Goal: Task Accomplishment & Management: Manage account settings

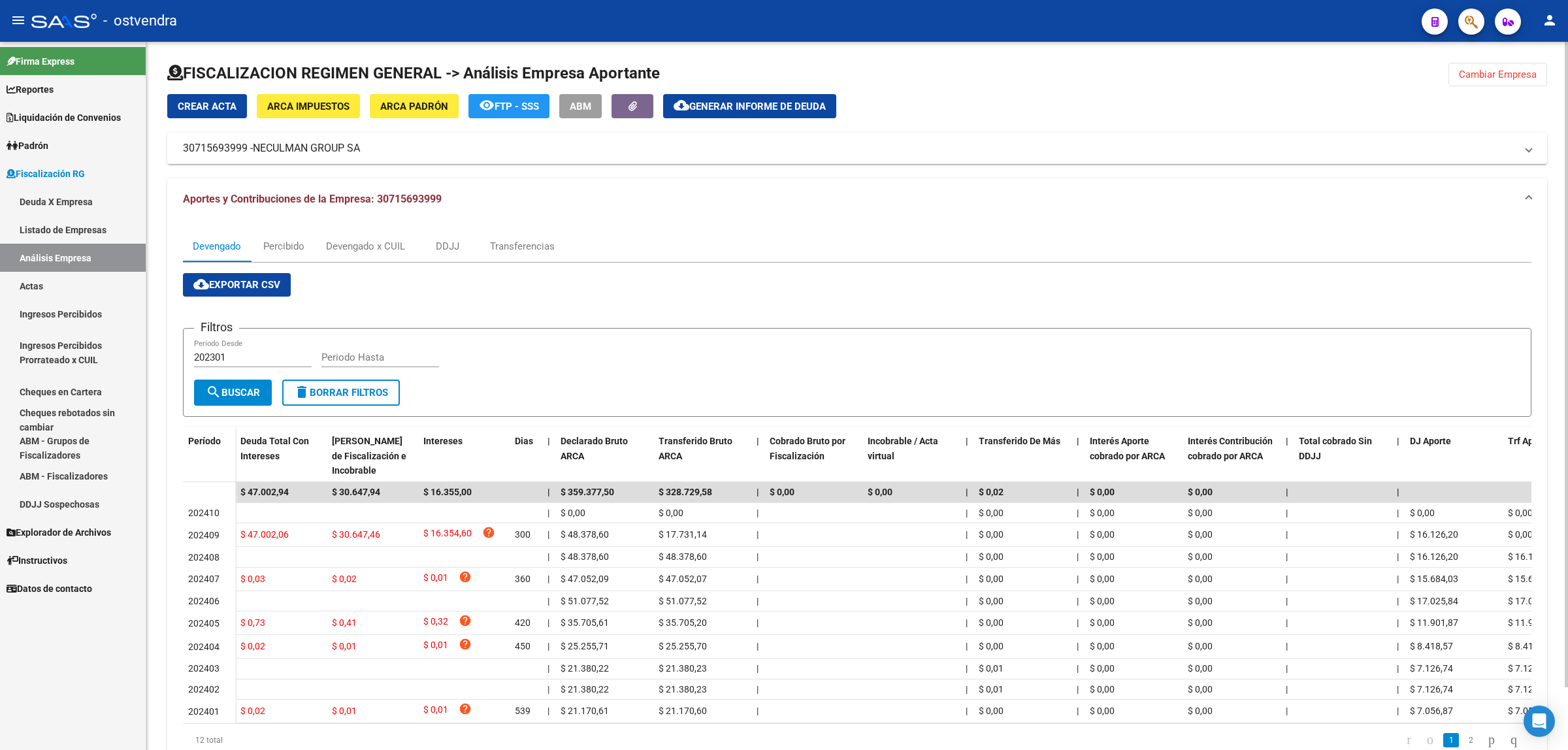
click at [1483, 77] on span "Cambiar Empresa" at bounding box center [1498, 74] width 78 height 12
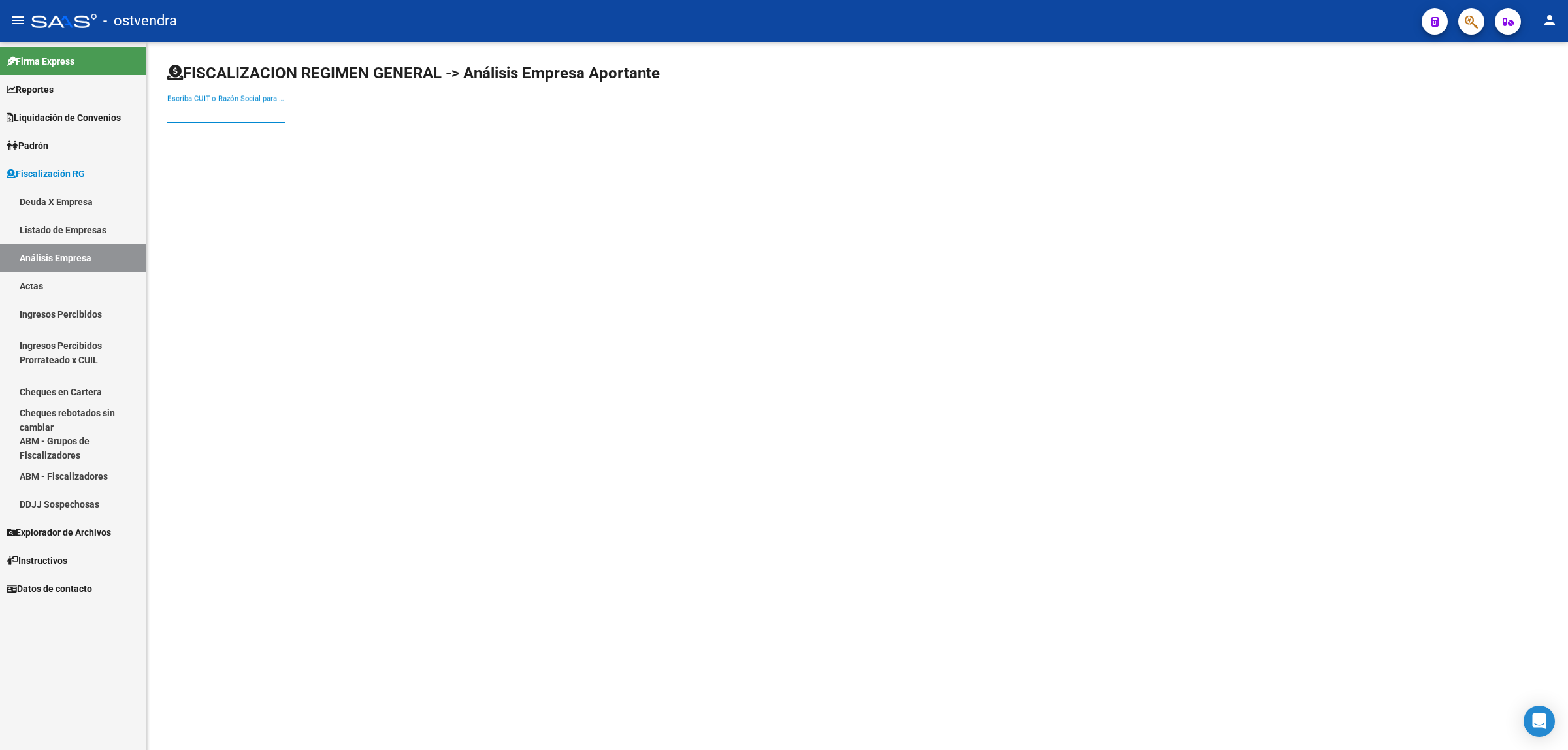
click at [281, 109] on input "Escriba CUIT o Razón Social para buscar" at bounding box center [226, 112] width 117 height 12
paste input "33714508909"
type input "33714508909"
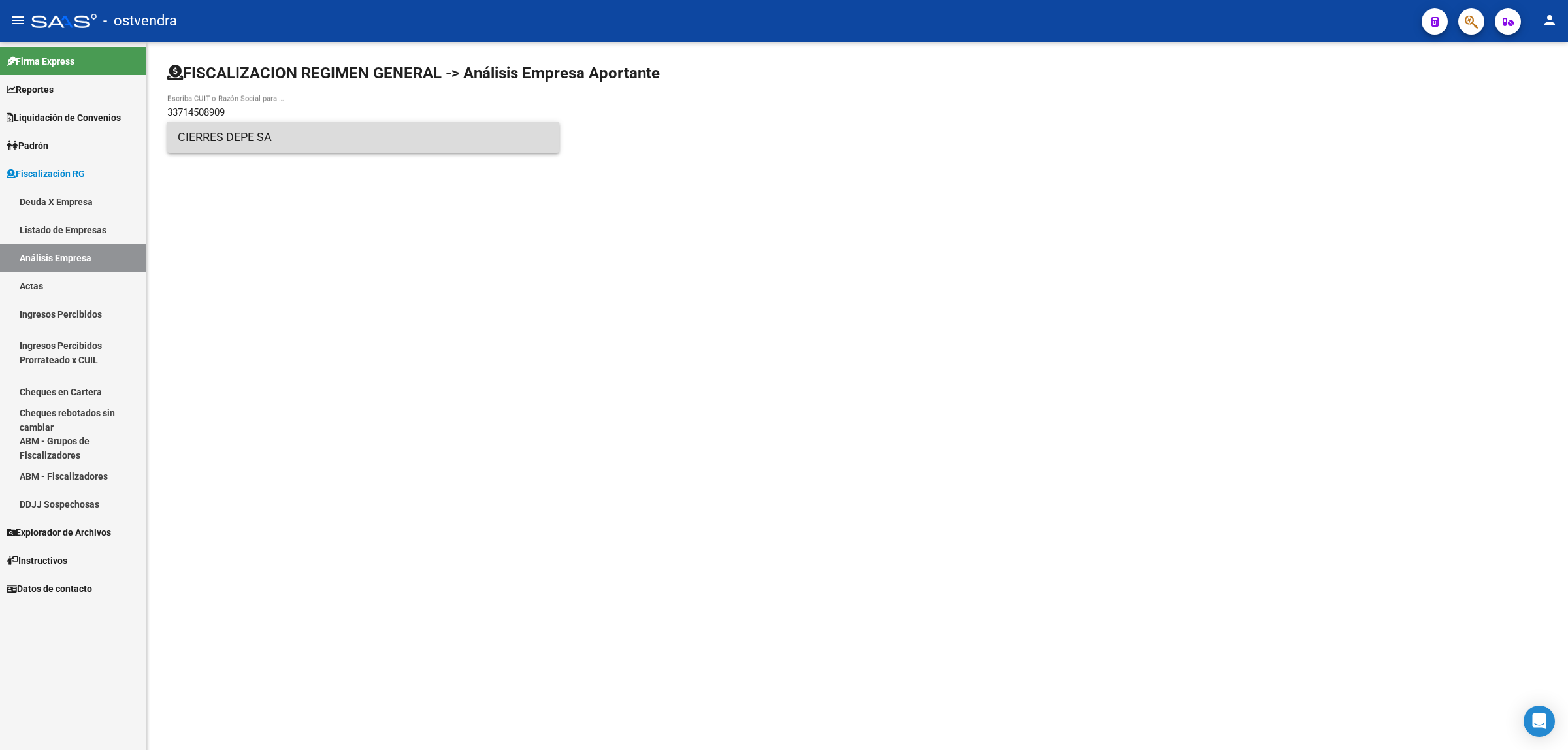
click at [289, 129] on span "CIERRES DEPE SA" at bounding box center [363, 137] width 371 height 31
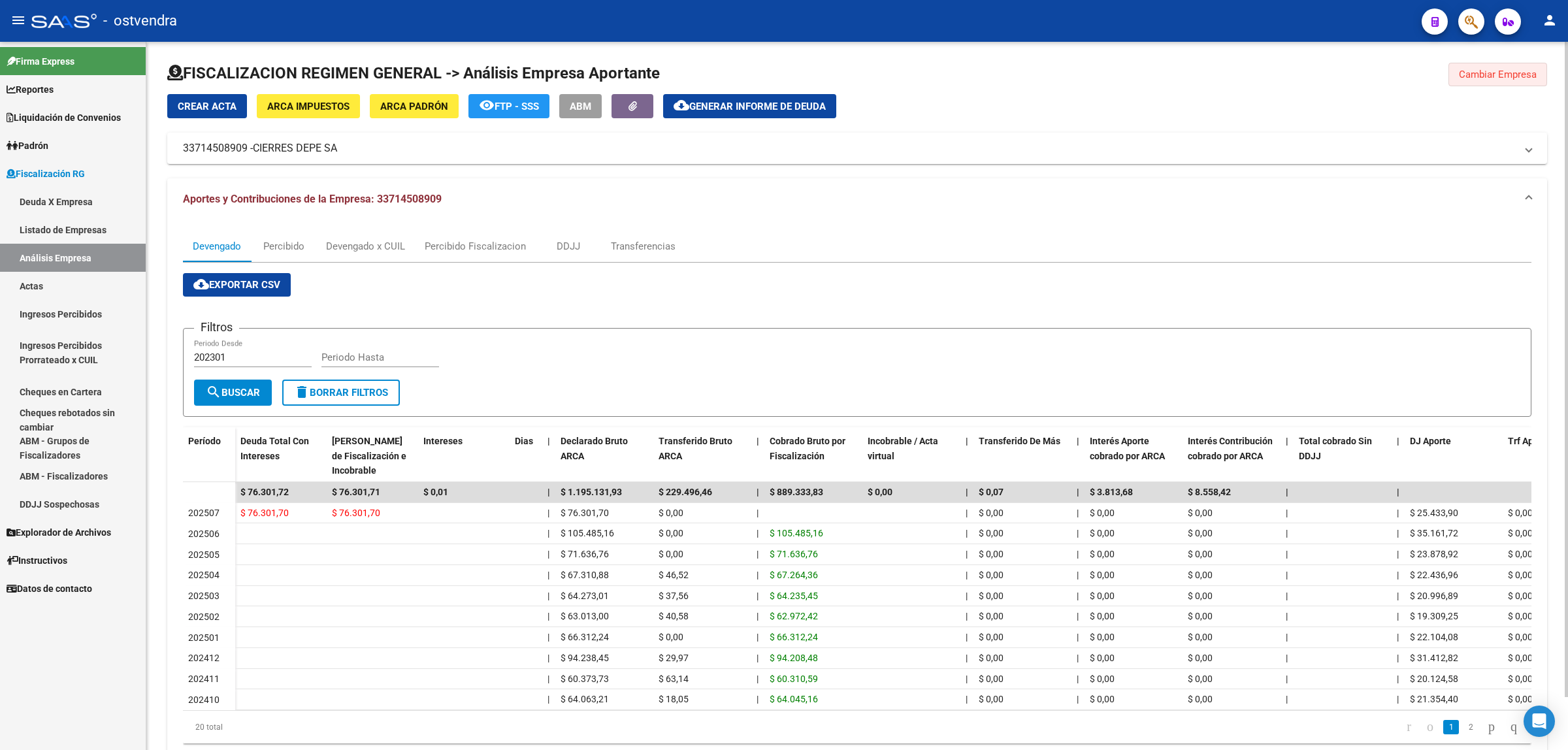
click at [1475, 72] on span "Cambiar Empresa" at bounding box center [1498, 74] width 78 height 12
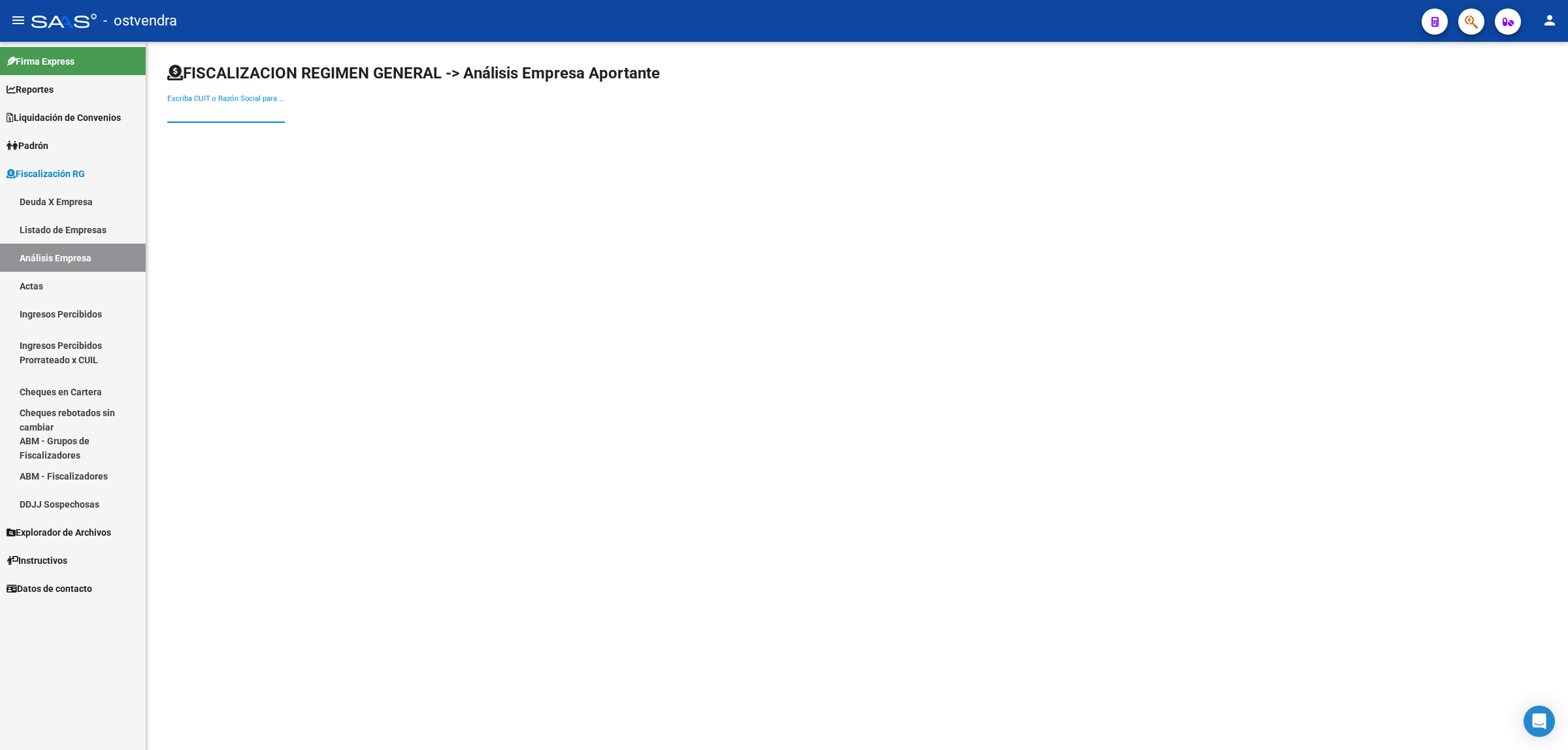
click at [249, 115] on input "Escriba CUIT o Razón Social para buscar" at bounding box center [226, 112] width 117 height 12
paste input "33714508909"
type input "33714508909"
click at [276, 144] on span "CIERRES DEPE SA" at bounding box center [363, 137] width 371 height 31
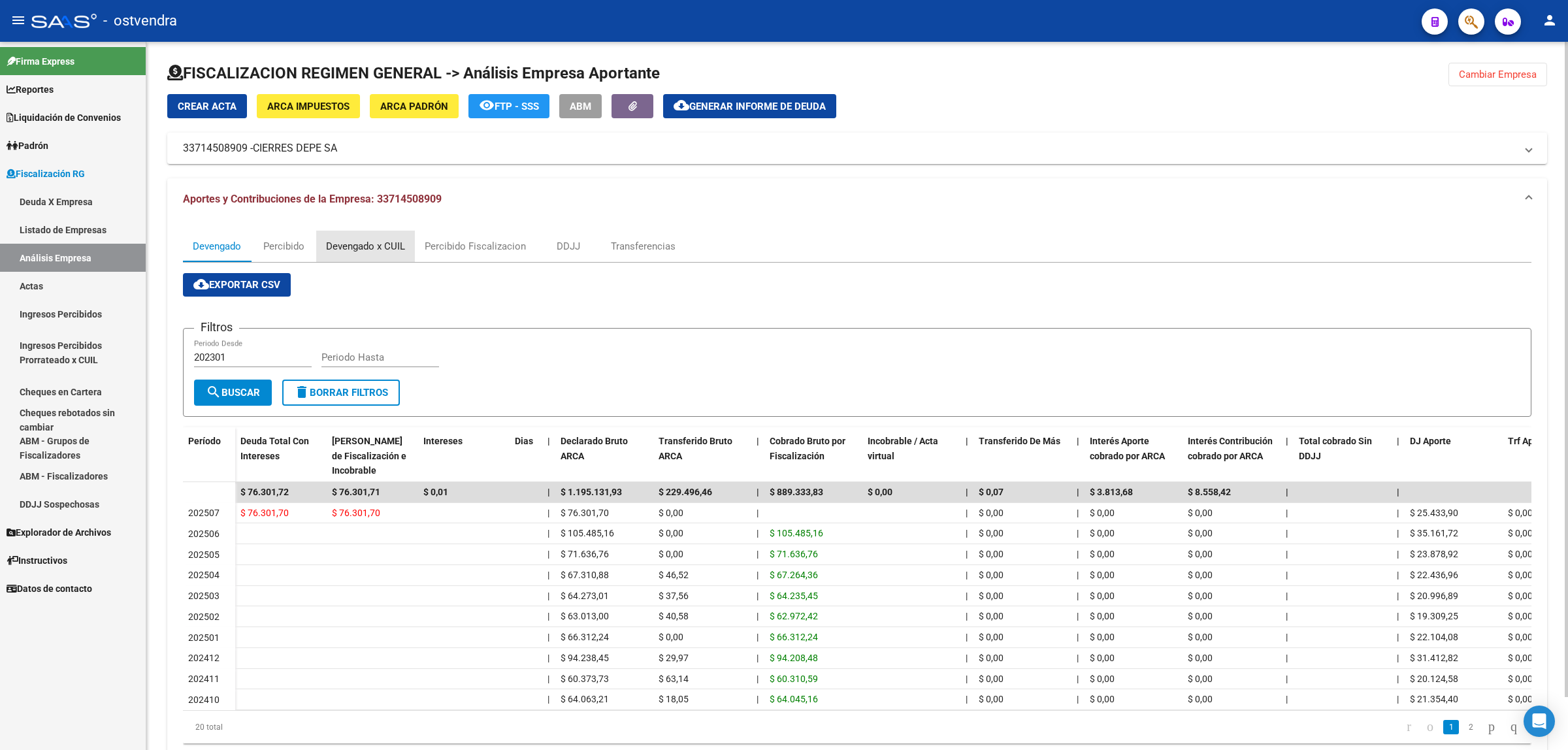
click at [387, 247] on div "Devengado x CUIL" at bounding box center [365, 246] width 79 height 14
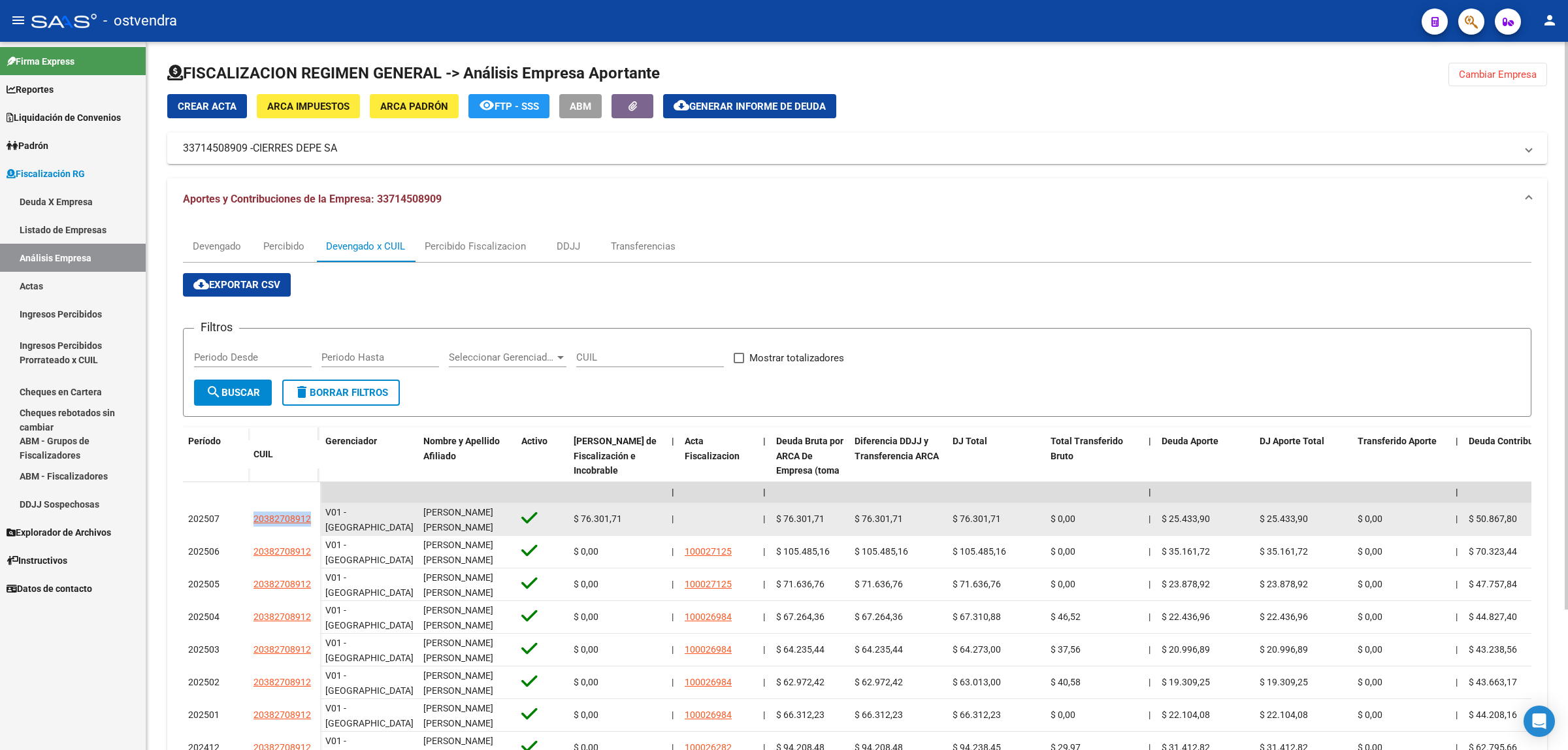
drag, startPoint x: 236, startPoint y: 520, endPoint x: 324, endPoint y: 522, distance: 88.0
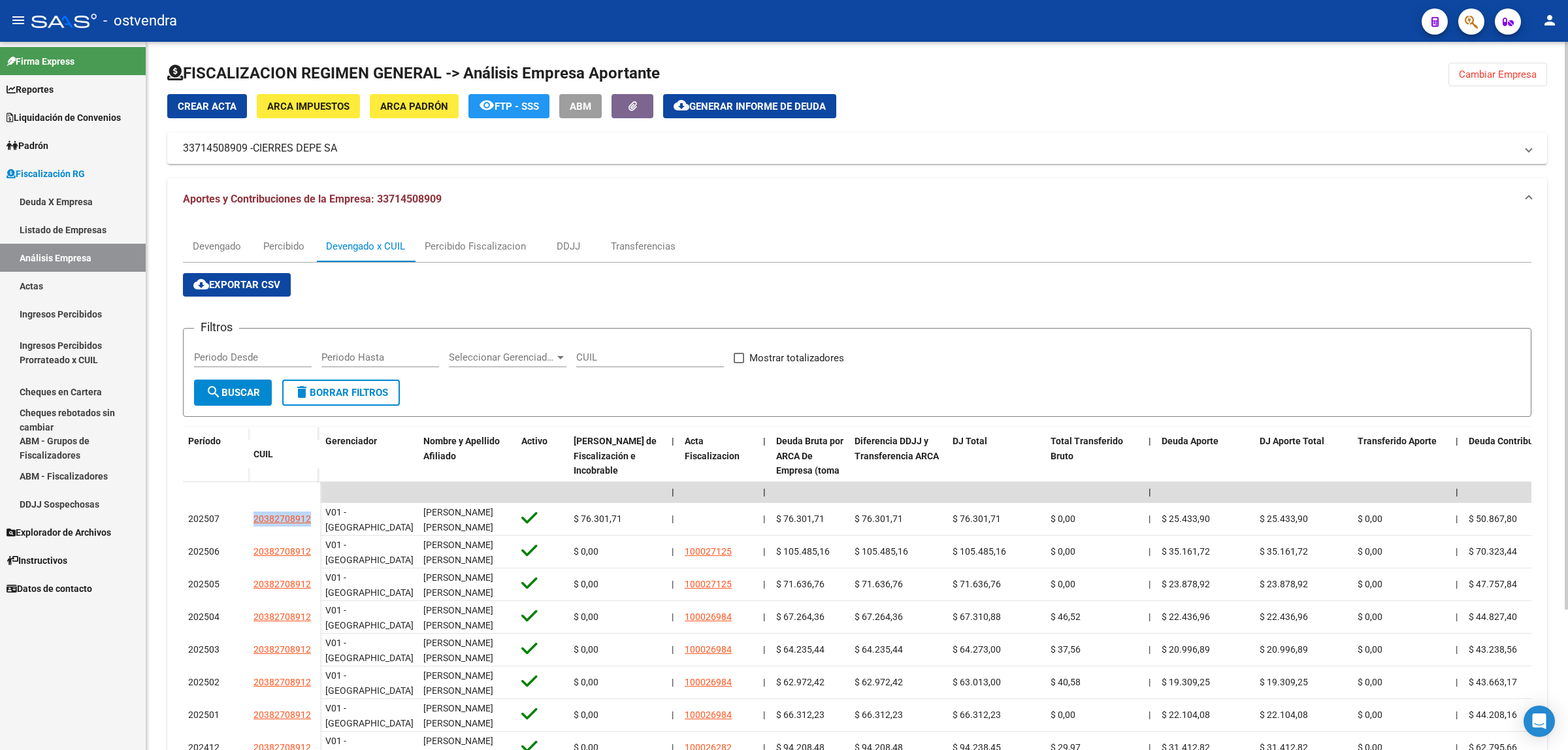
copy div "20382708912"
click at [738, 108] on span "Generar informe de deuda" at bounding box center [757, 106] width 137 height 12
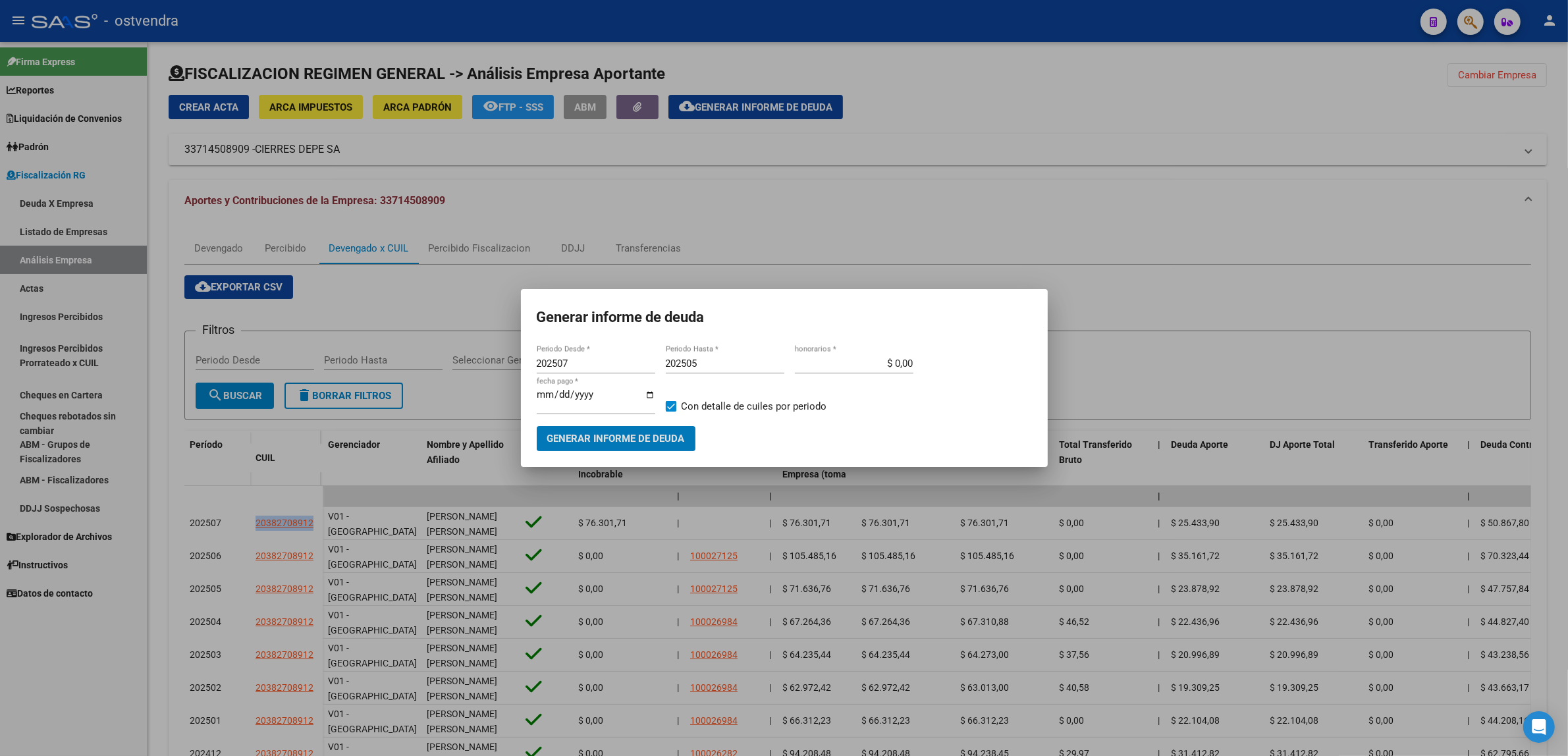
click at [591, 367] on input "202507" at bounding box center [596, 364] width 118 height 12
click at [591, 366] on input "202507" at bounding box center [596, 364] width 118 height 12
type input "201901"
type input "202508"
type input "[DATE]"
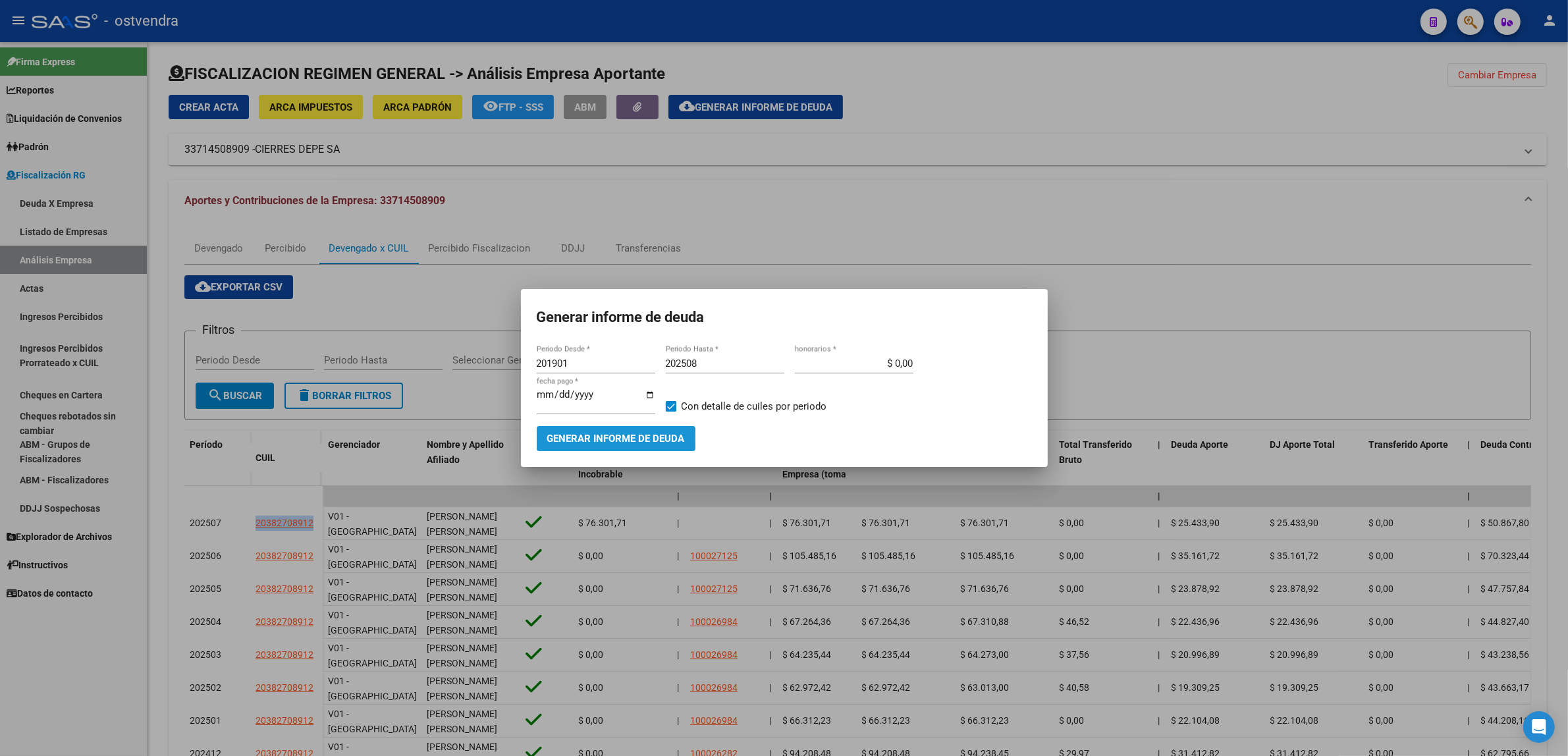
click at [586, 439] on span "Generar informe de deuda" at bounding box center [616, 439] width 138 height 12
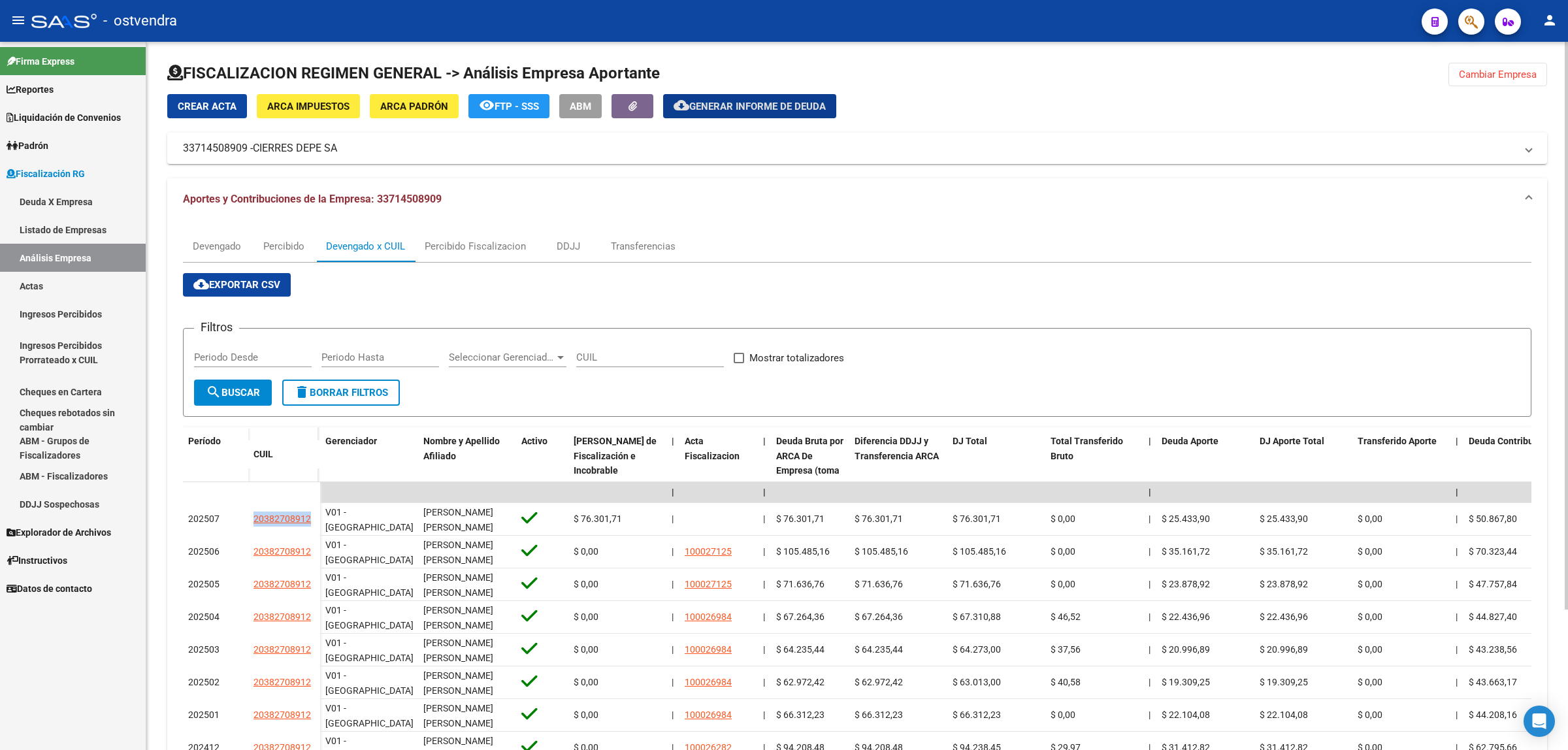
click at [1498, 70] on span "Cambiar Empresa" at bounding box center [1498, 74] width 78 height 12
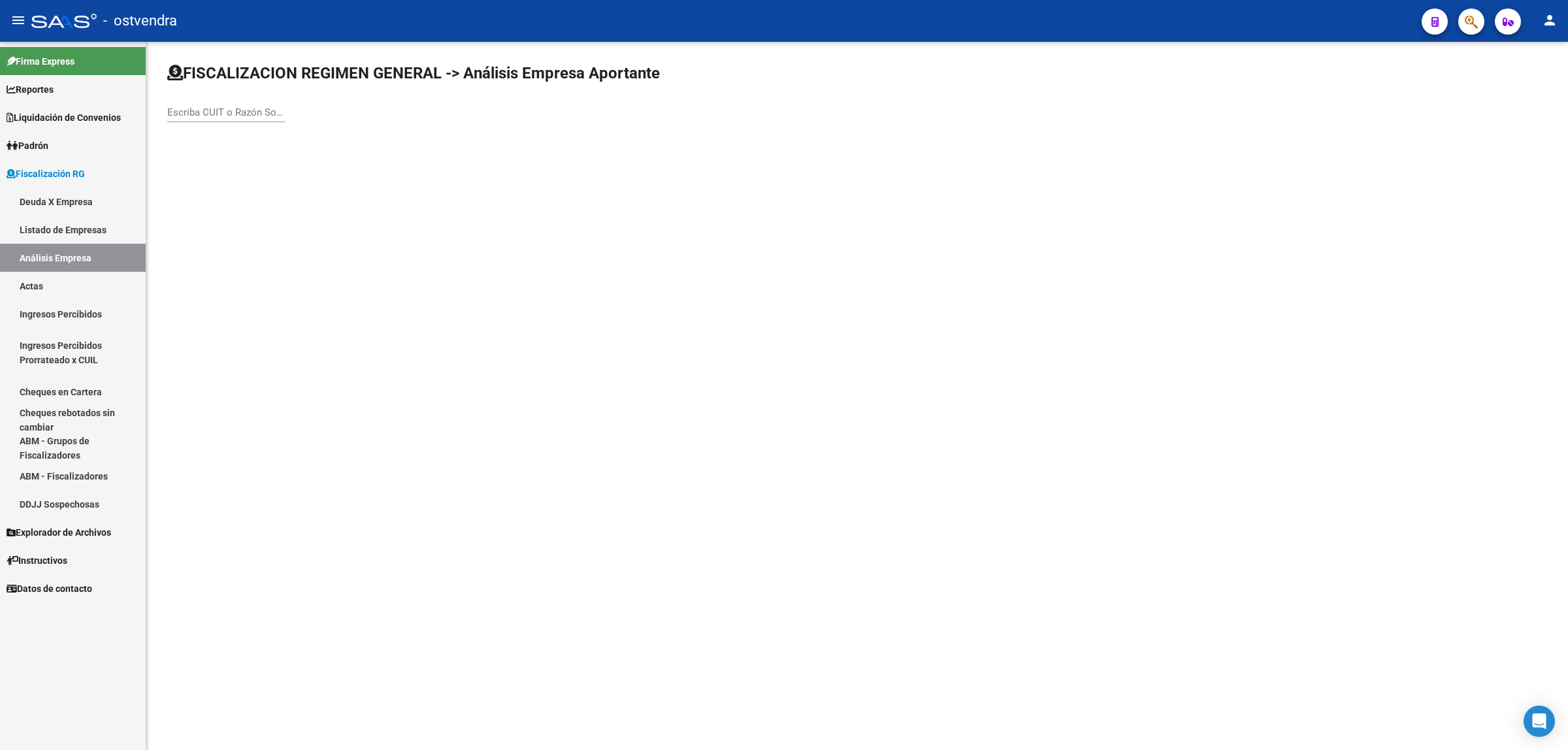
click at [223, 110] on input "Escriba CUIT o Razón Social para buscar" at bounding box center [226, 112] width 117 height 12
paste input "30577063334"
type input "30577063334"
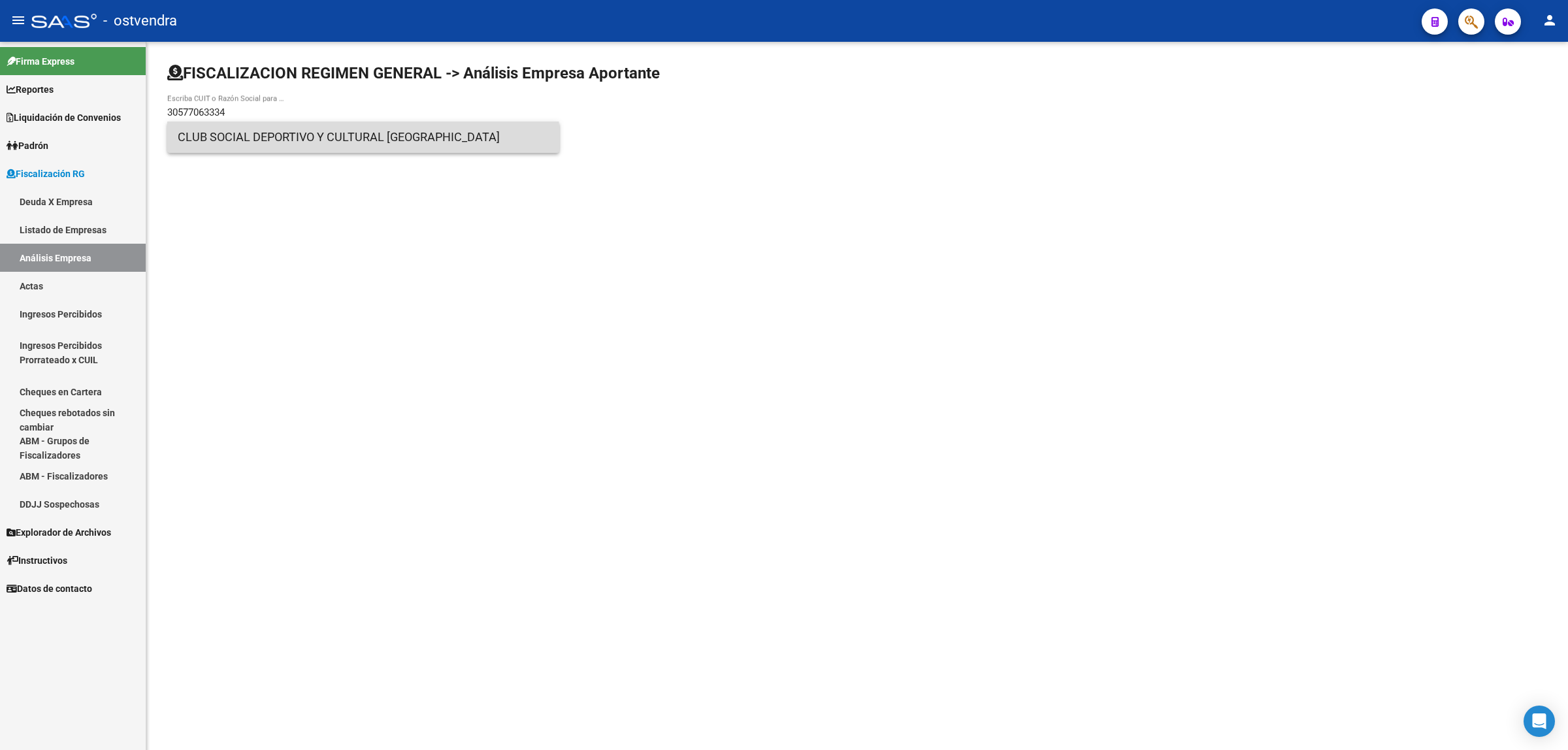
click at [356, 148] on span "CLUB SOCIAL DEPORTIVO Y CULTURAL [GEOGRAPHIC_DATA]" at bounding box center [363, 137] width 371 height 31
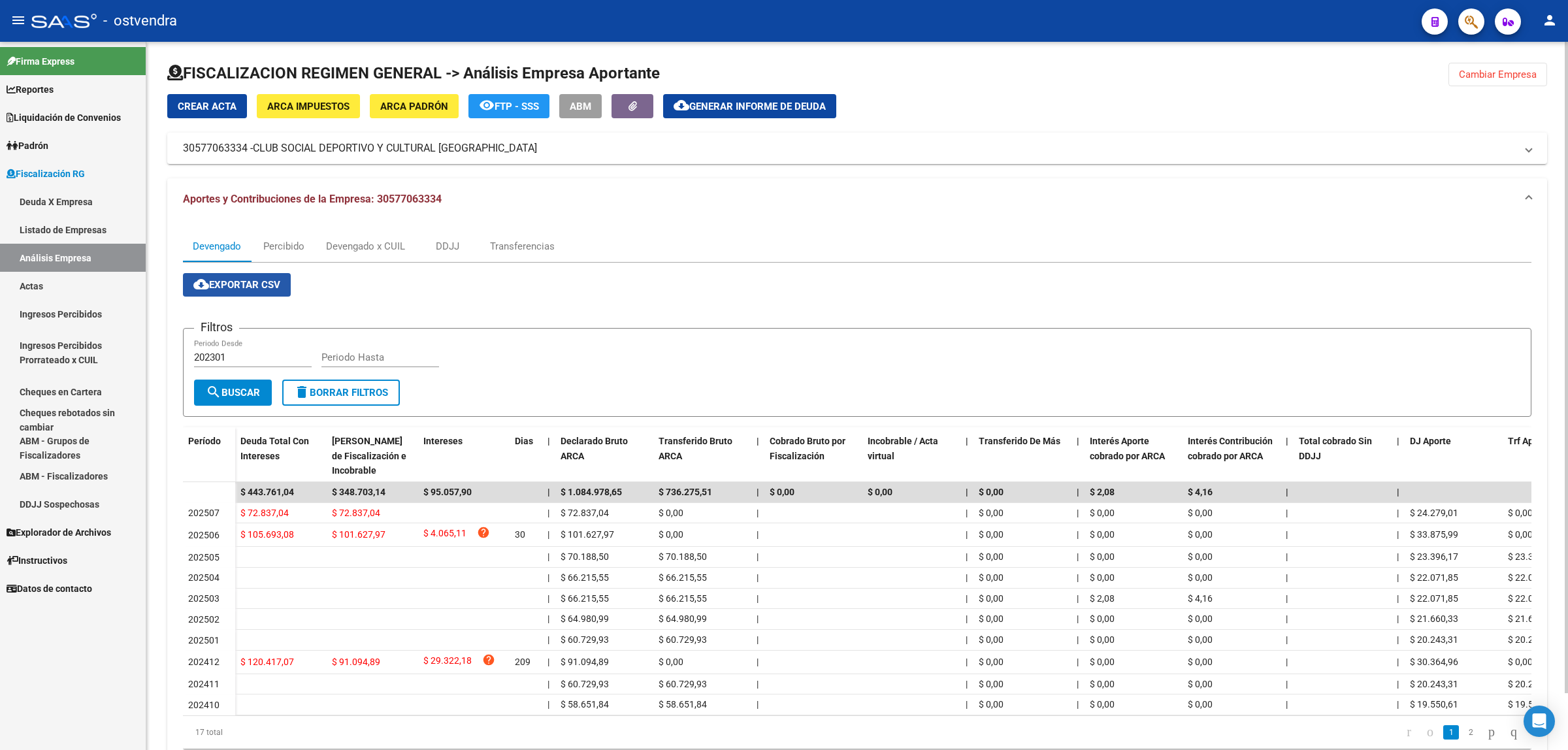
click at [255, 288] on span "cloud_download Exportar CSV" at bounding box center [236, 285] width 87 height 12
click at [377, 246] on div "Devengado x CUIL" at bounding box center [365, 246] width 79 height 14
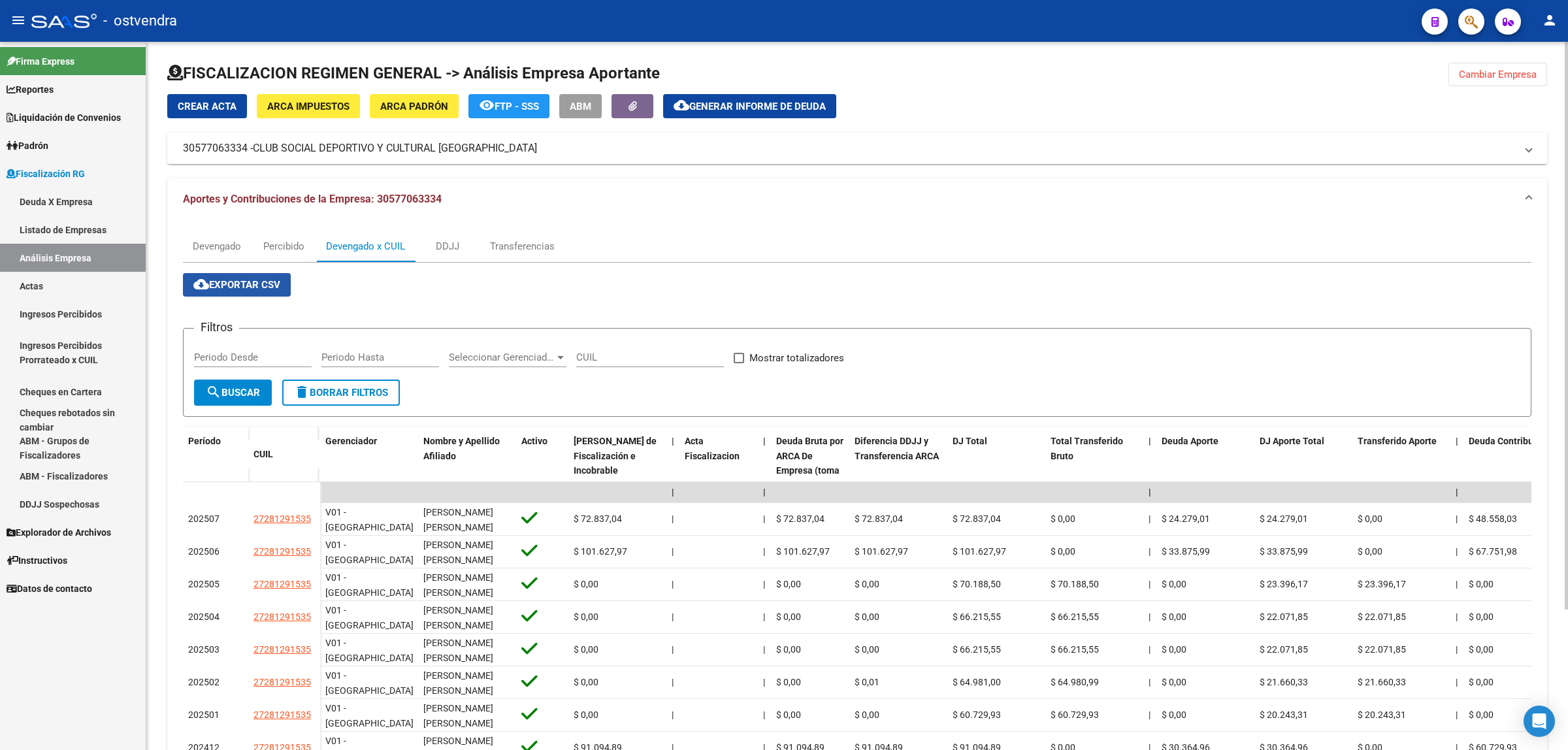
click at [266, 292] on button "cloud_download Exportar CSV" at bounding box center [237, 285] width 108 height 23
click at [758, 100] on span "Generar informe de deuda" at bounding box center [757, 106] width 137 height 12
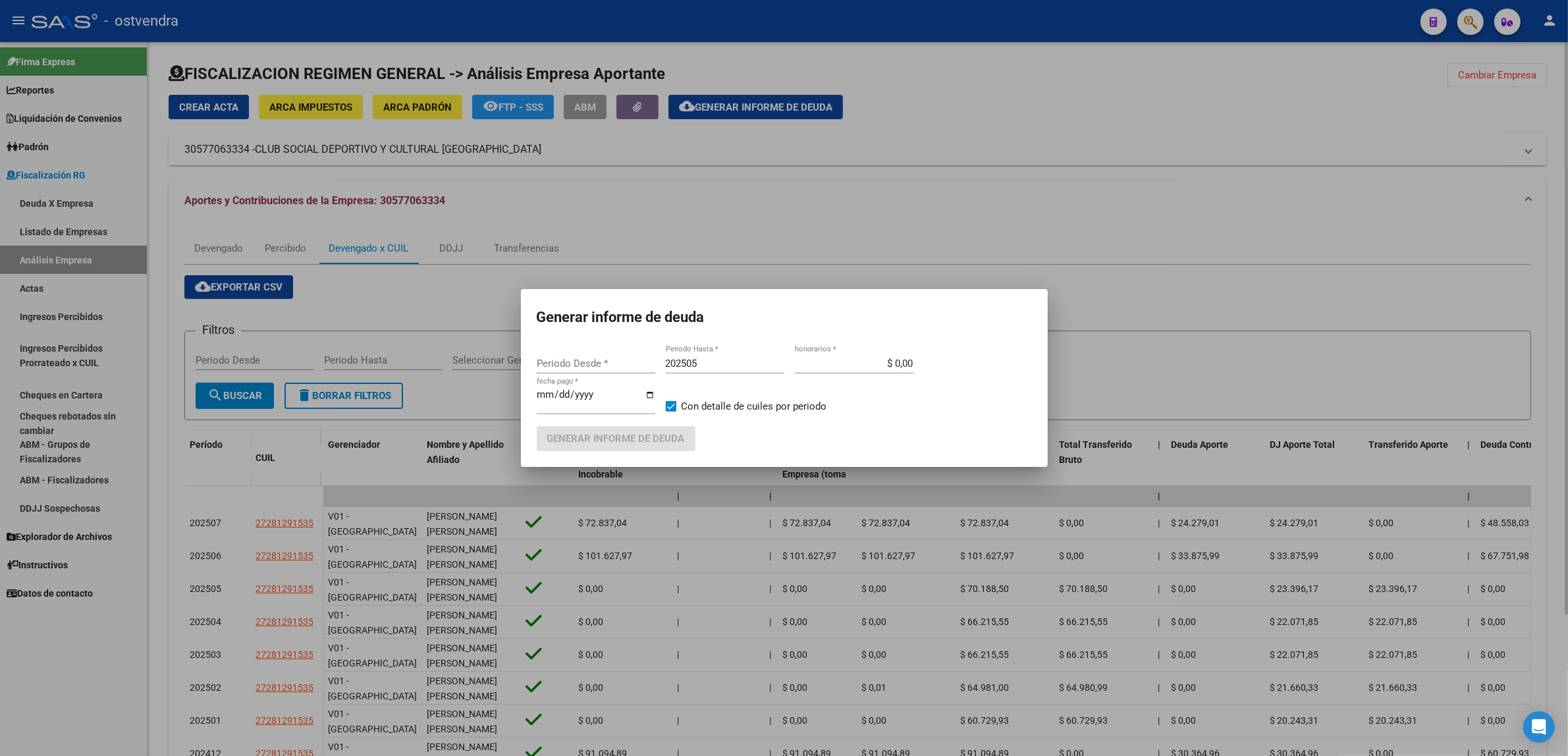
type input "202301"
click at [718, 361] on input "202505" at bounding box center [725, 364] width 118 height 12
type input "202508"
type input "[DATE]"
click at [590, 443] on span "Generar informe de deuda" at bounding box center [616, 439] width 138 height 12
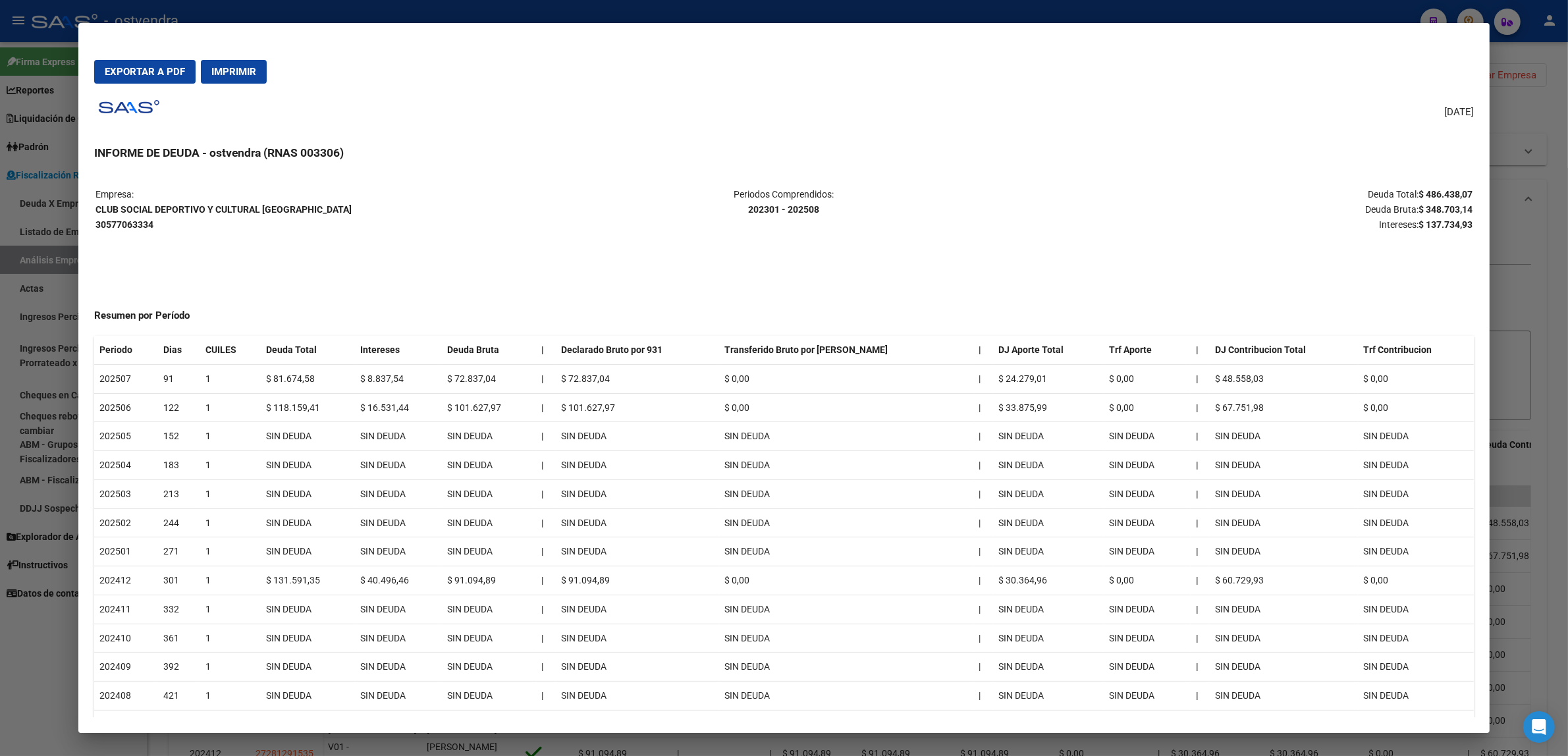
click at [127, 70] on span "Exportar a PDF" at bounding box center [145, 72] width 81 height 12
click at [1545, 313] on div at bounding box center [784, 378] width 1568 height 756
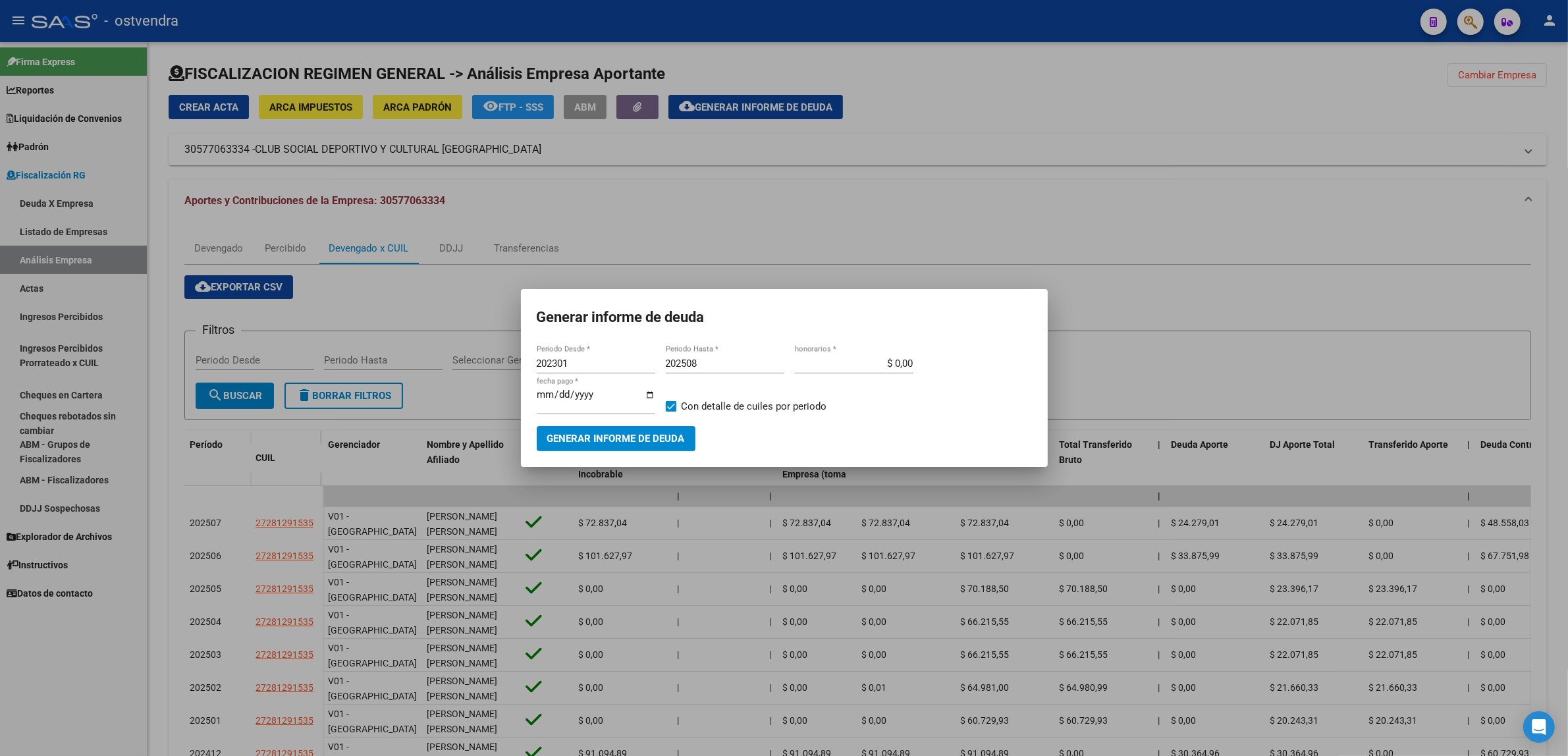
click at [1331, 308] on div at bounding box center [784, 378] width 1568 height 756
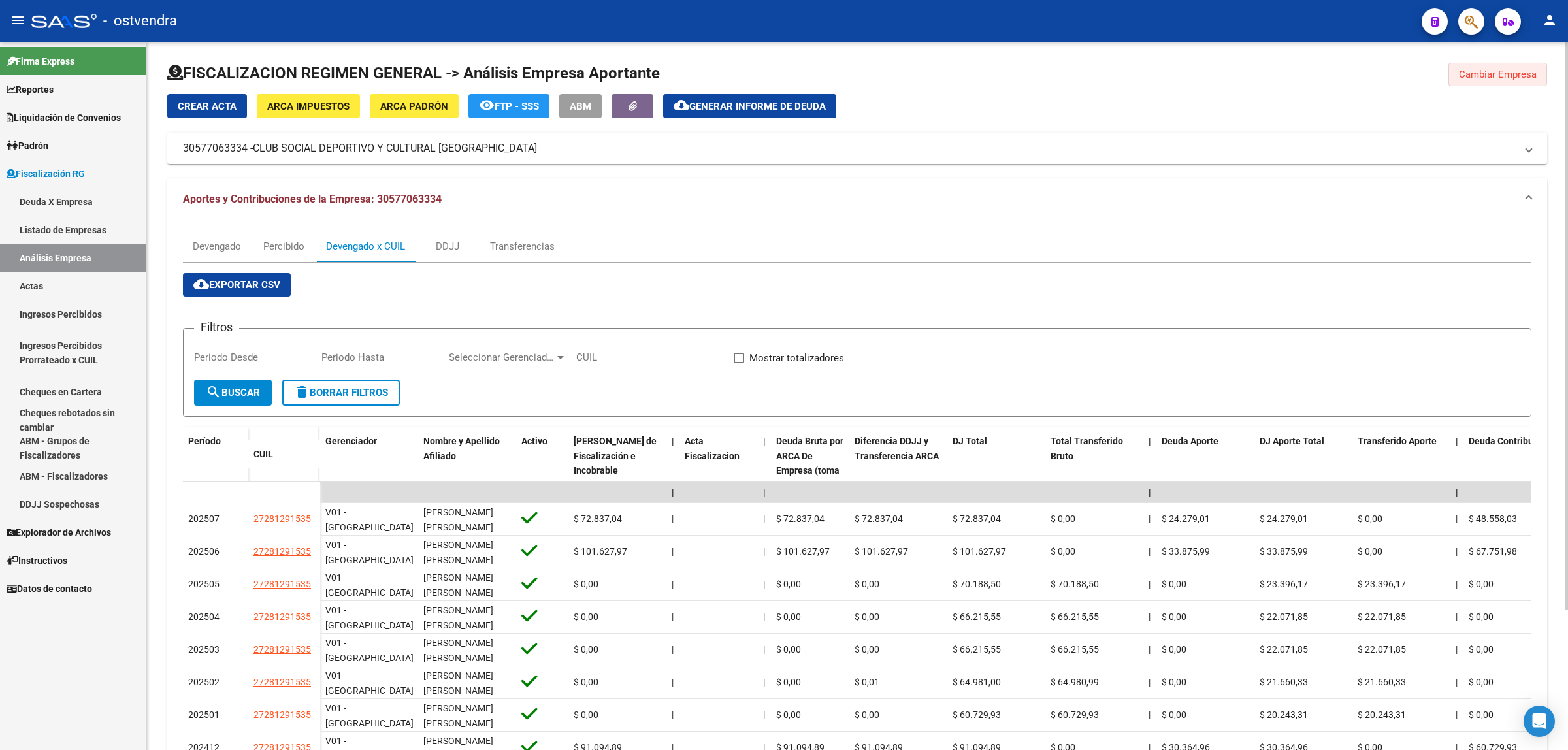
click at [1507, 77] on span "Cambiar Empresa" at bounding box center [1498, 74] width 78 height 12
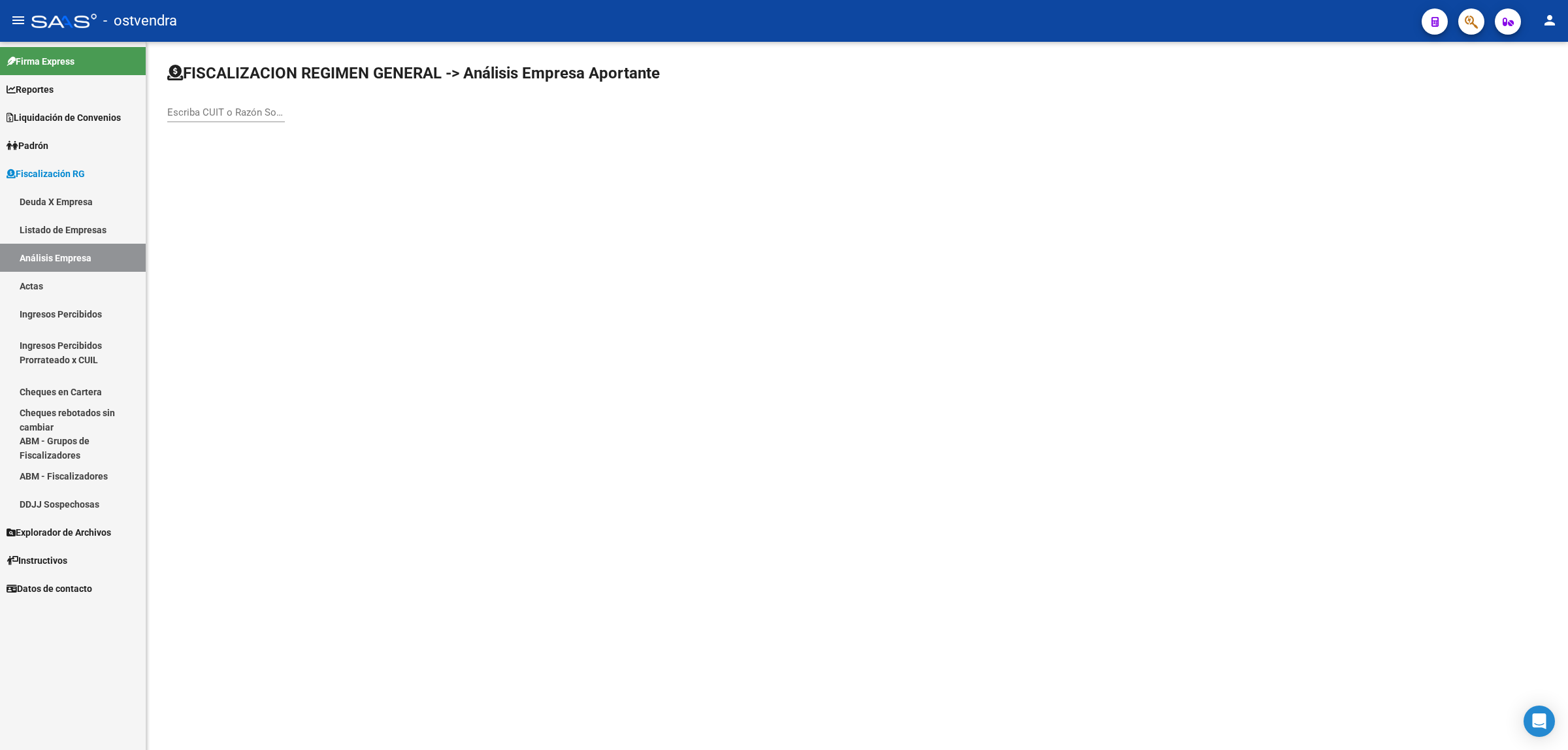
click at [229, 115] on input "Escriba CUIT o Razón Social para buscar" at bounding box center [226, 112] width 117 height 12
paste input "30715693999"
type input "30715693999"
click at [325, 139] on span "NECULMAN GROUP SA" at bounding box center [363, 137] width 371 height 31
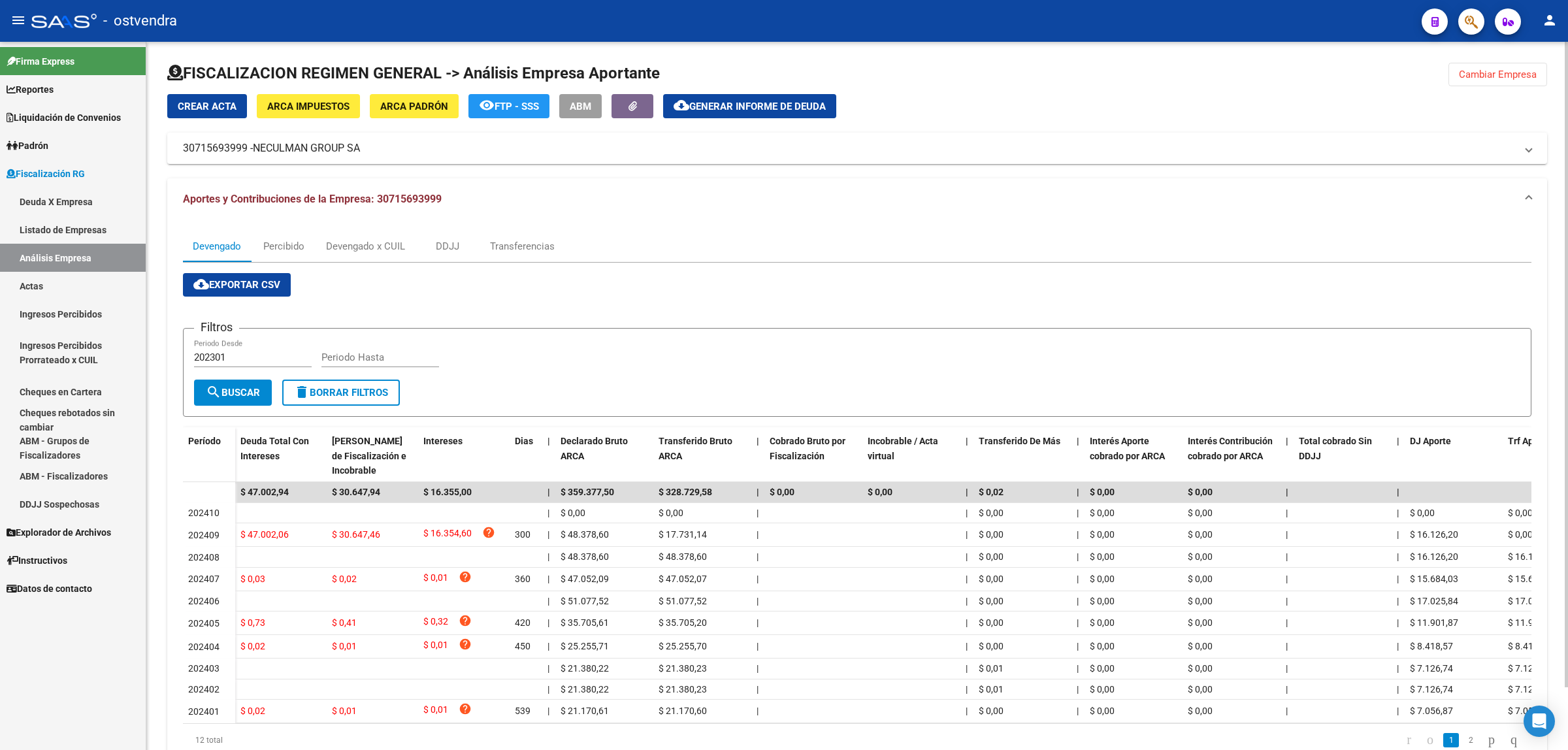
click at [1531, 79] on span "Cambiar Empresa" at bounding box center [1498, 74] width 78 height 12
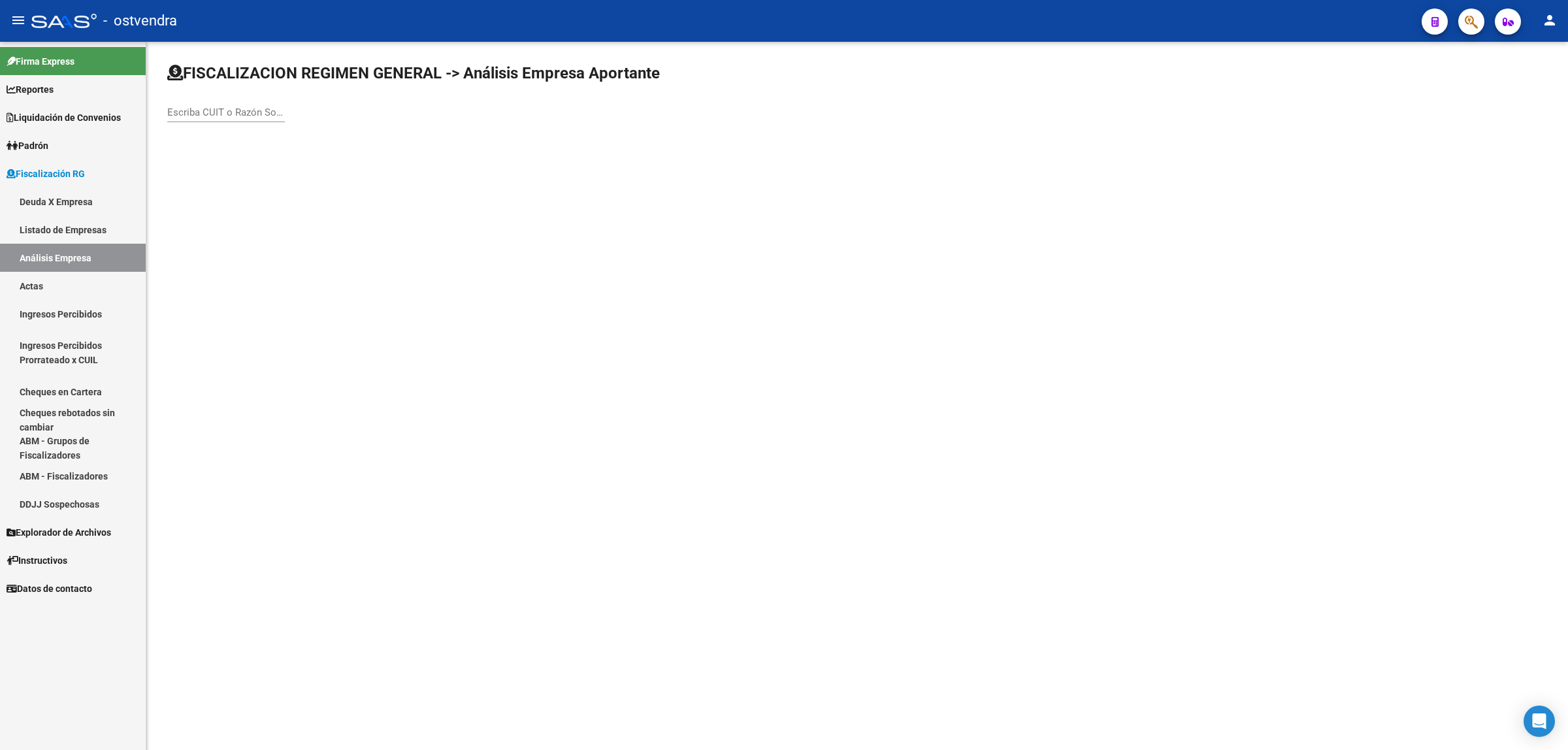
click at [219, 121] on div "Escriba CUIT o Razón Social para buscar" at bounding box center [226, 114] width 117 height 40
click at [230, 107] on input "Escriba CUIT o Razón Social para buscar" at bounding box center [226, 112] width 117 height 12
paste input "30712097635"
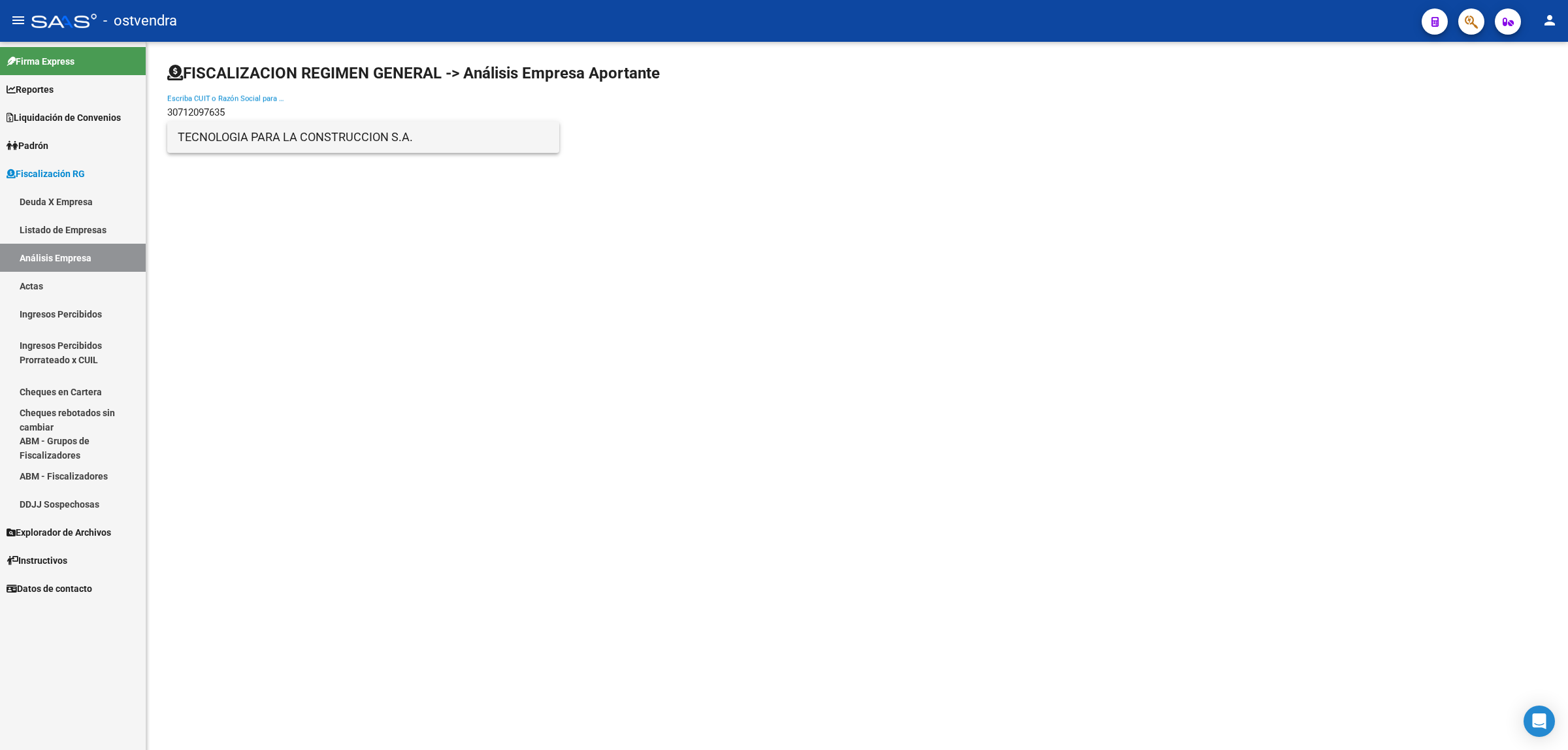
type input "30712097635"
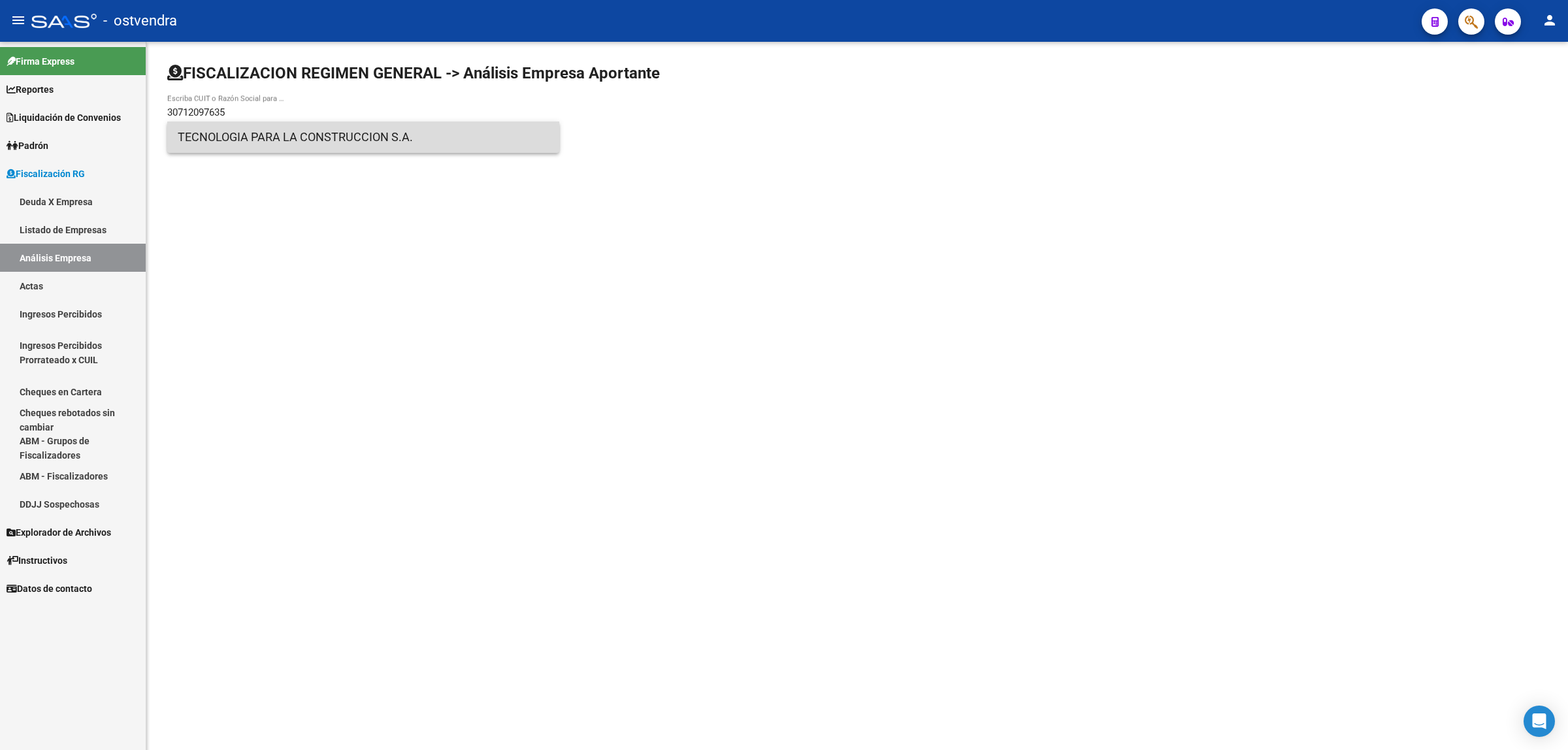
click at [240, 141] on span "TECNOLOGIA PARA LA CONSTRUCCION S.A." at bounding box center [363, 137] width 371 height 31
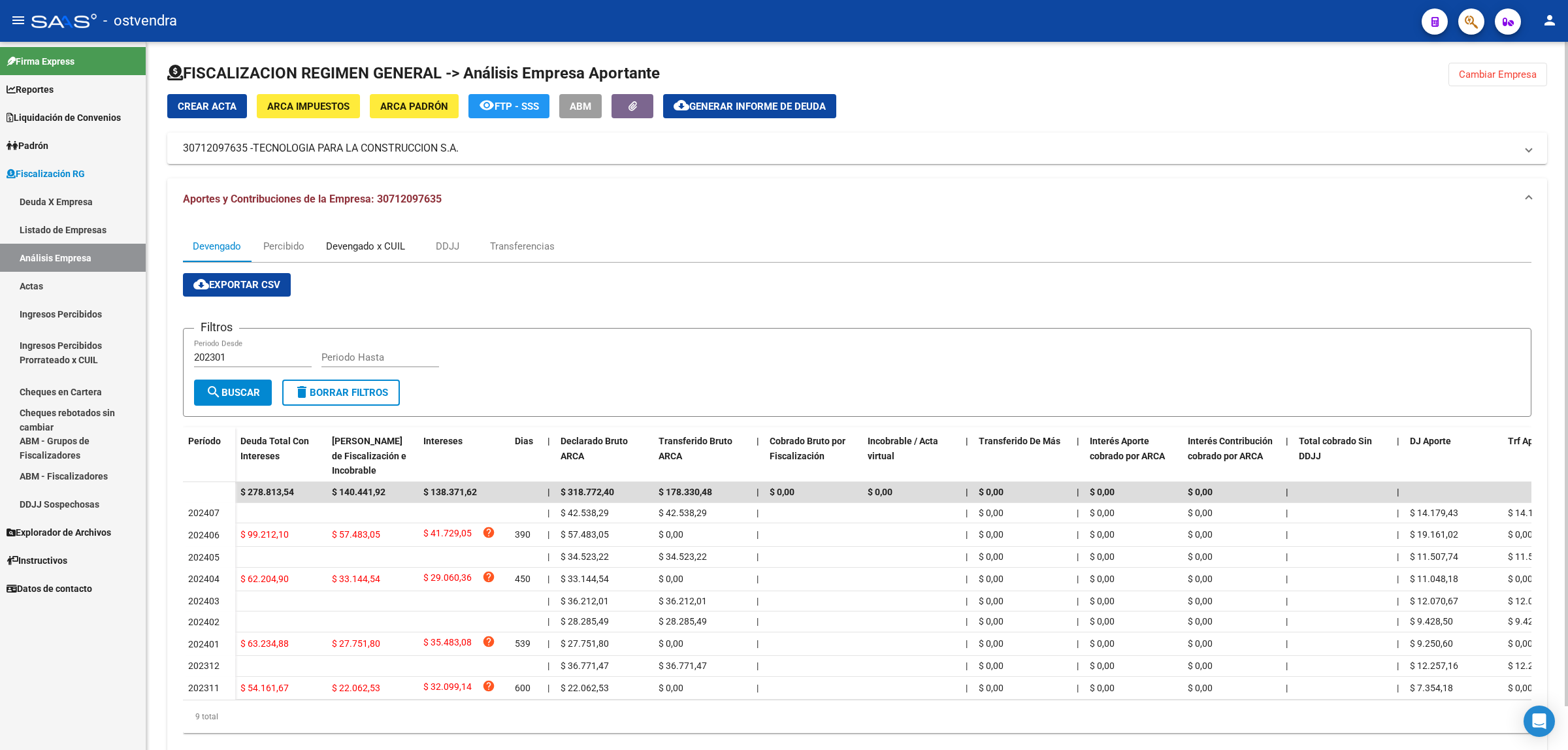
click at [367, 240] on div "Devengado x CUIL" at bounding box center [365, 246] width 79 height 14
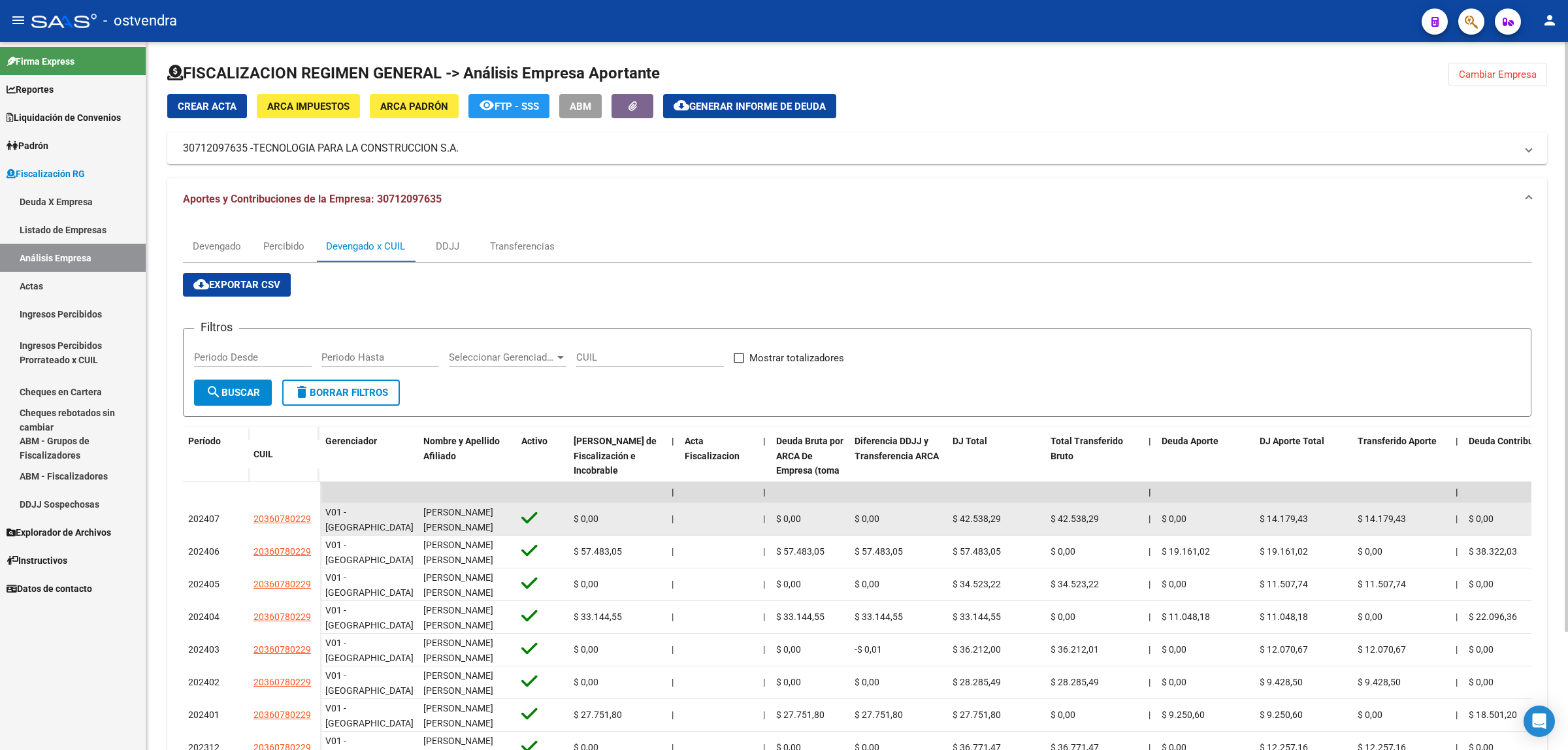
drag, startPoint x: 242, startPoint y: 524, endPoint x: 318, endPoint y: 515, distance: 76.5
click at [318, 515] on div "202407 20360780229" at bounding box center [251, 520] width 137 height 33
copy div "20360780229"
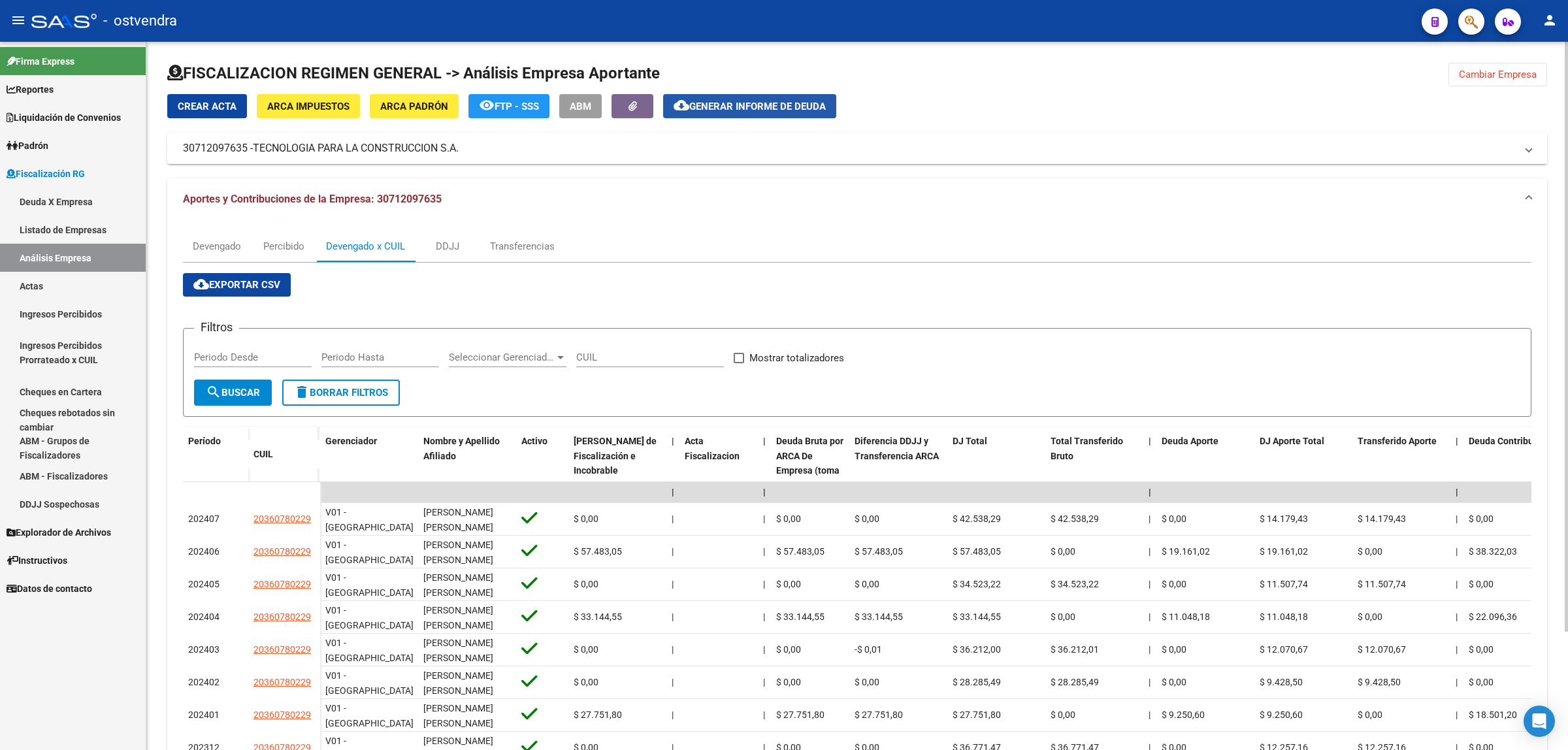
click at [753, 97] on button "cloud_download Generar informe de deuda" at bounding box center [750, 106] width 173 height 24
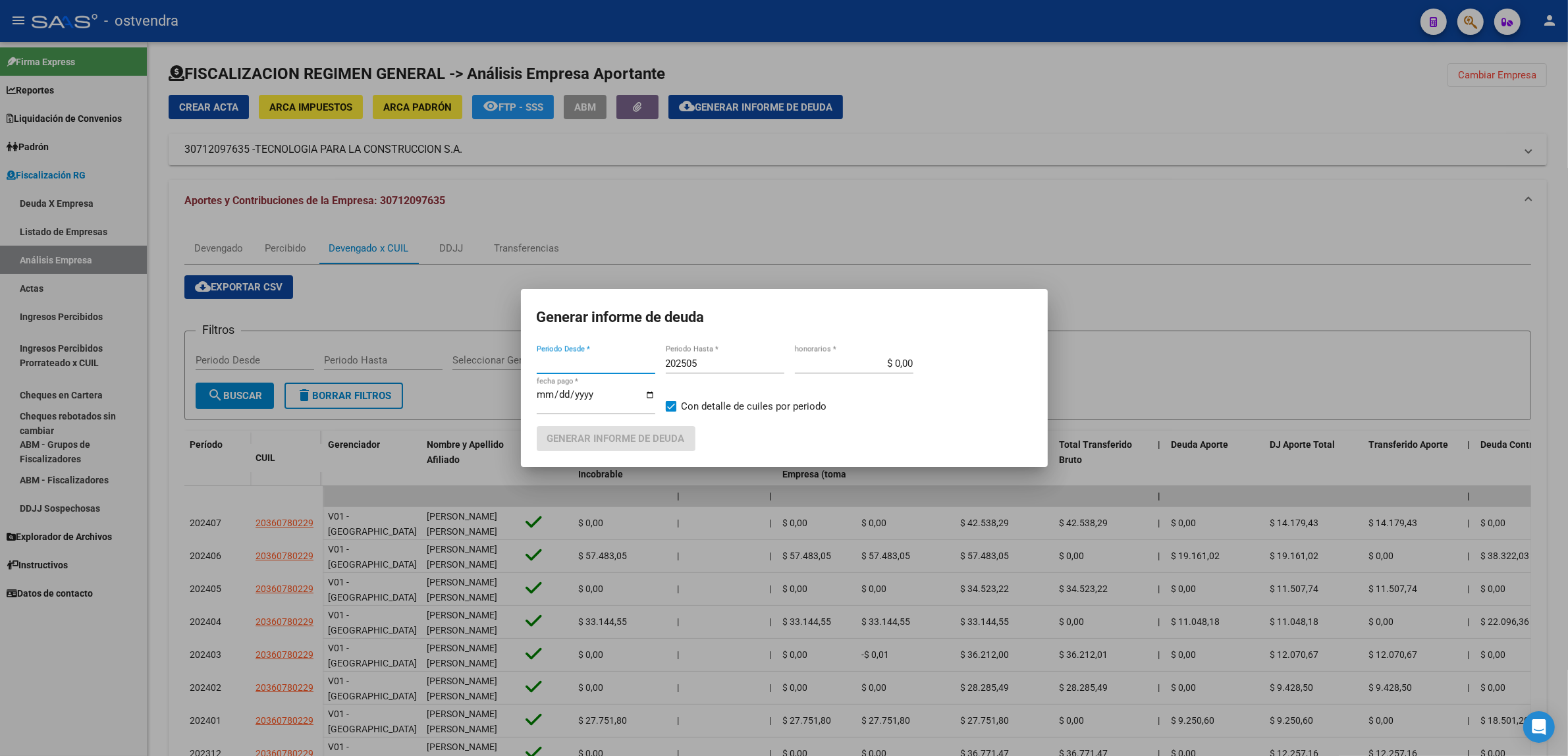
type input "202301"
drag, startPoint x: 714, startPoint y: 377, endPoint x: 723, endPoint y: 364, distance: 15.8
click at [716, 377] on div "202505 Periodo Hasta *" at bounding box center [725, 370] width 118 height 32
click at [723, 364] on input "202505" at bounding box center [725, 364] width 118 height 12
type input "202509"
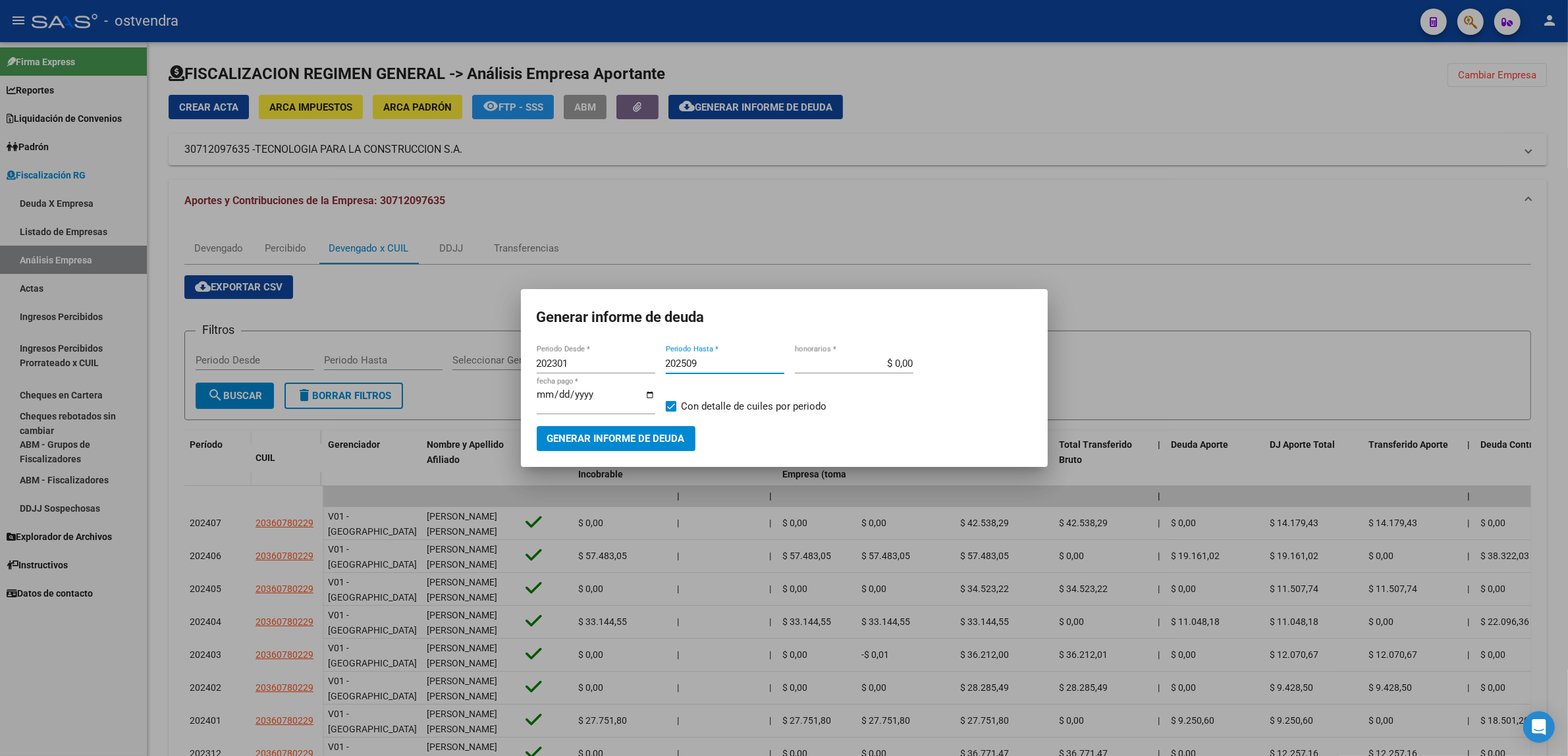
click at [561, 403] on input "[DATE]" at bounding box center [596, 399] width 118 height 21
type input "[DATE]"
click at [602, 443] on span "Generar informe de deuda" at bounding box center [616, 439] width 138 height 12
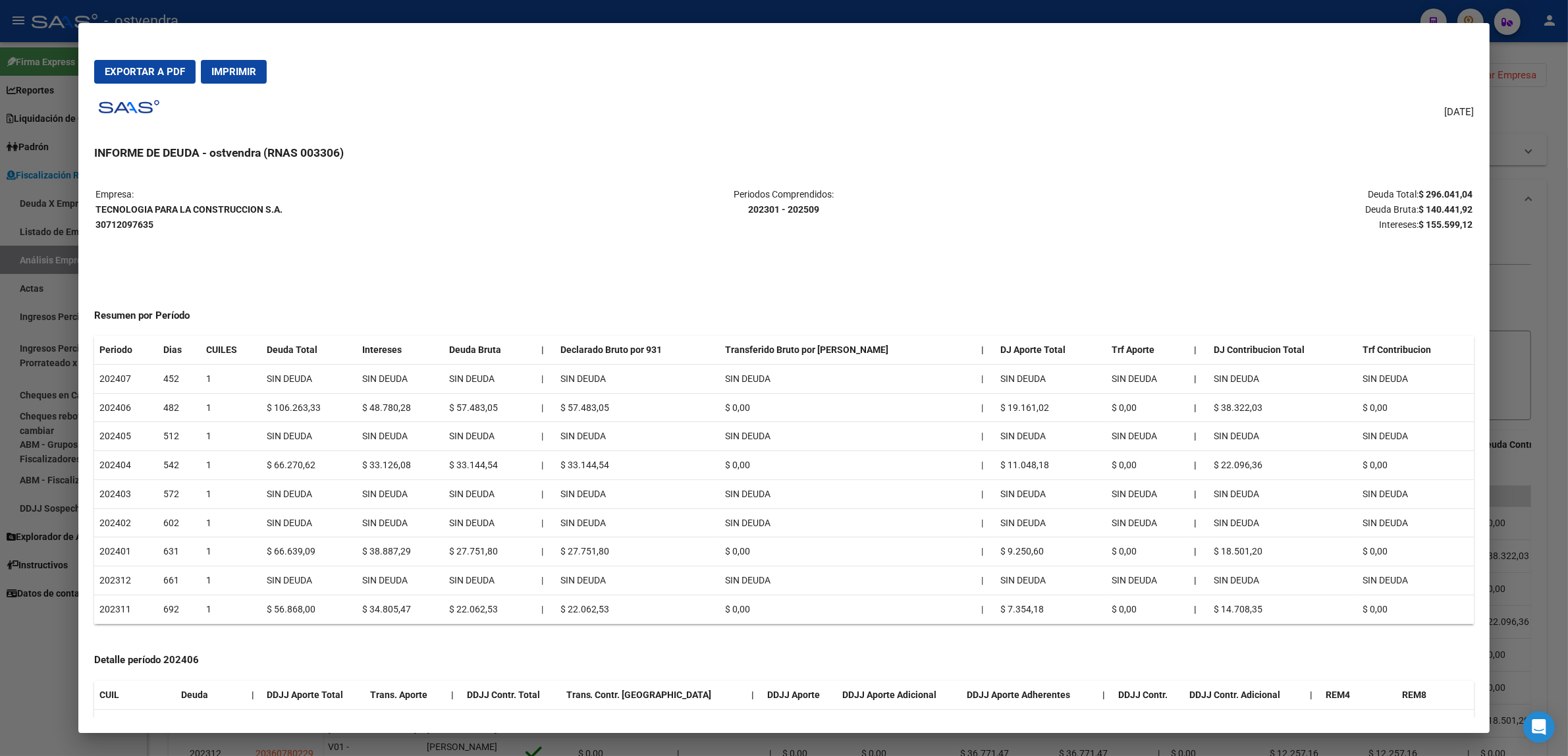
click at [1450, 215] on p "Deuda Total: $ 296.041,04 Deuda Bruta: $ 140.441,92 Intereses: $ 155.599,12" at bounding box center [1243, 209] width 458 height 45
copy strong "140.441,92"
click at [1445, 215] on p "Deuda Total: $ 296.041,04 Deuda Bruta: $ 140.441,92 Intereses: $ 155.599,12" at bounding box center [1243, 209] width 458 height 45
click at [1444, 218] on p "Deuda Total: $ 296.041,04 Deuda Bruta: $ 140.441,92 Intereses: $ 155.599,12" at bounding box center [1243, 209] width 458 height 45
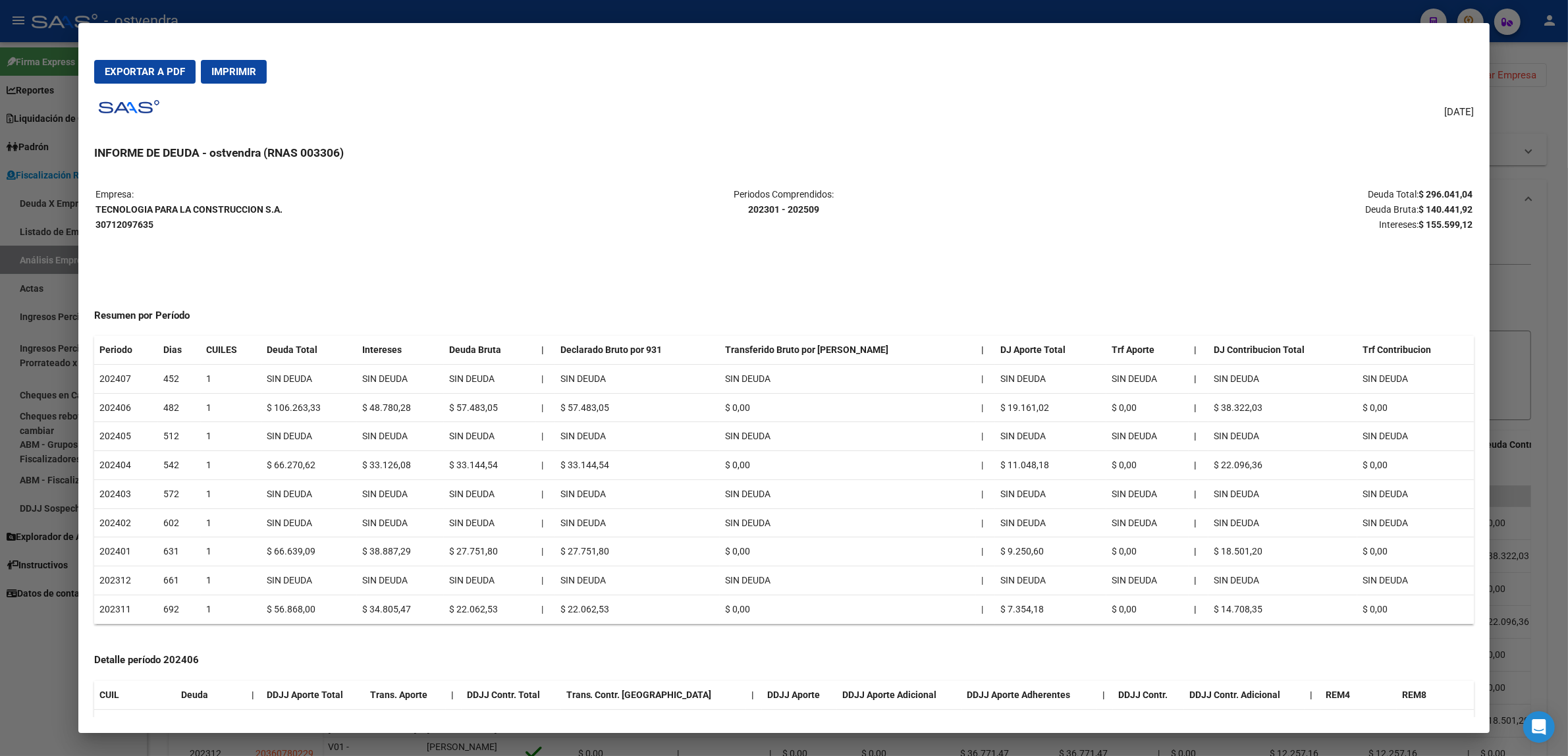
click at [1443, 221] on strong "$ 155.599,12" at bounding box center [1445, 224] width 54 height 10
click at [1529, 288] on div at bounding box center [784, 378] width 1568 height 756
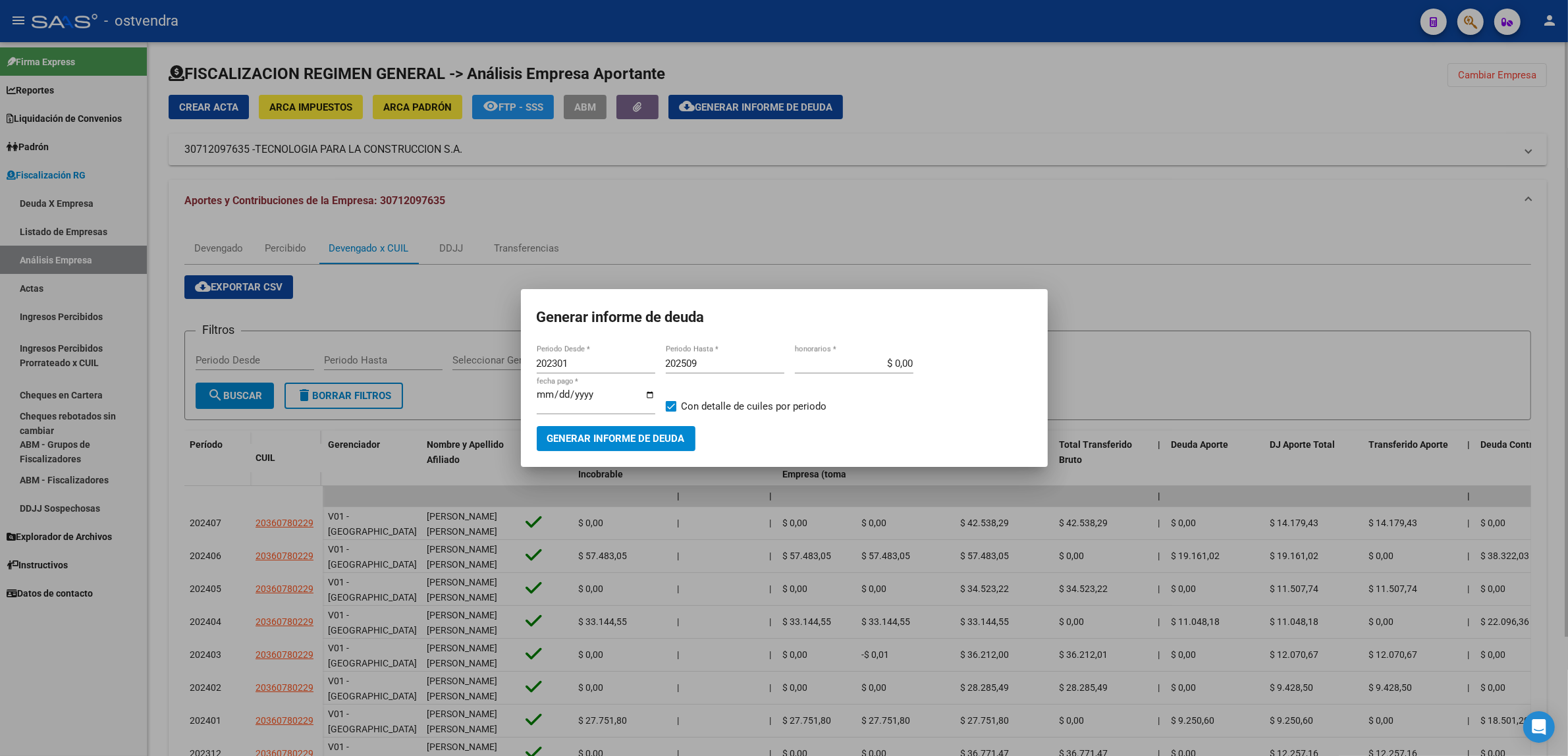
click at [1459, 297] on div at bounding box center [784, 378] width 1568 height 756
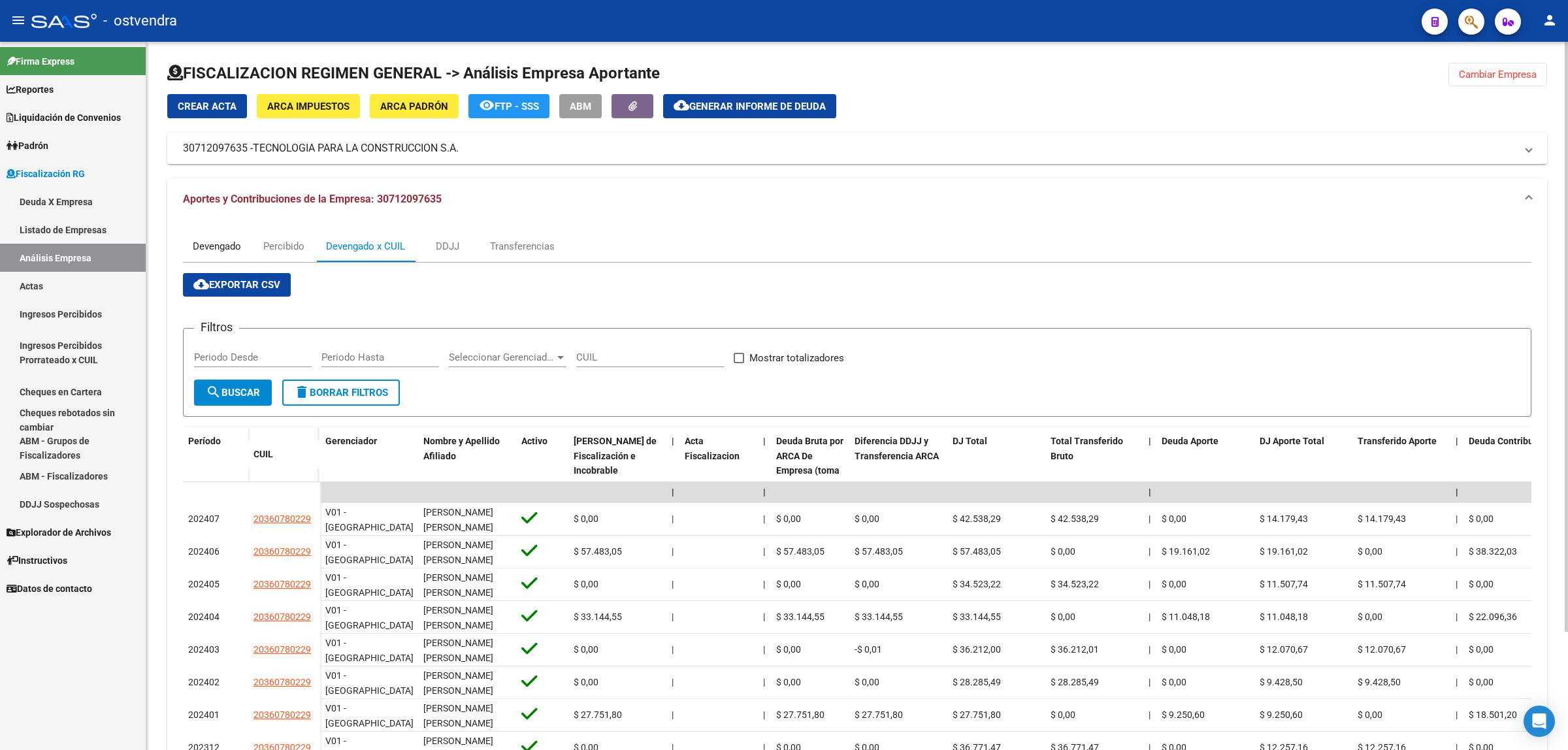
click at [212, 253] on div "Devengado" at bounding box center [217, 247] width 68 height 31
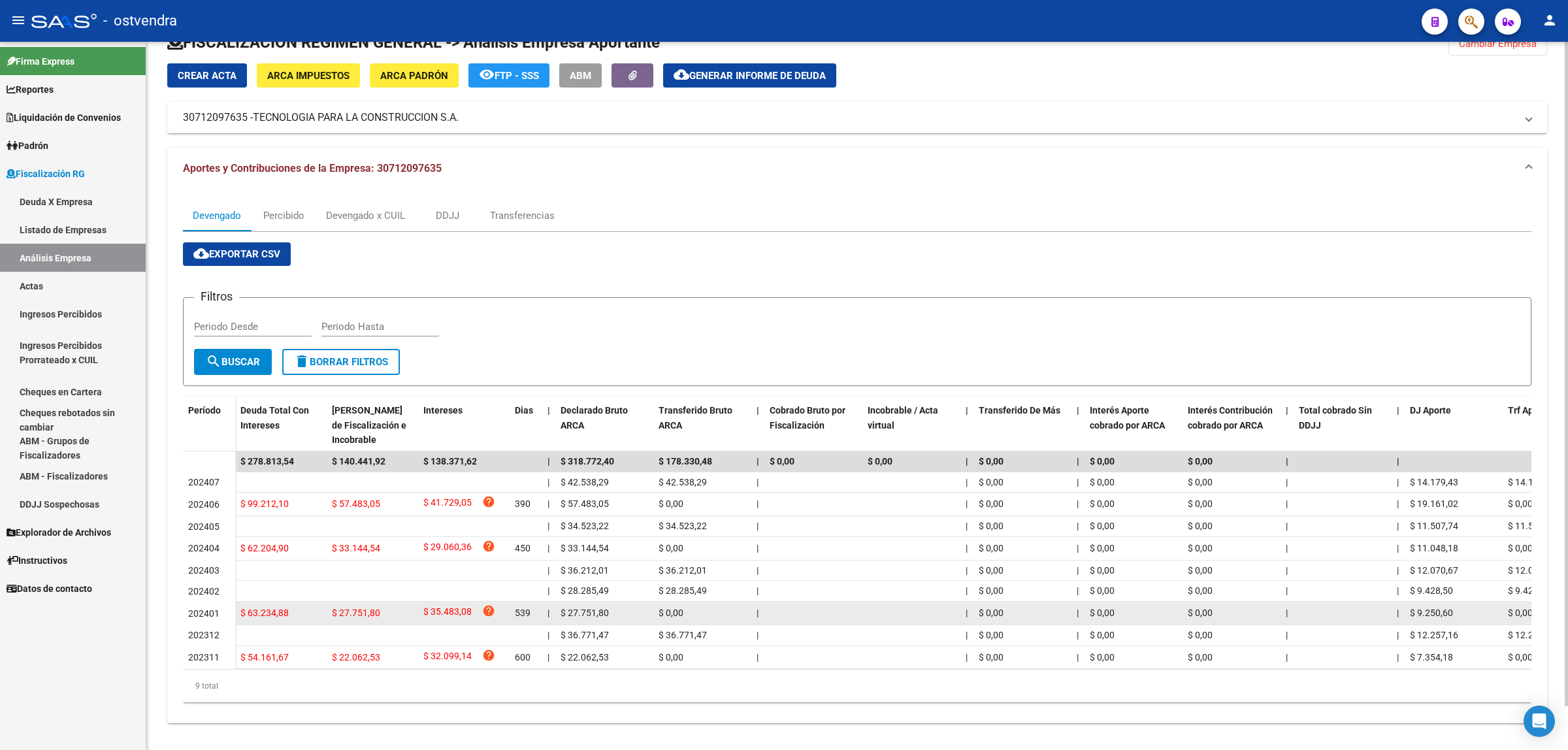
scroll to position [46, 0]
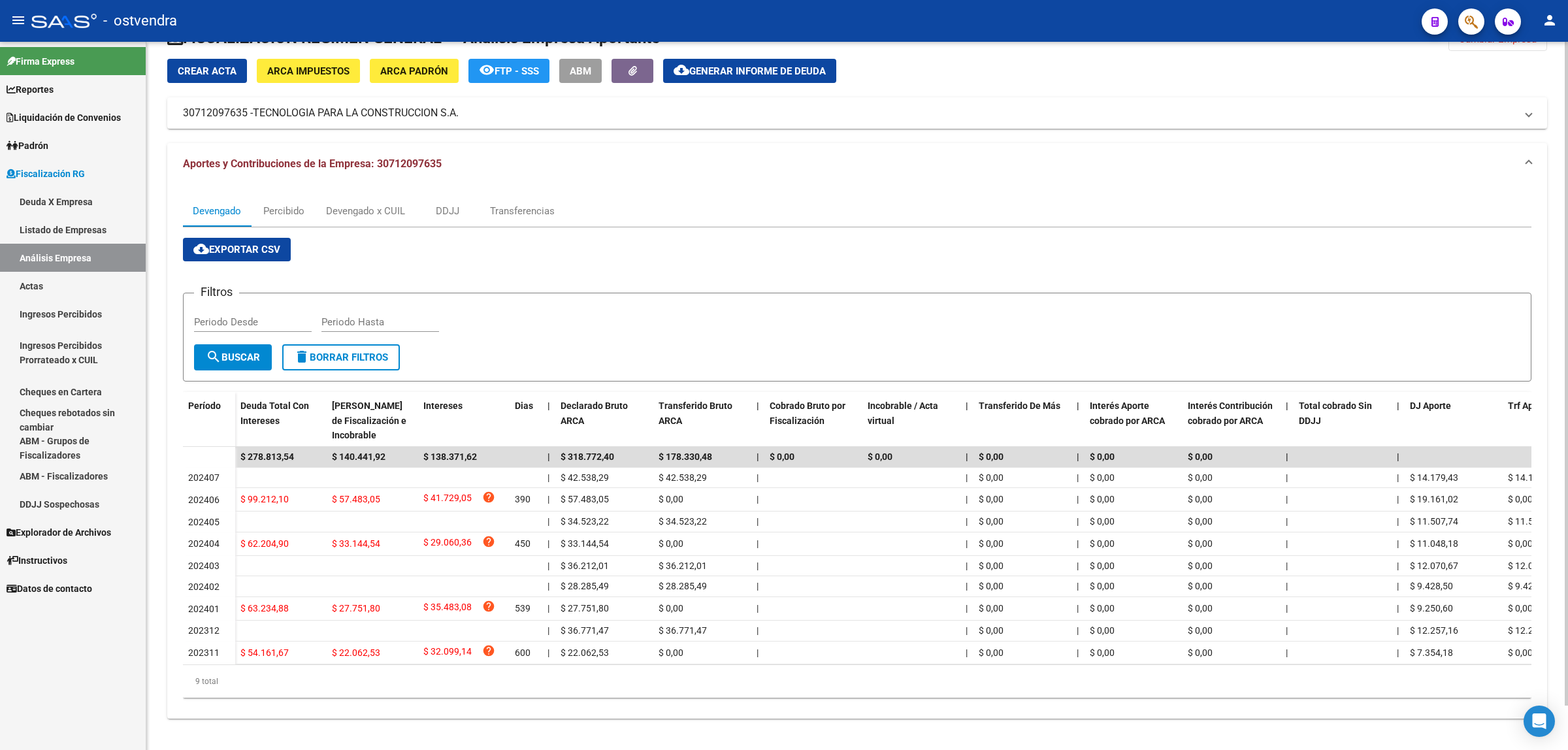
click at [1072, 293] on form "Filtros Periodo Desde Periodo Hasta search Buscar delete Borrar Filtros" at bounding box center [857, 337] width 1349 height 89
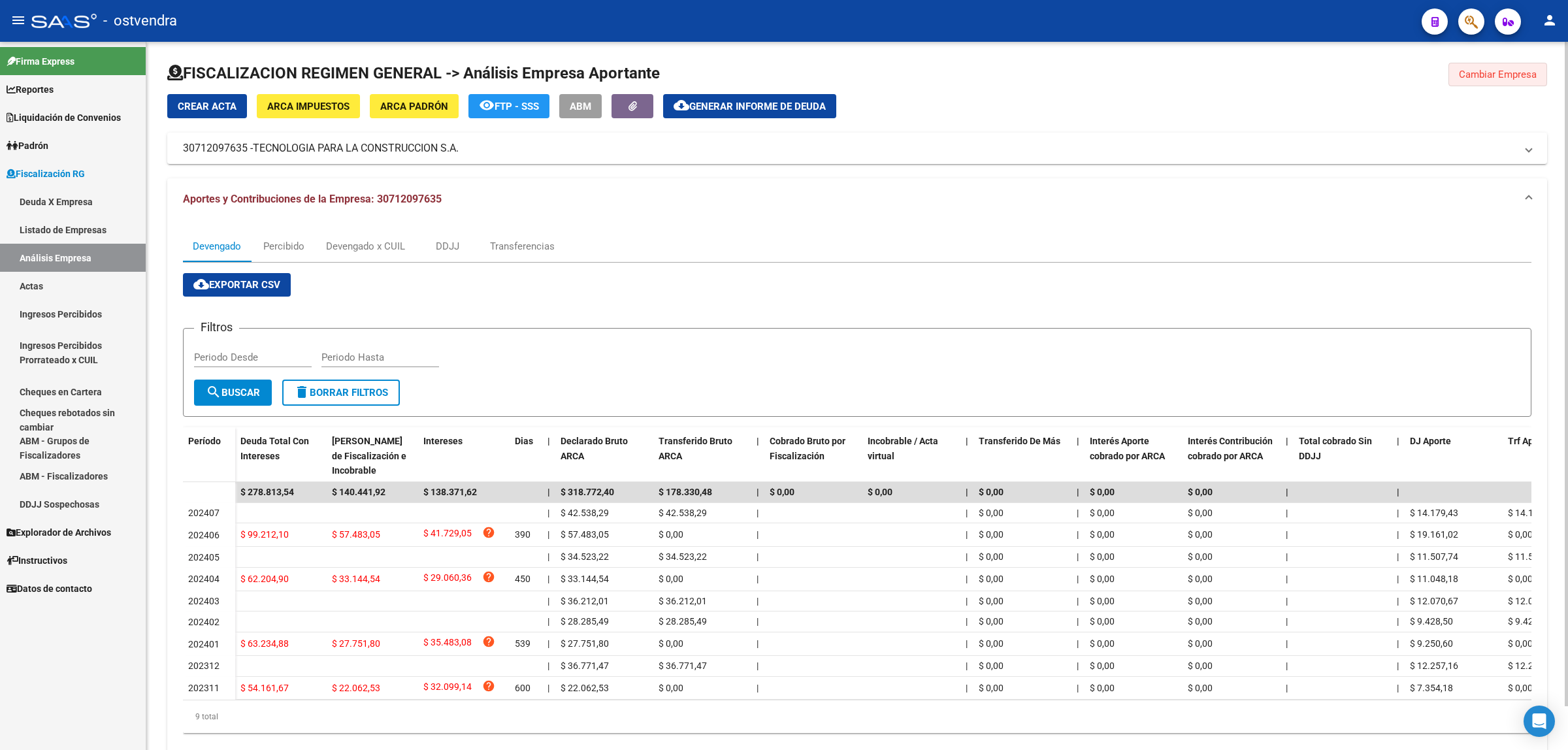
click at [1513, 67] on button "Cambiar Empresa" at bounding box center [1498, 74] width 98 height 23
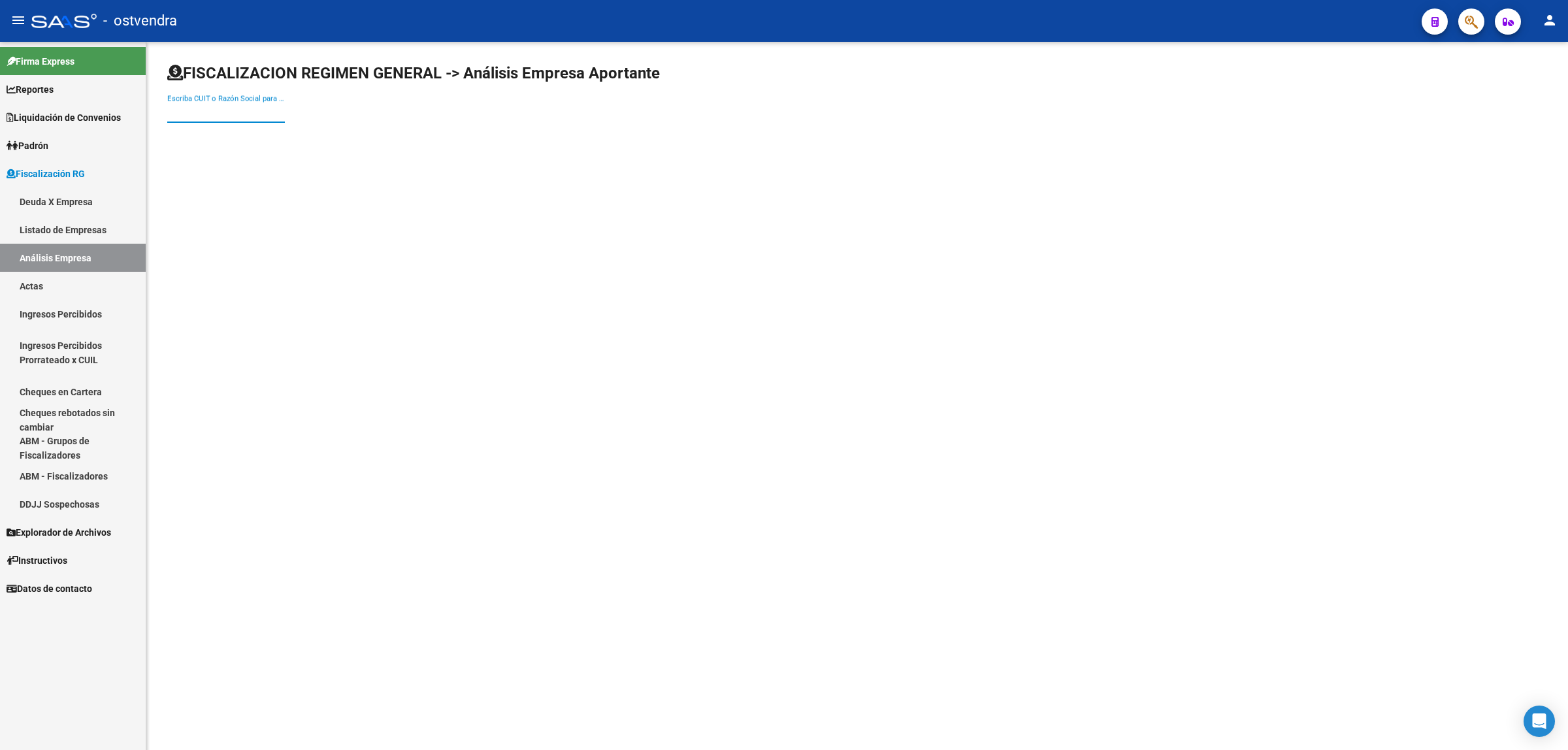
click at [271, 112] on input "Escriba CUIT o Razón Social para buscar" at bounding box center [226, 112] width 117 height 12
paste input "30717642607"
type input "30717642607"
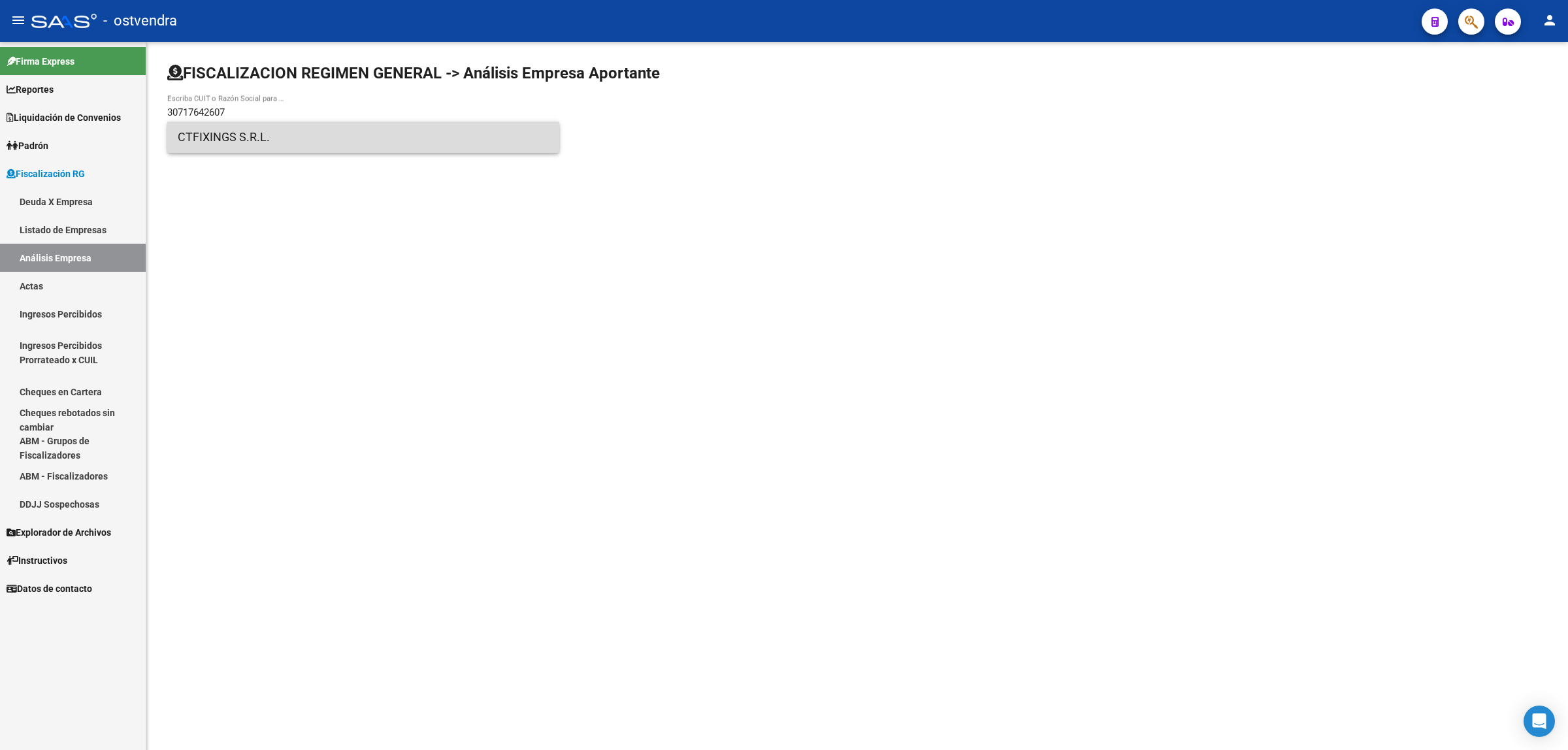
click at [256, 141] on span "CTFIXINGS S.R.L." at bounding box center [363, 137] width 371 height 31
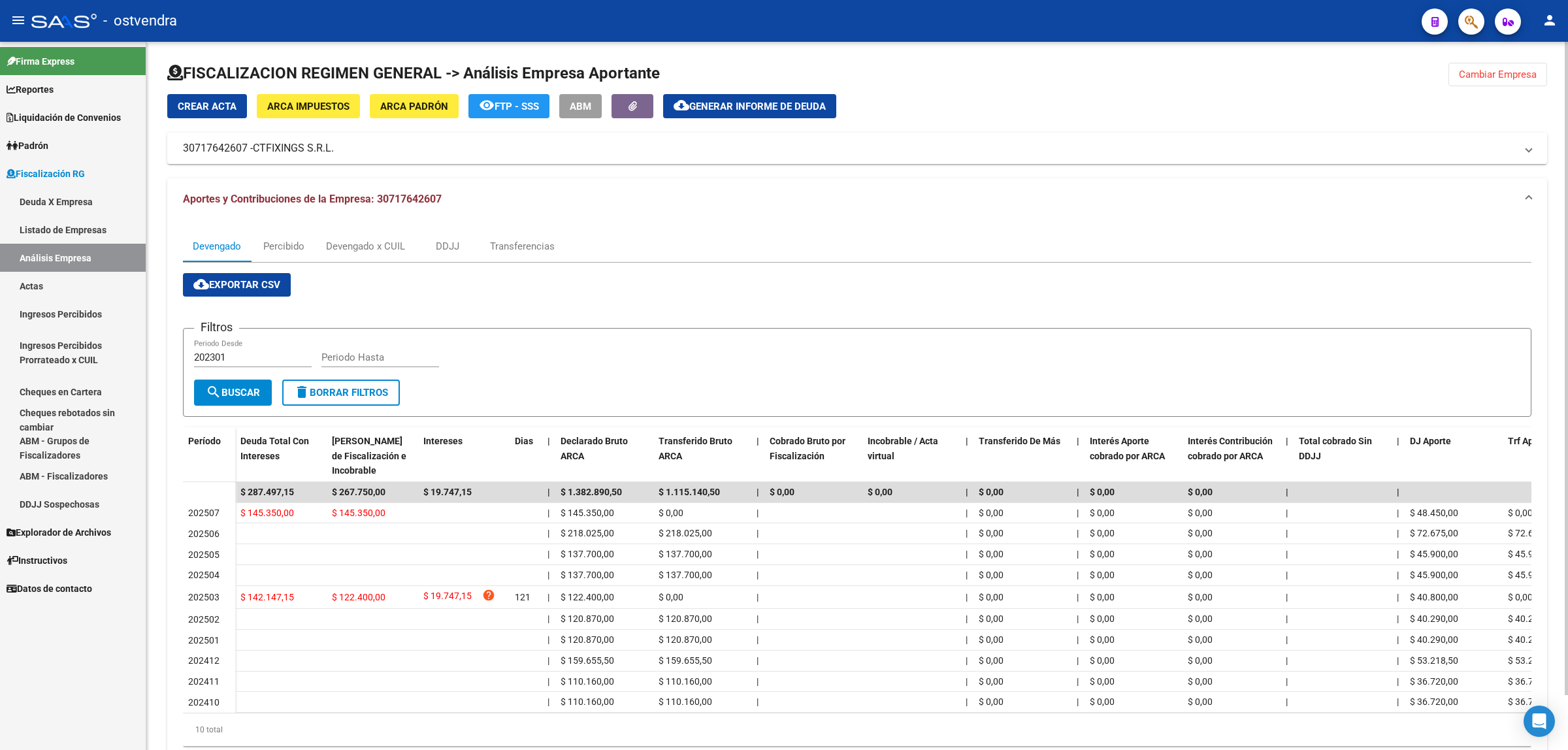
click at [1494, 79] on span "Cambiar Empresa" at bounding box center [1498, 74] width 78 height 12
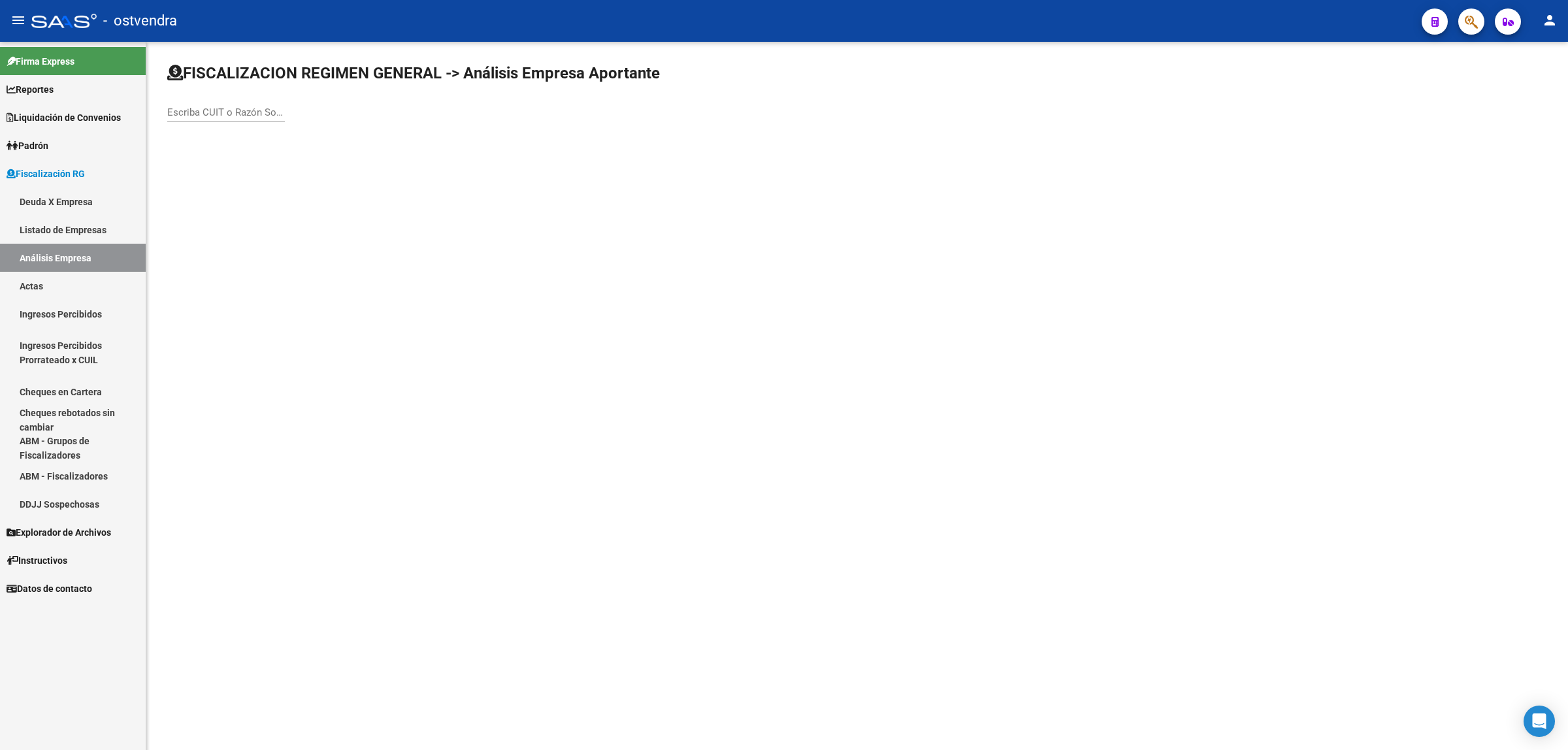
paste input "30716154498"
click at [266, 107] on input "30716154498" at bounding box center [226, 112] width 117 height 12
type input "30716154498"
click at [369, 121] on div "30716154498 Escriba CUIT o Razón Social para buscar" at bounding box center [857, 98] width 1380 height 72
click at [369, 126] on div "30716154498 Escriba CUIT o Razón Social para buscar" at bounding box center [857, 98] width 1380 height 72
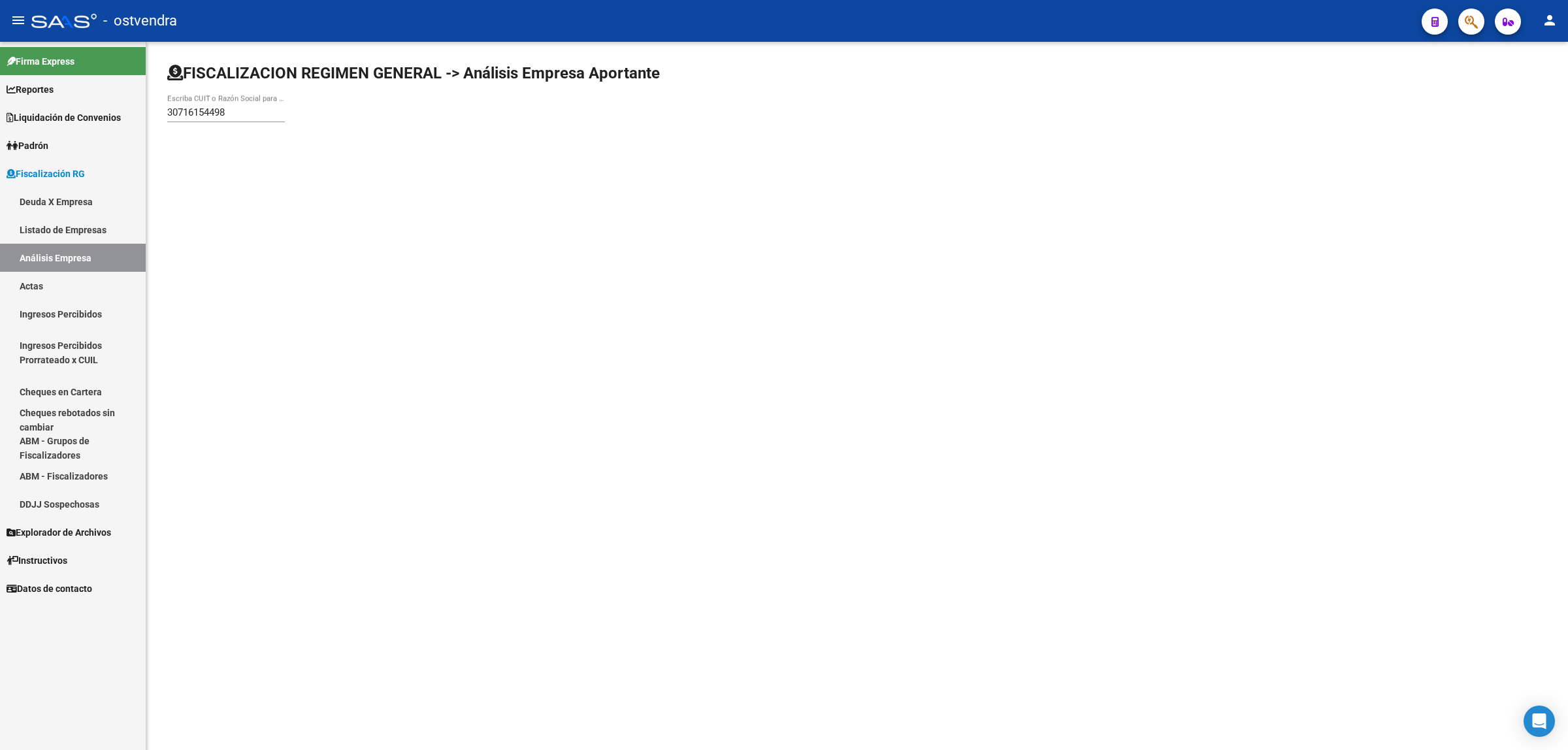
click at [260, 110] on input "30716154498" at bounding box center [226, 112] width 117 height 12
click at [303, 143] on span "WOOD REELS S.A.S." at bounding box center [363, 137] width 371 height 31
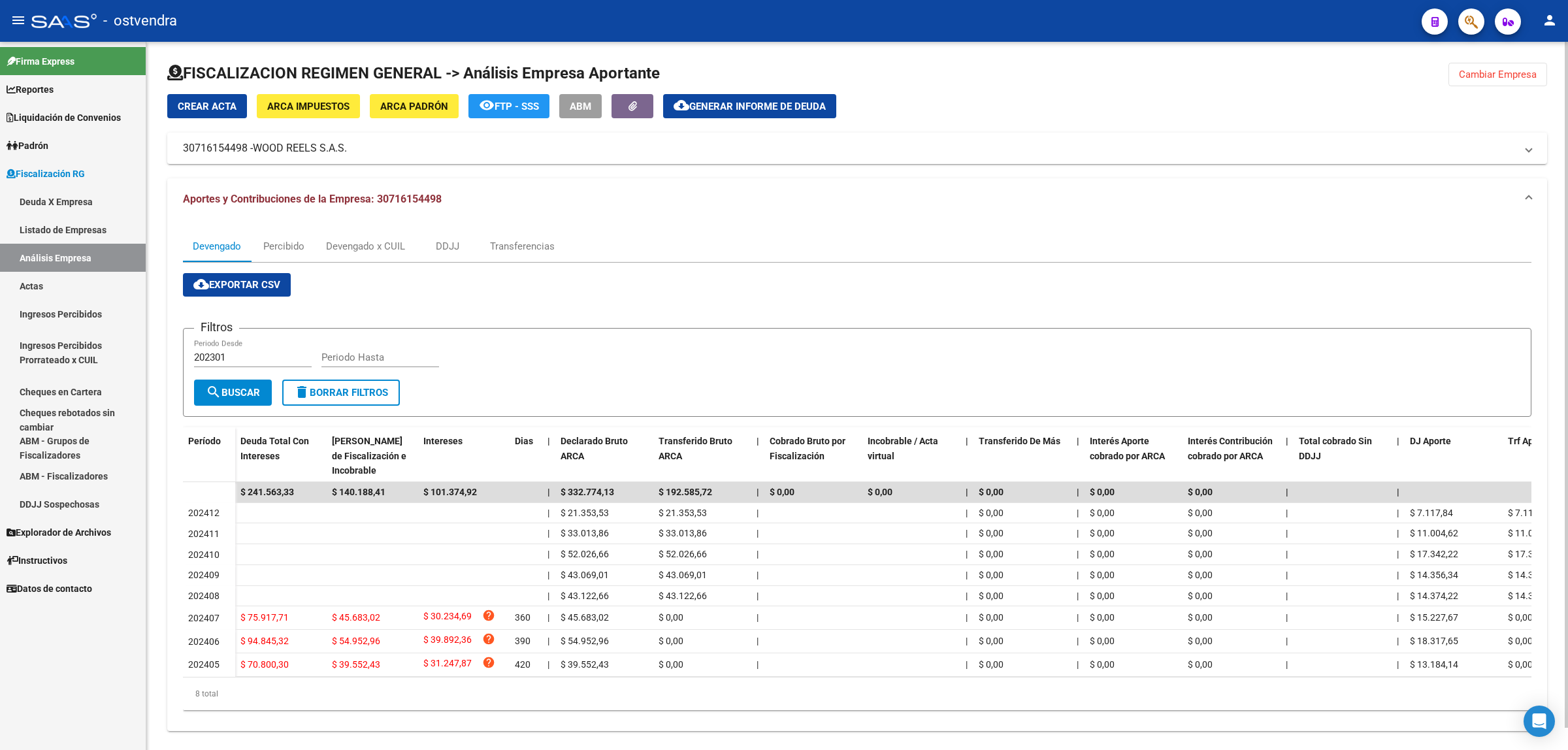
click at [1506, 76] on span "Cambiar Empresa" at bounding box center [1498, 74] width 78 height 12
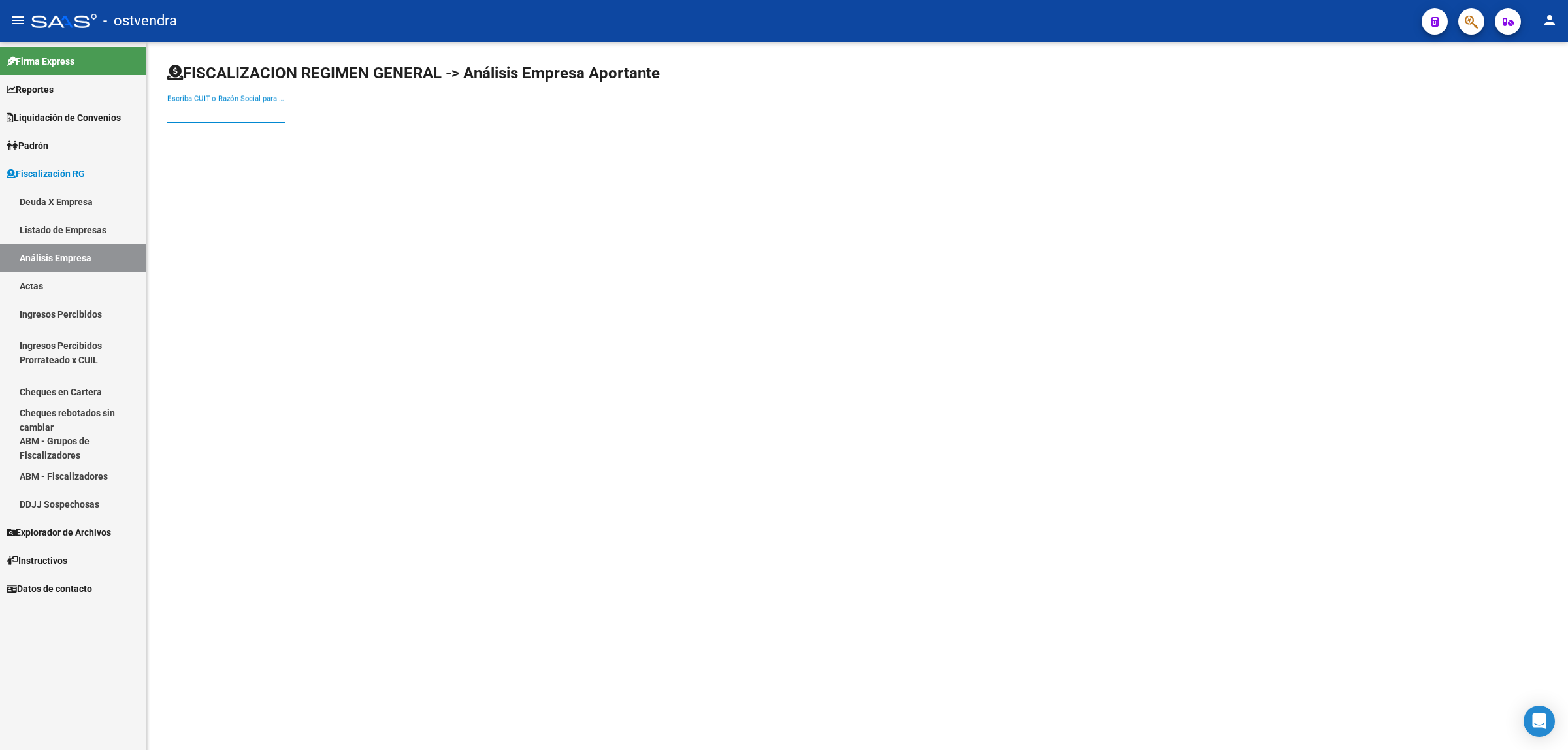
click at [253, 115] on input "Escriba CUIT o Razón Social para buscar" at bounding box center [226, 112] width 117 height 12
paste input "30633050631"
type input "30633050631"
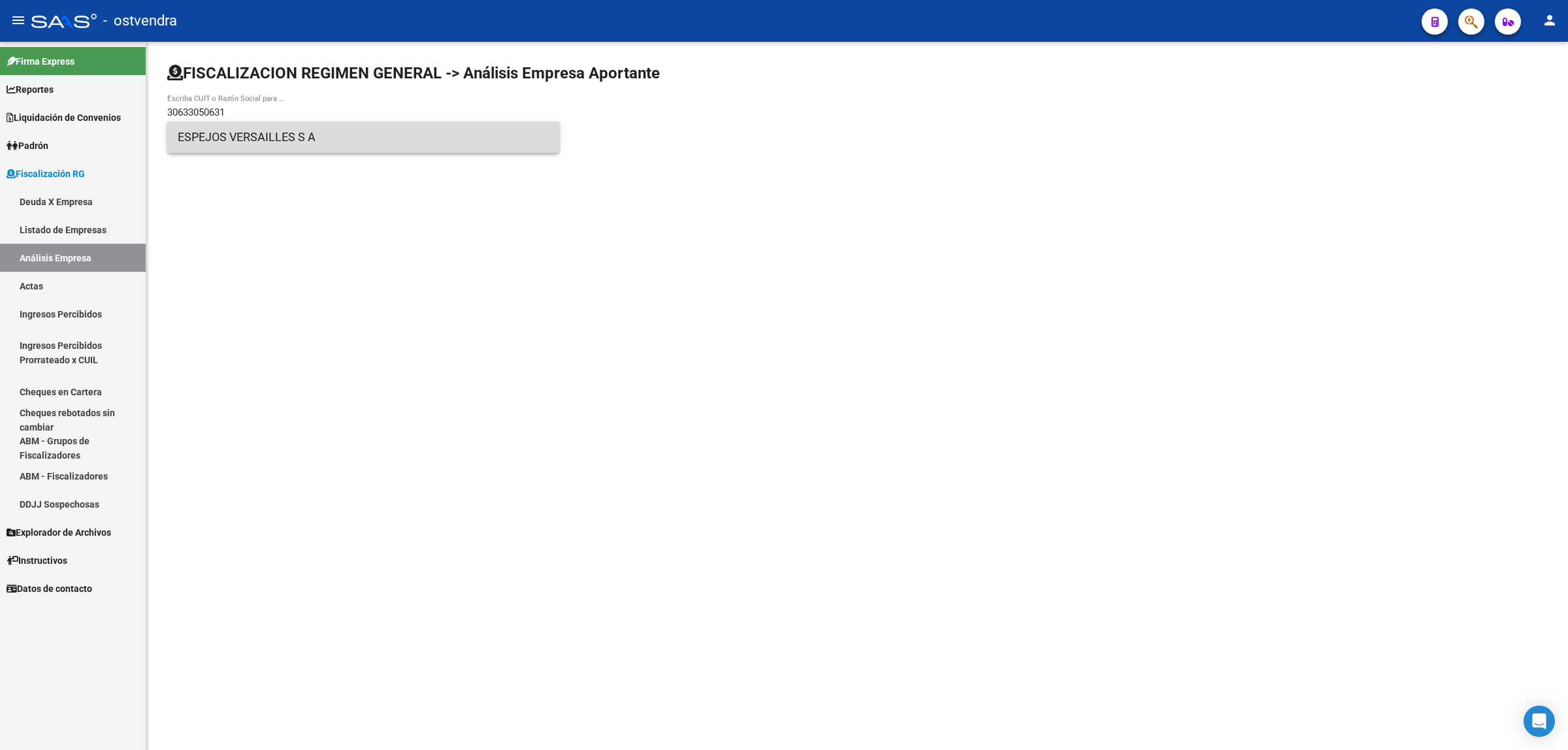
click at [374, 143] on span "ESPEJOS VERSAILLES S A" at bounding box center [363, 137] width 371 height 31
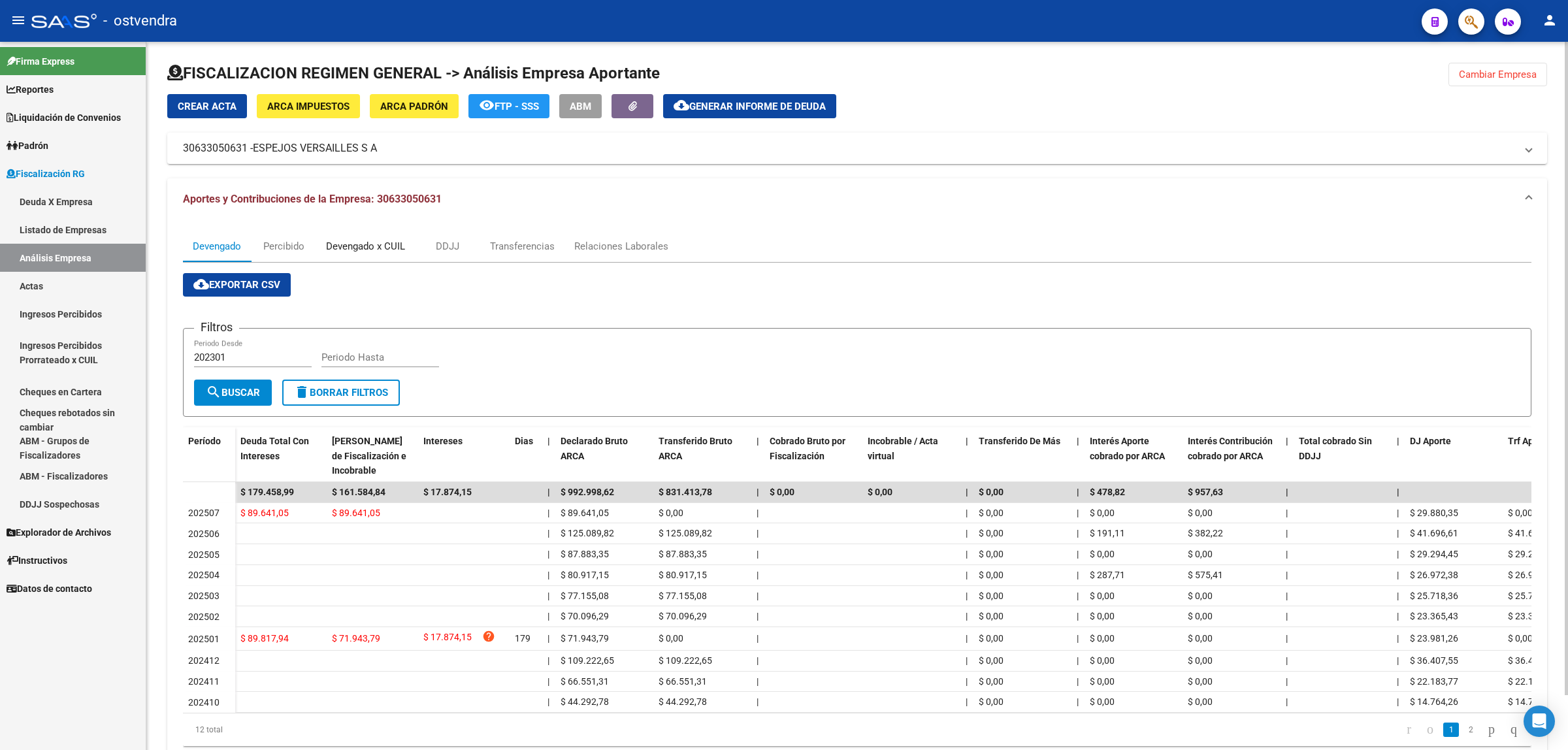
click at [372, 249] on div "Devengado x CUIL" at bounding box center [365, 246] width 79 height 14
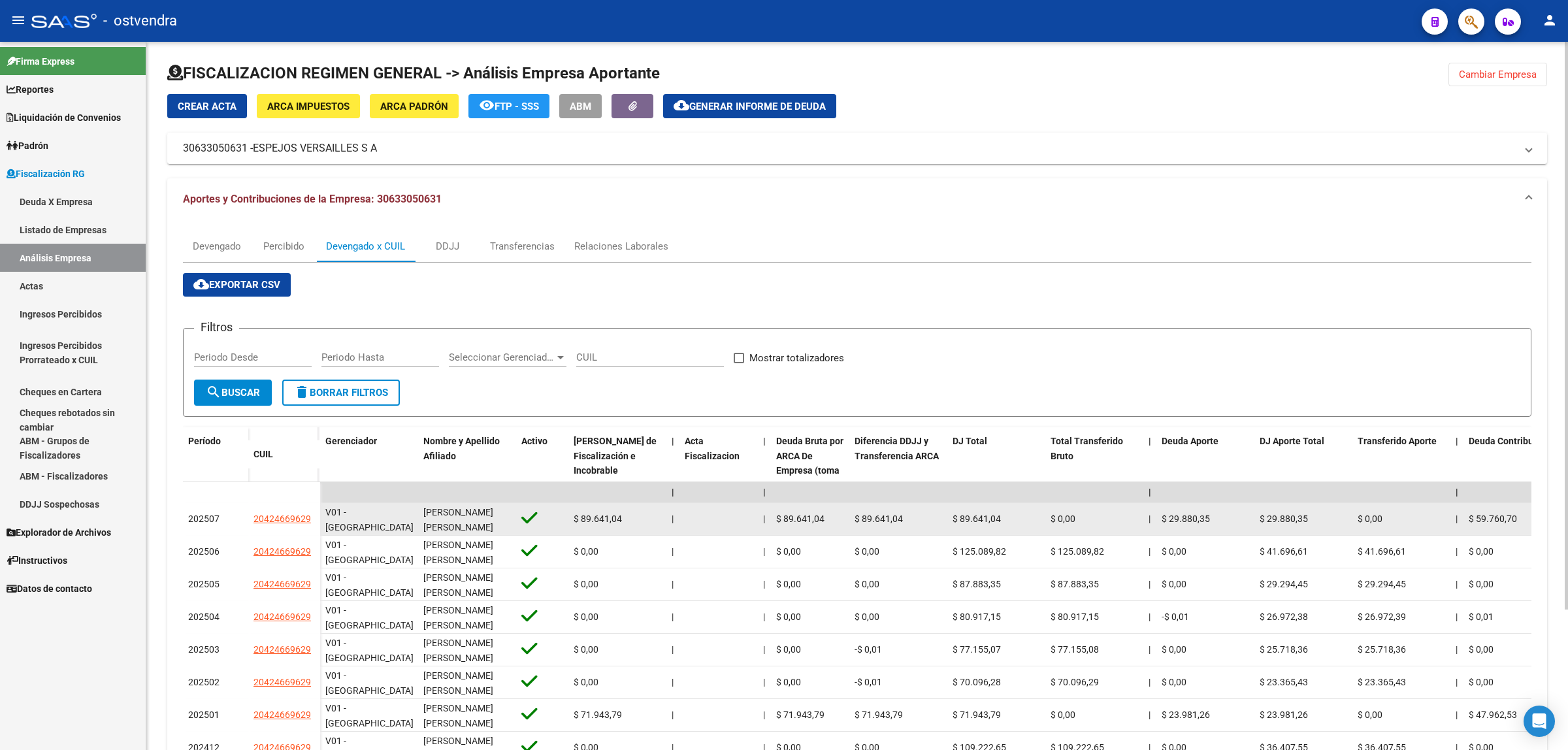
drag, startPoint x: 245, startPoint y: 515, endPoint x: 313, endPoint y: 517, distance: 68.0
click at [313, 517] on div "202507 20424669629" at bounding box center [251, 520] width 137 height 33
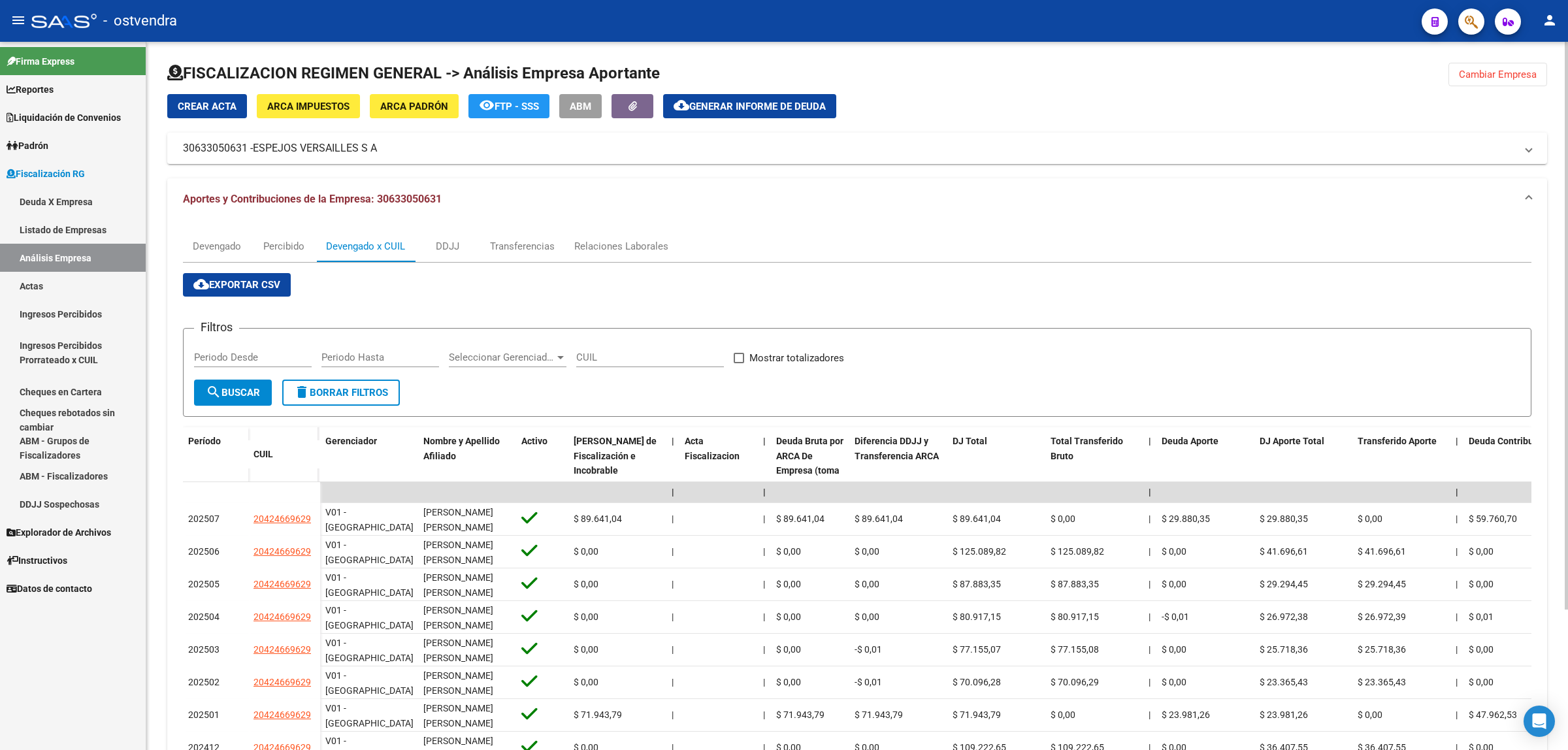
copy div "20424669629"
click at [1488, 70] on span "Cambiar Empresa" at bounding box center [1498, 74] width 78 height 12
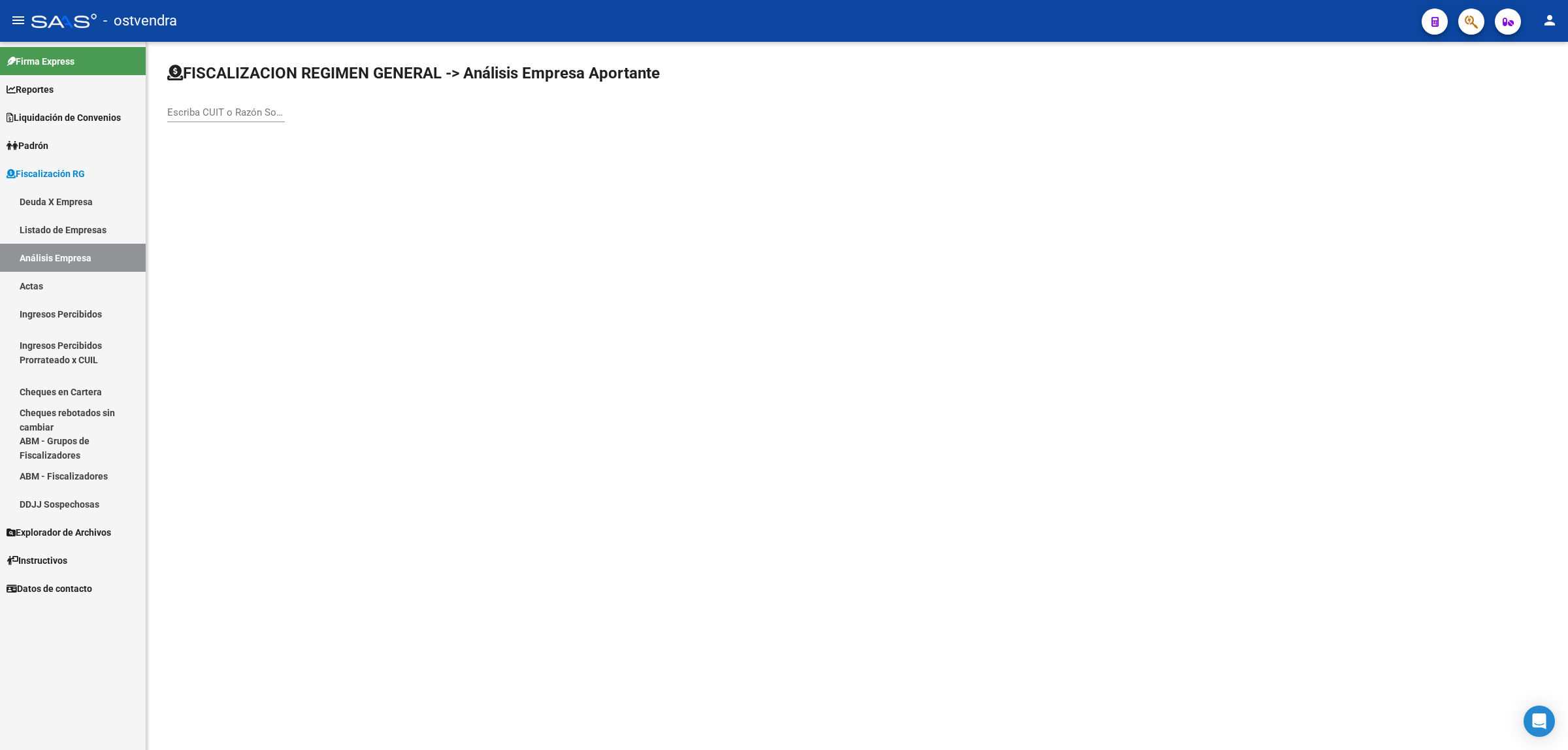
drag, startPoint x: 162, startPoint y: 115, endPoint x: 178, endPoint y: 115, distance: 16.0
click at [171, 115] on div "FISCALIZACION REGIMEN GENERAL -> Análisis Empresa Aportante Escriba CUIT o Razó…" at bounding box center [857, 104] width 1422 height 124
click at [190, 115] on input "Escriba CUIT o Razón Social para buscar" at bounding box center [226, 112] width 117 height 12
paste input "30717174522"
type input "30717174522"
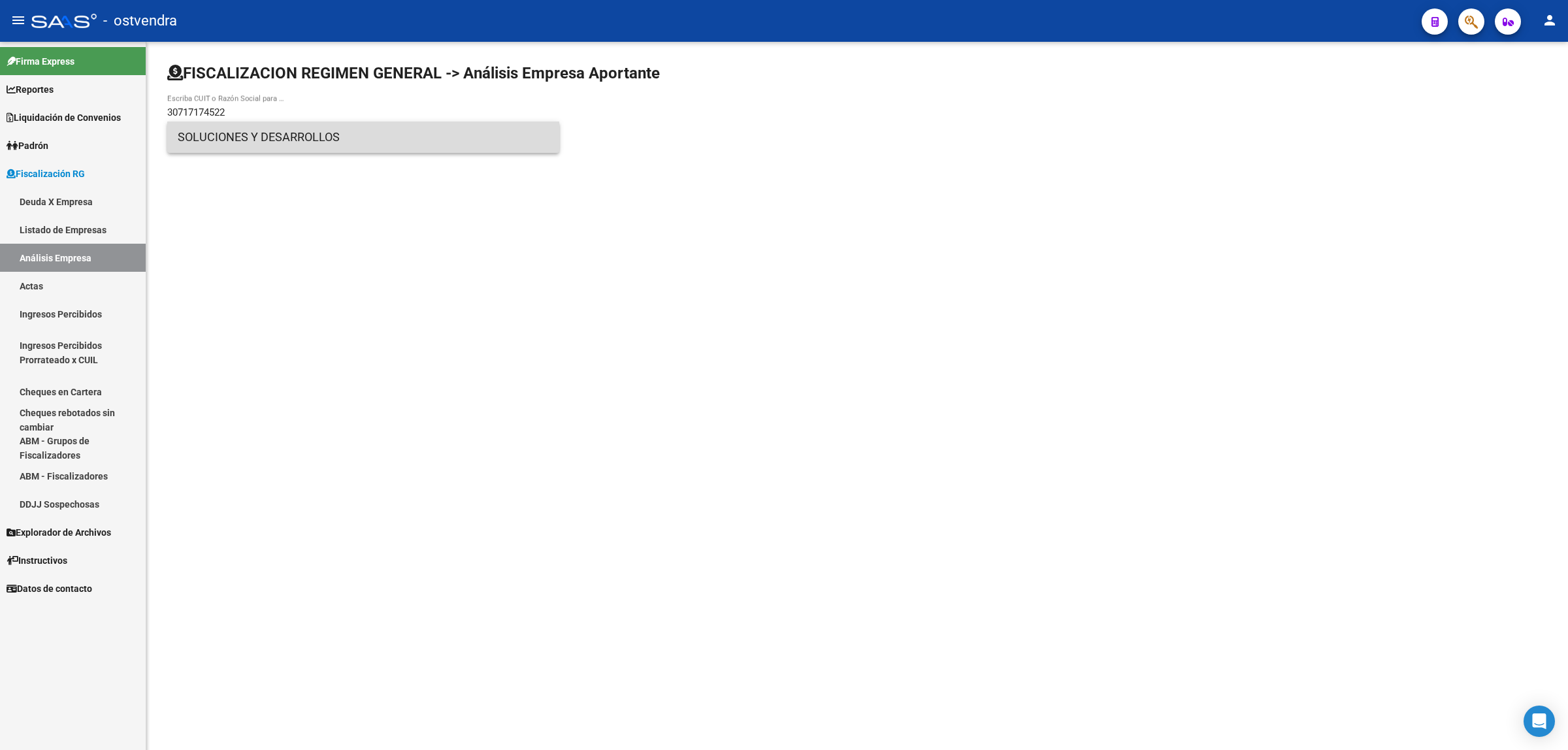
click at [236, 138] on span "SOLUCIONES Y DESARROLLOS" at bounding box center [363, 137] width 371 height 31
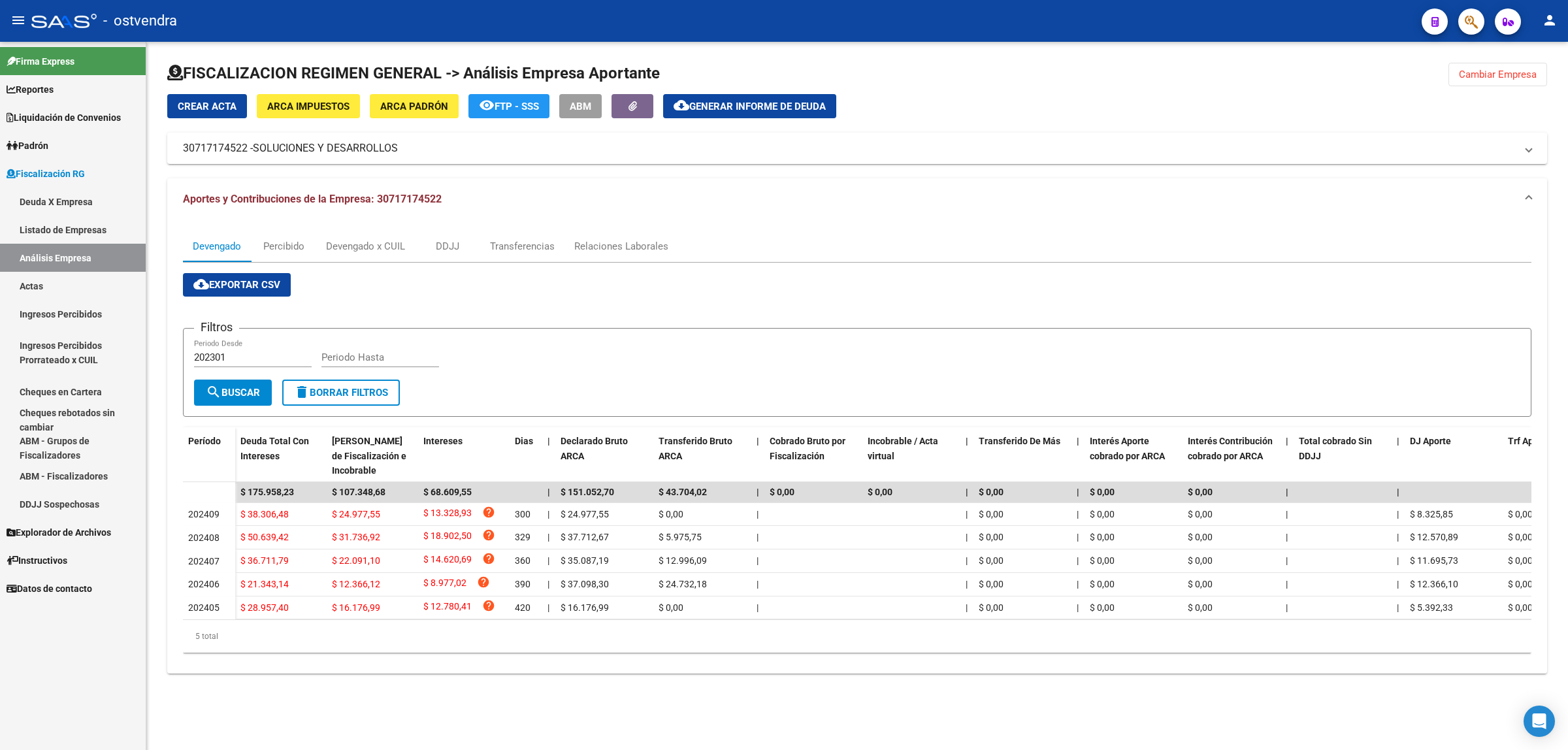
click at [1537, 74] on button "Cambiar Empresa" at bounding box center [1498, 74] width 98 height 23
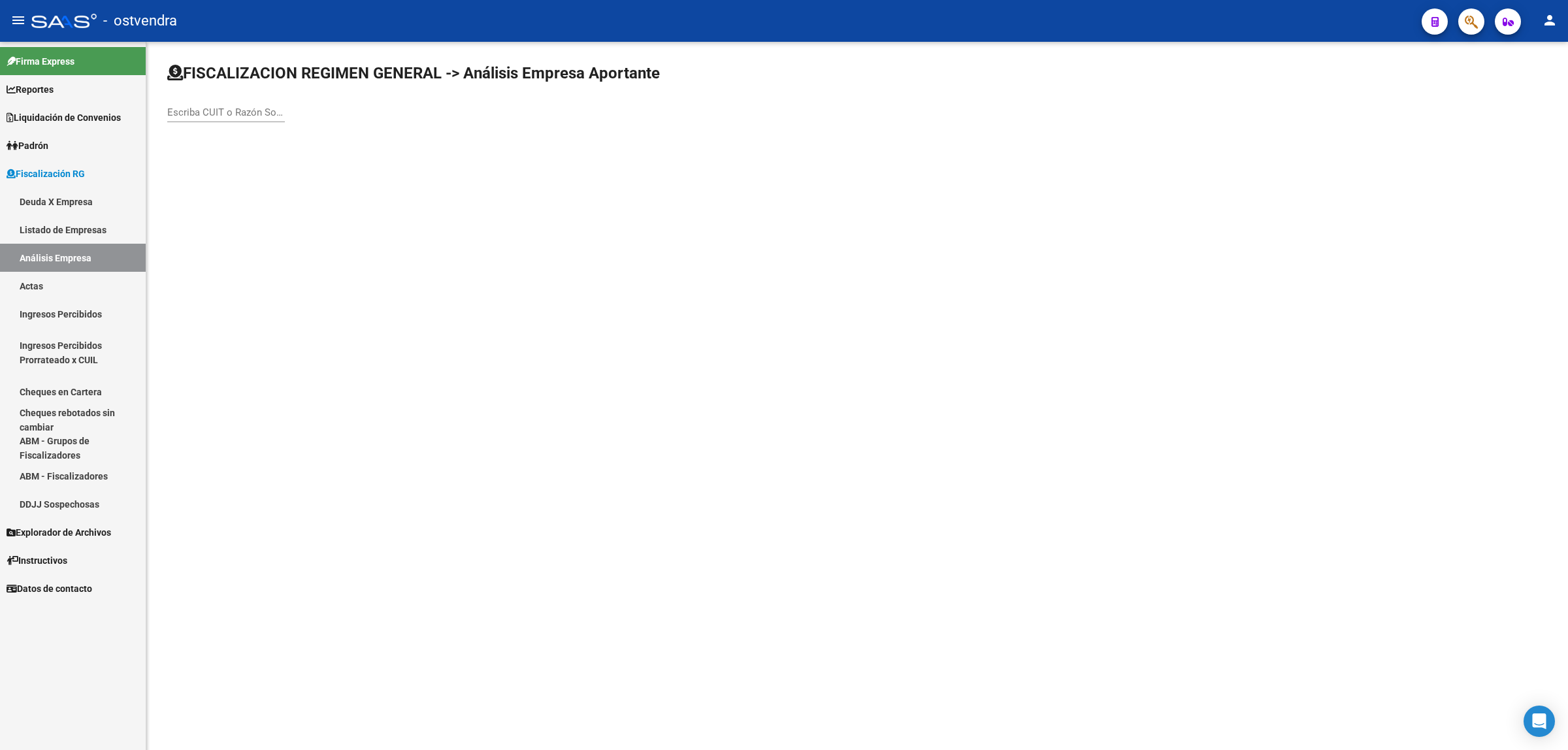
click at [251, 103] on div "Escriba CUIT o Razón Social para buscar" at bounding box center [226, 108] width 117 height 28
click at [251, 115] on input "Escriba CUIT o Razón Social para buscar" at bounding box center [226, 112] width 117 height 12
paste input "23123498089"
type input "23123498089"
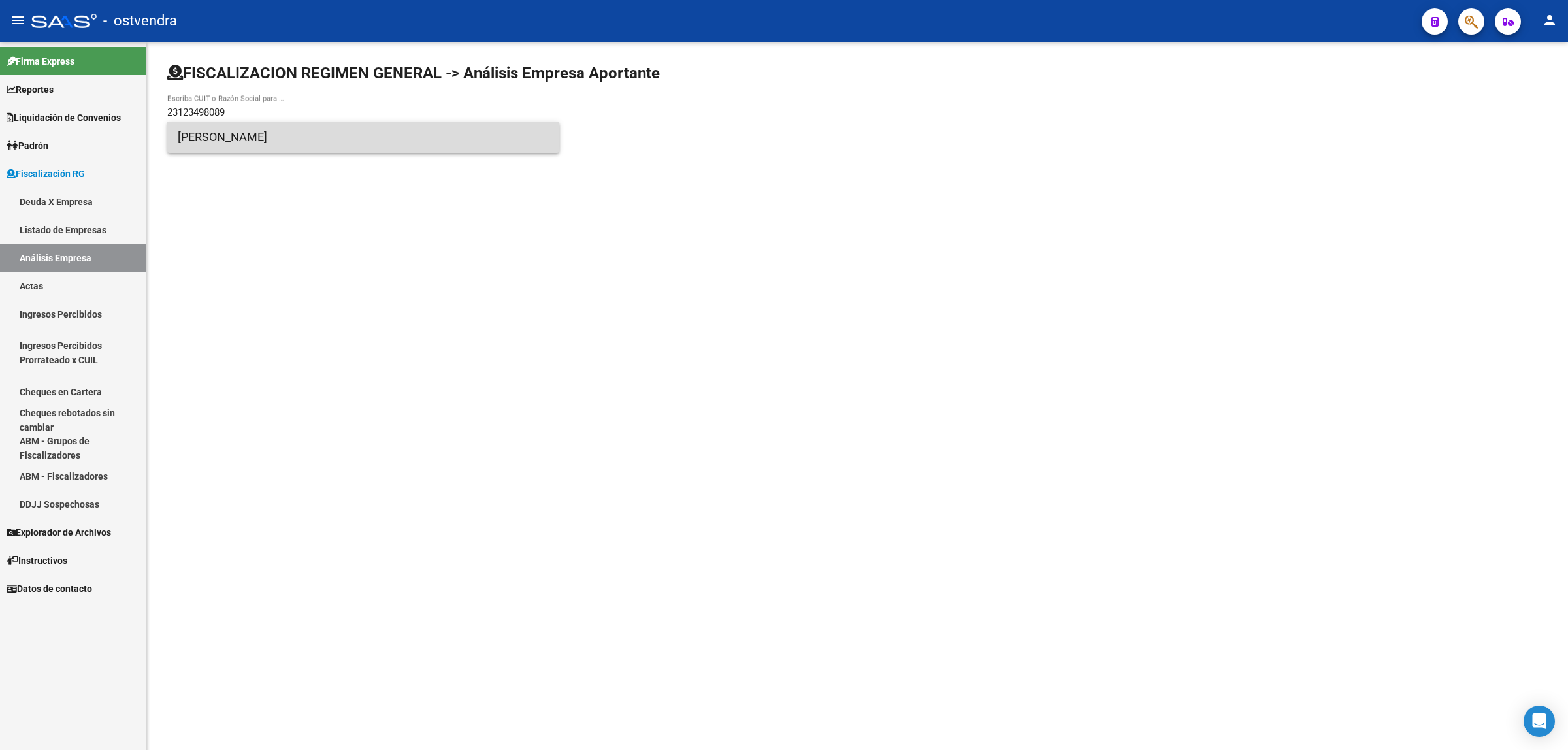
click at [280, 141] on span "[PERSON_NAME]" at bounding box center [363, 137] width 371 height 31
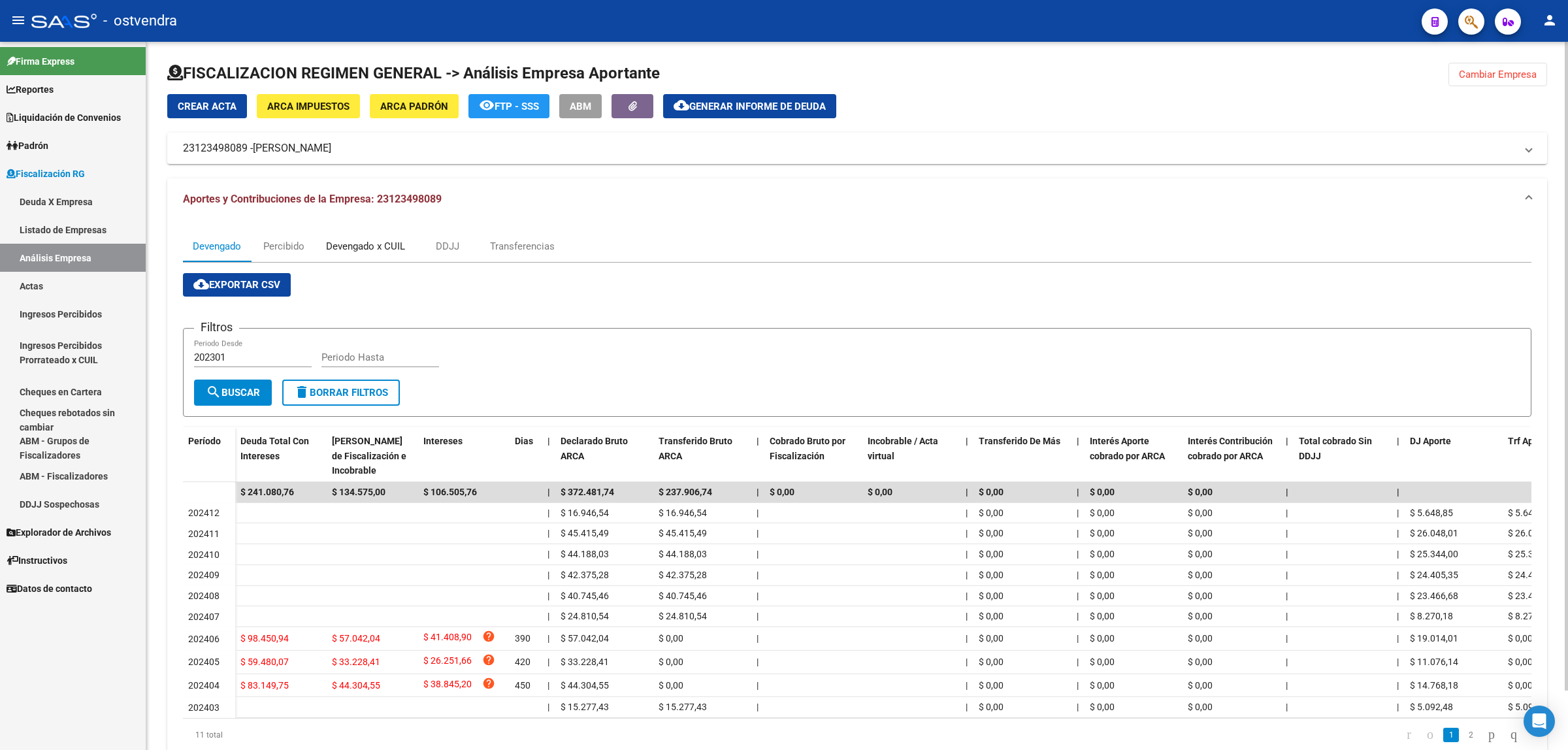
click at [387, 258] on div "Devengado x CUIL" at bounding box center [365, 247] width 98 height 31
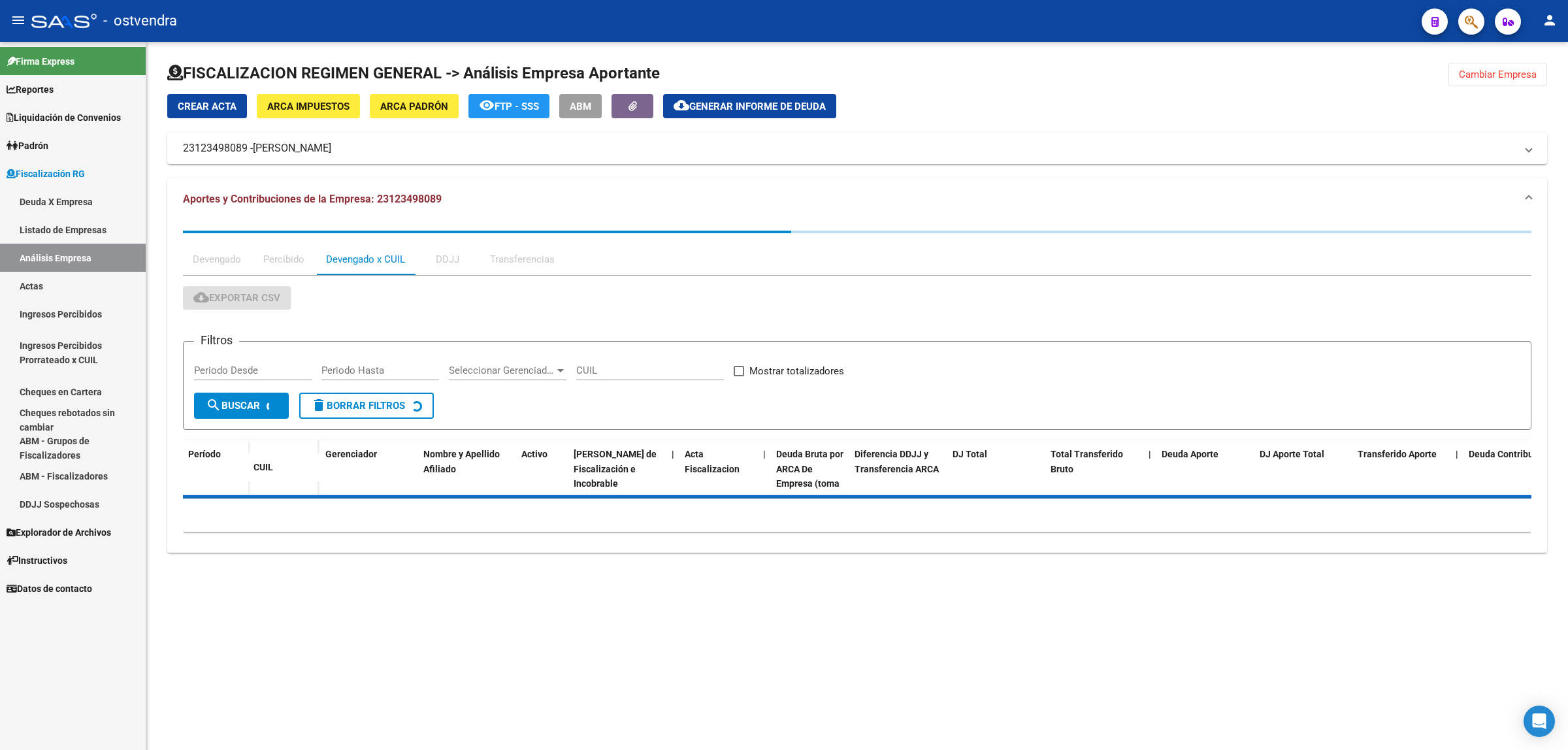
click at [210, 249] on div "Devengado" at bounding box center [217, 260] width 68 height 31
click at [214, 258] on div "Devengado" at bounding box center [217, 260] width 68 height 31
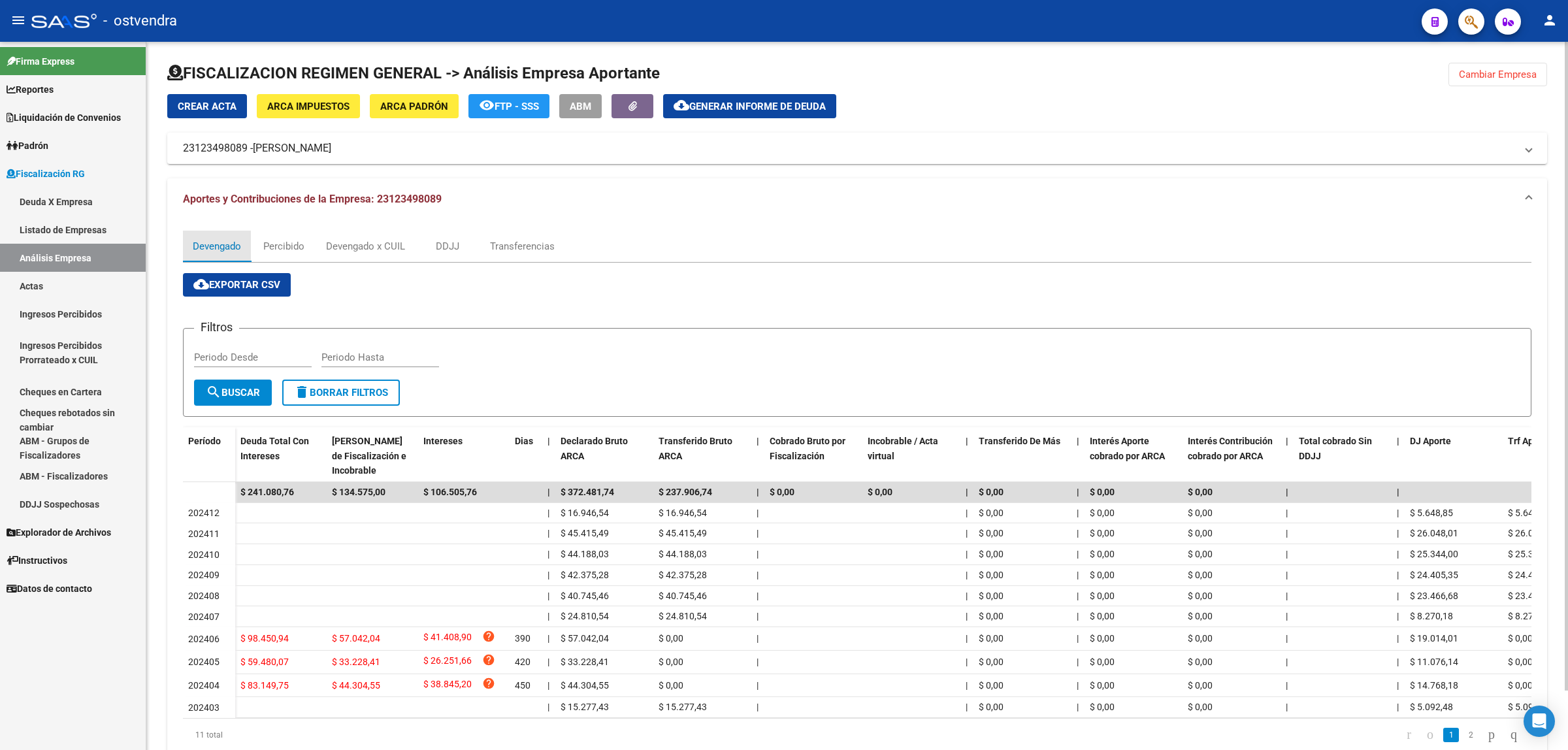
click at [200, 256] on div "Devengado" at bounding box center [217, 247] width 68 height 31
click at [779, 107] on span "Generar informe de deuda" at bounding box center [757, 106] width 137 height 12
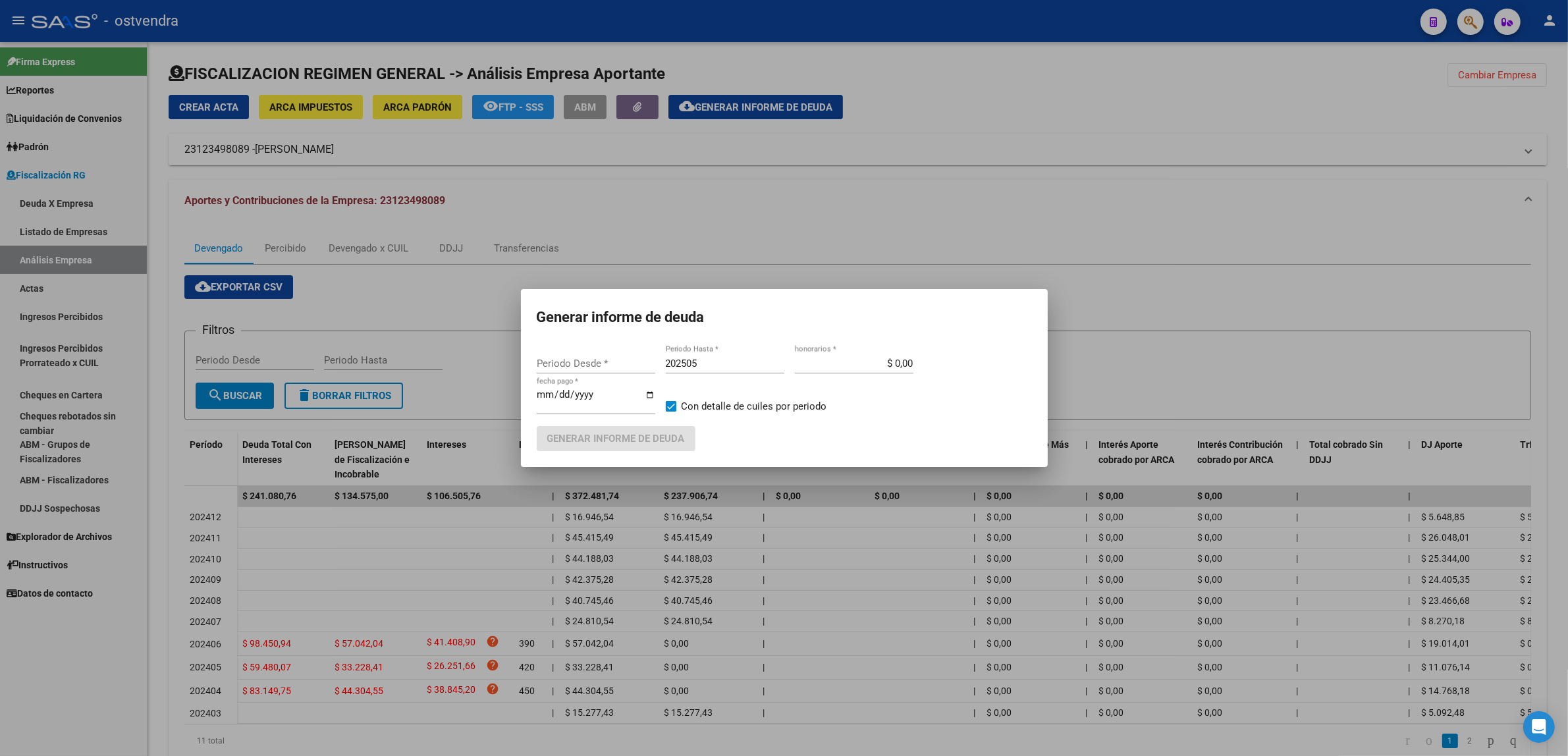
type input "202301"
click at [728, 364] on input "202505" at bounding box center [725, 364] width 118 height 12
click at [557, 392] on input "[DATE]" at bounding box center [596, 399] width 118 height 21
type input "[DATE]"
click at [631, 439] on span "Generar informe de deuda" at bounding box center [616, 439] width 138 height 12
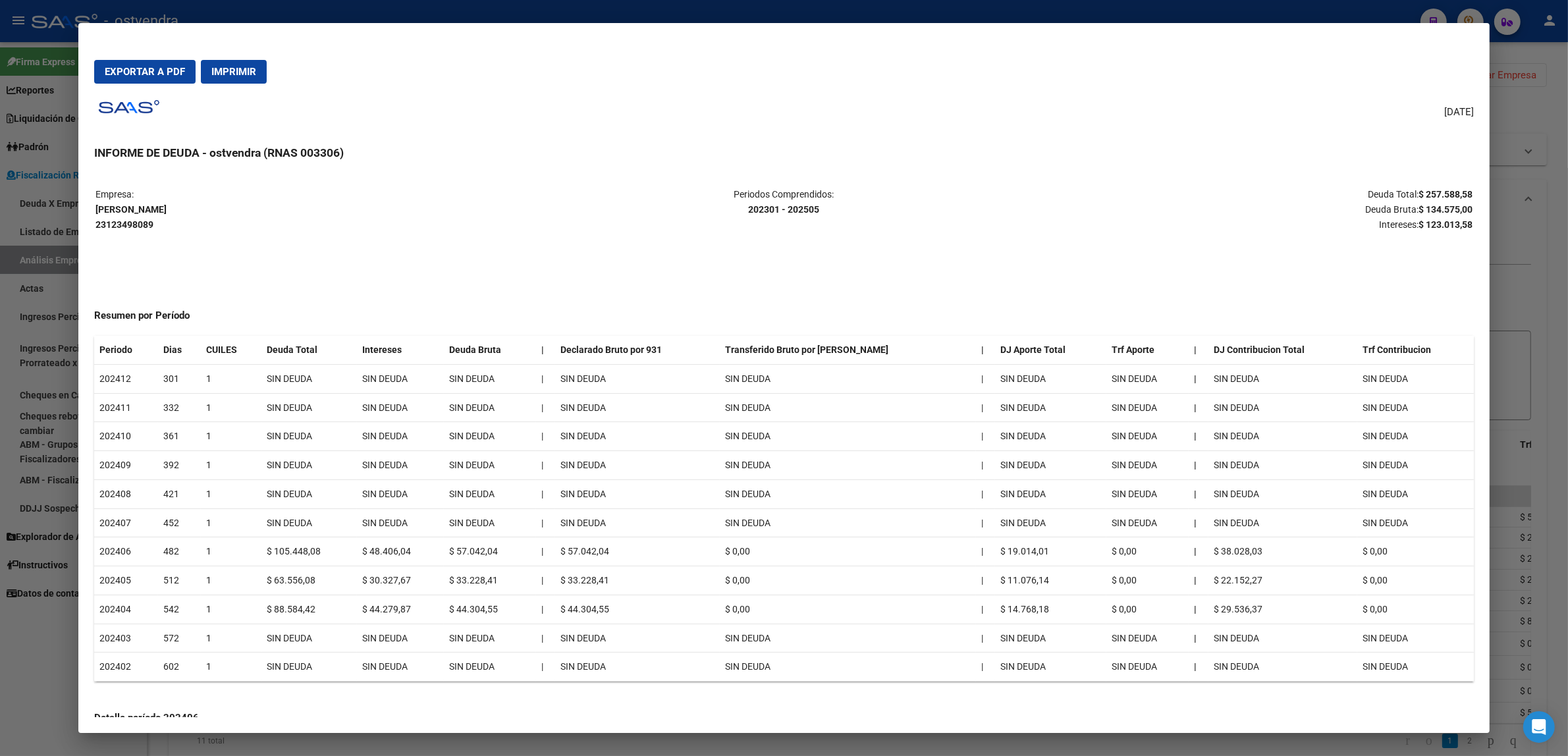
click at [1455, 209] on strong "$ 134.575,00" at bounding box center [1445, 209] width 54 height 10
click at [1454, 209] on strong "$ 134.575,00" at bounding box center [1445, 209] width 54 height 10
copy strong "134.575,00"
click at [1437, 227] on strong "$ 123.013,58" at bounding box center [1445, 224] width 54 height 10
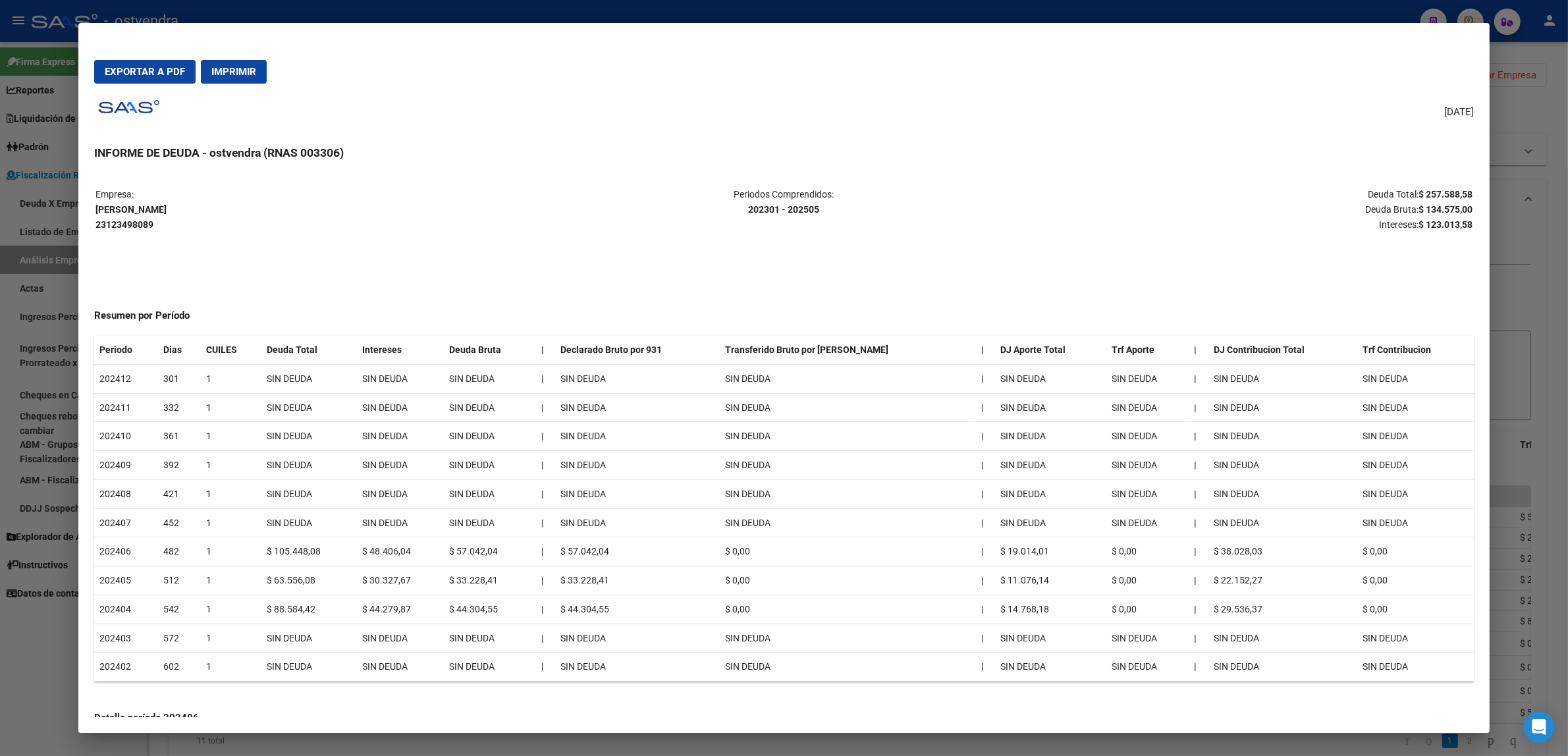
copy strong "123.013,58"
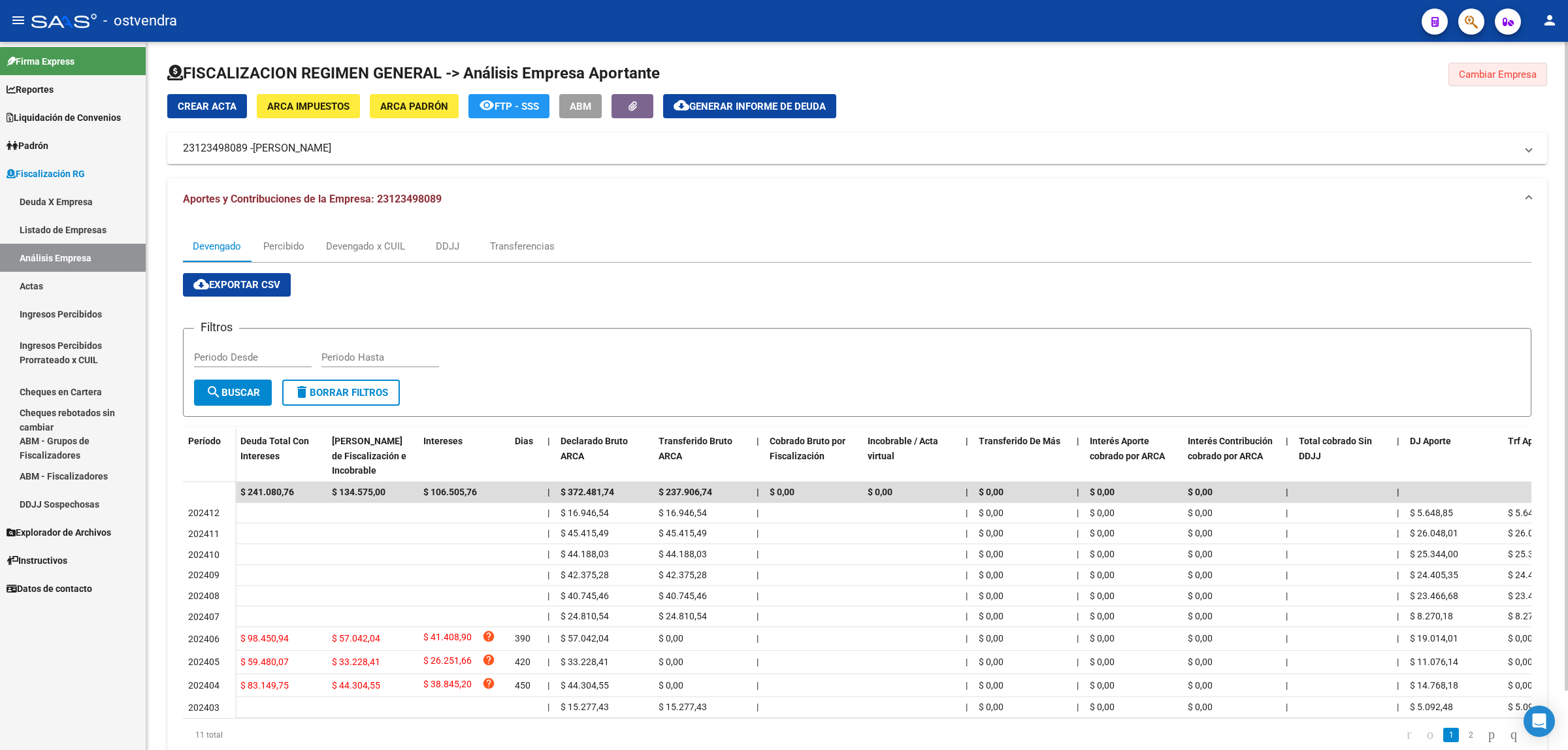
click at [1468, 77] on span "Cambiar Empresa" at bounding box center [1498, 74] width 78 height 12
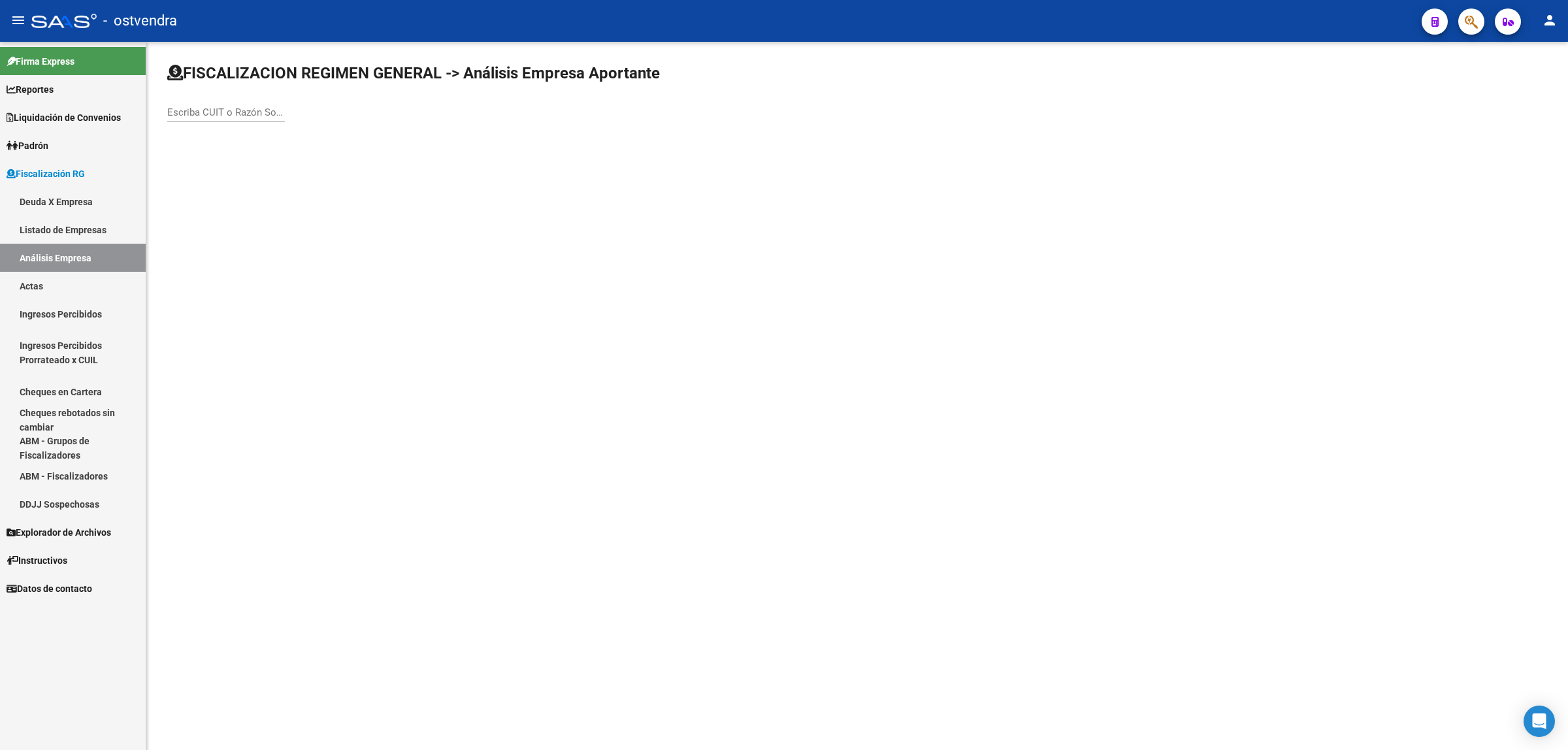
click at [238, 107] on input "Escriba CUIT o Razón Social para buscar" at bounding box center [226, 112] width 117 height 12
paste input "20162525086"
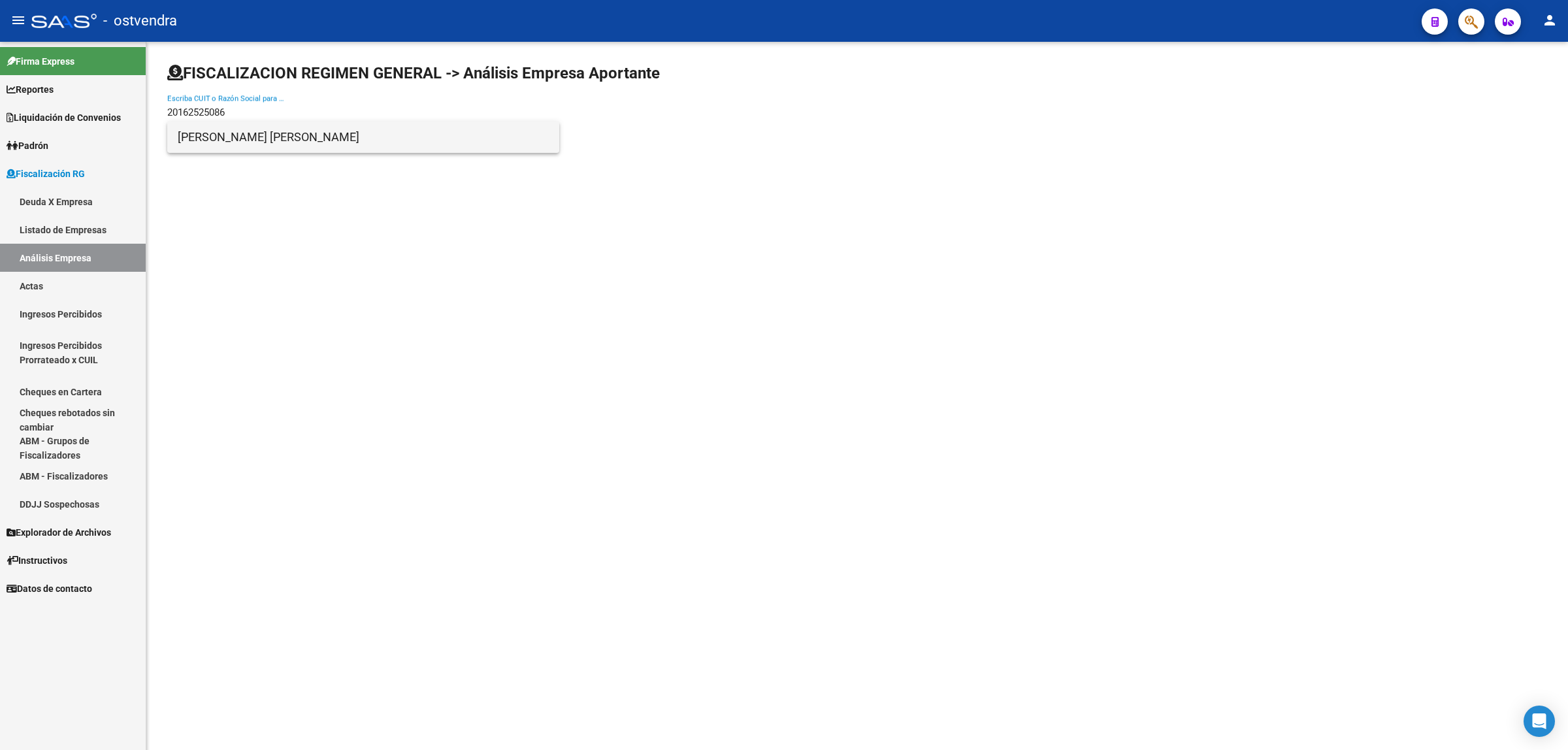
type input "20162525086"
click at [182, 143] on span "[PERSON_NAME] [PERSON_NAME]" at bounding box center [363, 137] width 371 height 31
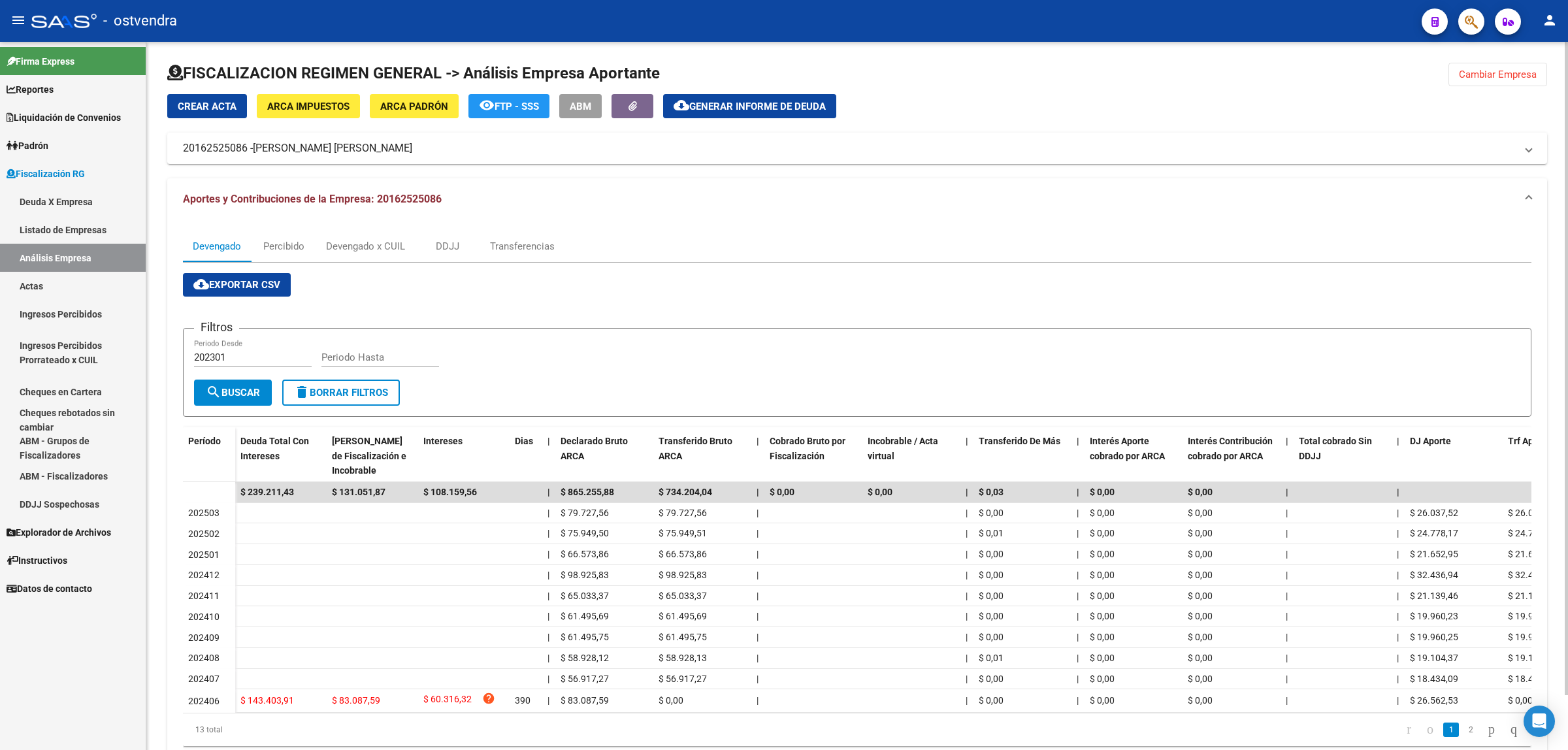
scroll to position [60, 0]
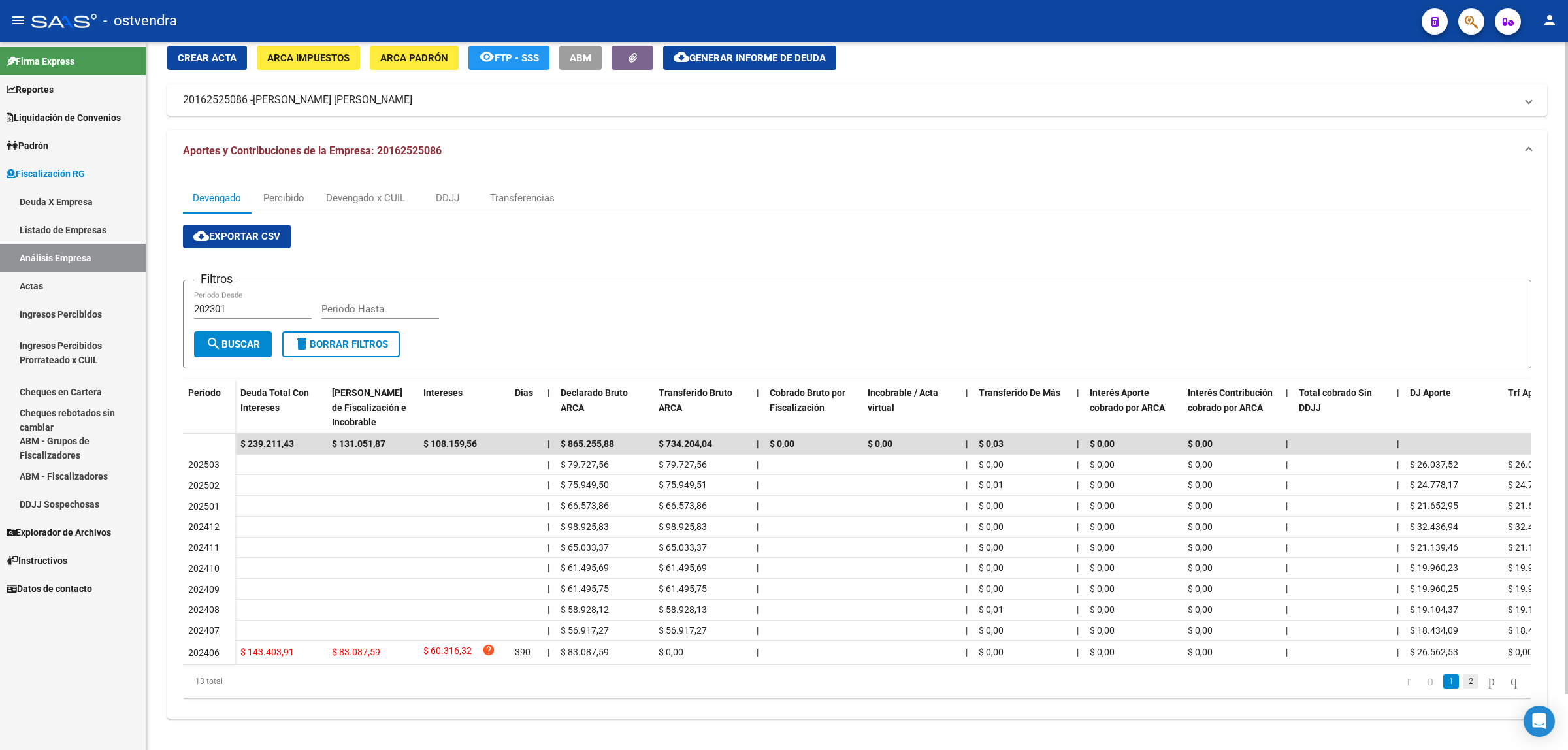
click at [1463, 681] on link "2" at bounding box center [1470, 681] width 16 height 14
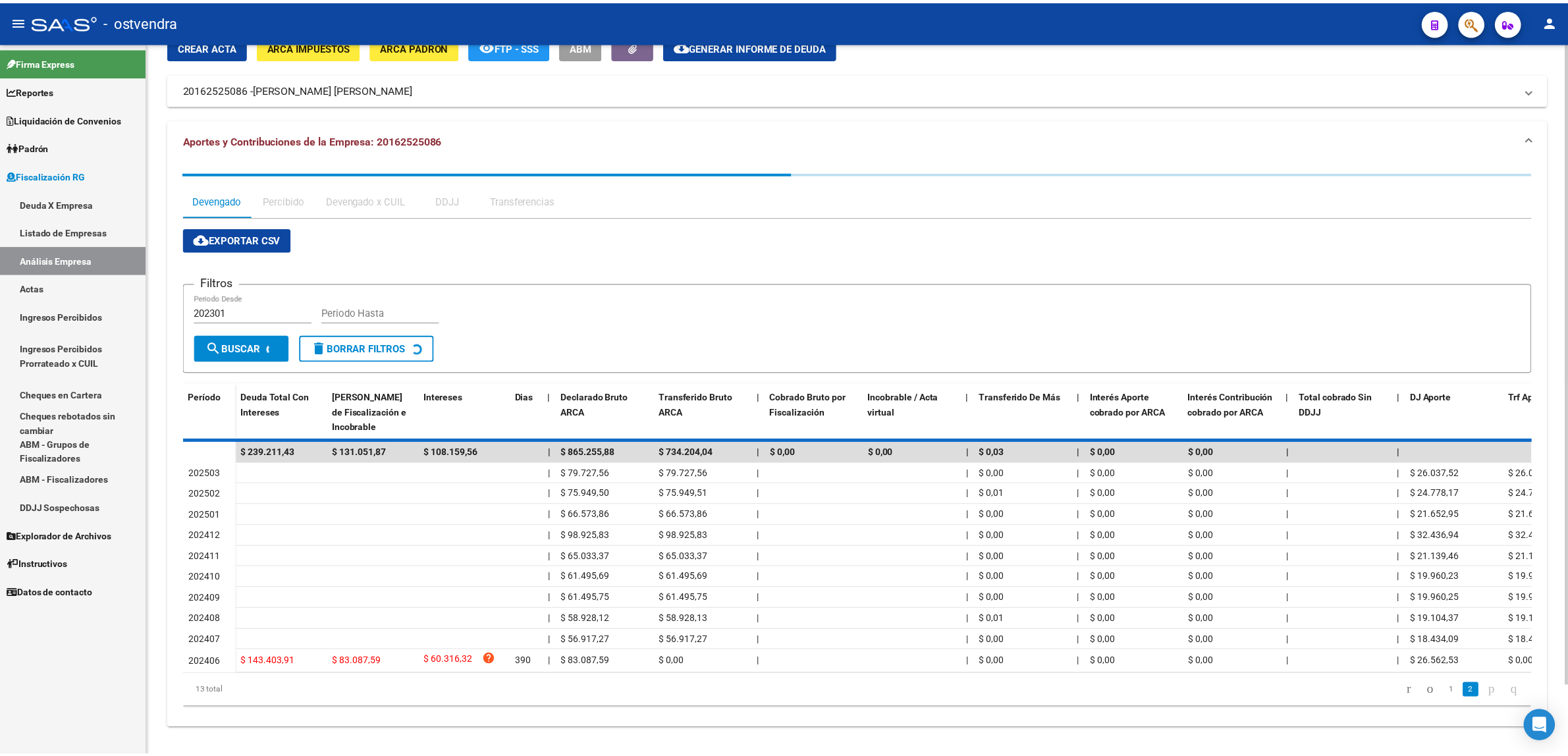
scroll to position [0, 0]
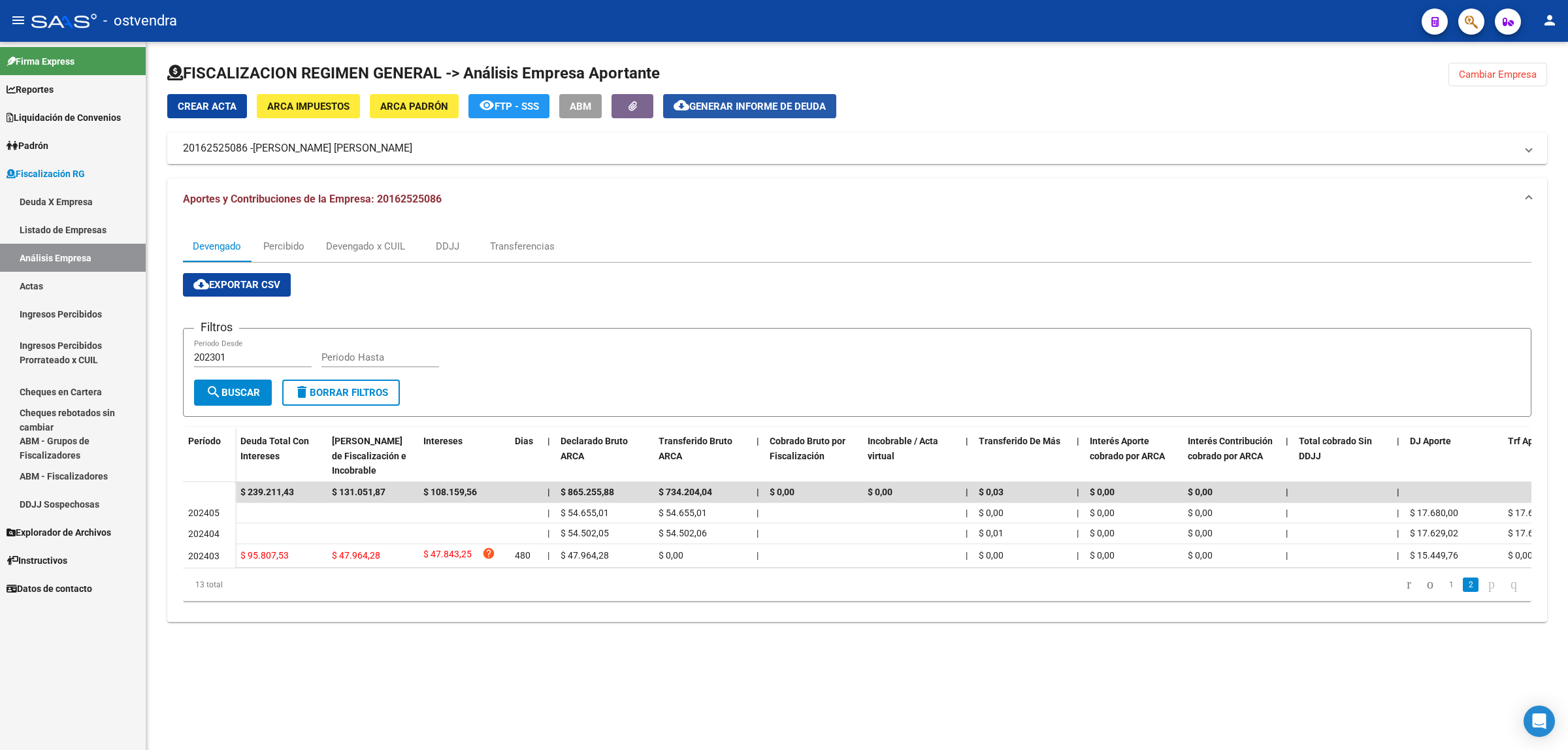
click at [729, 94] on button "cloud_download Generar informe de deuda" at bounding box center [750, 106] width 173 height 24
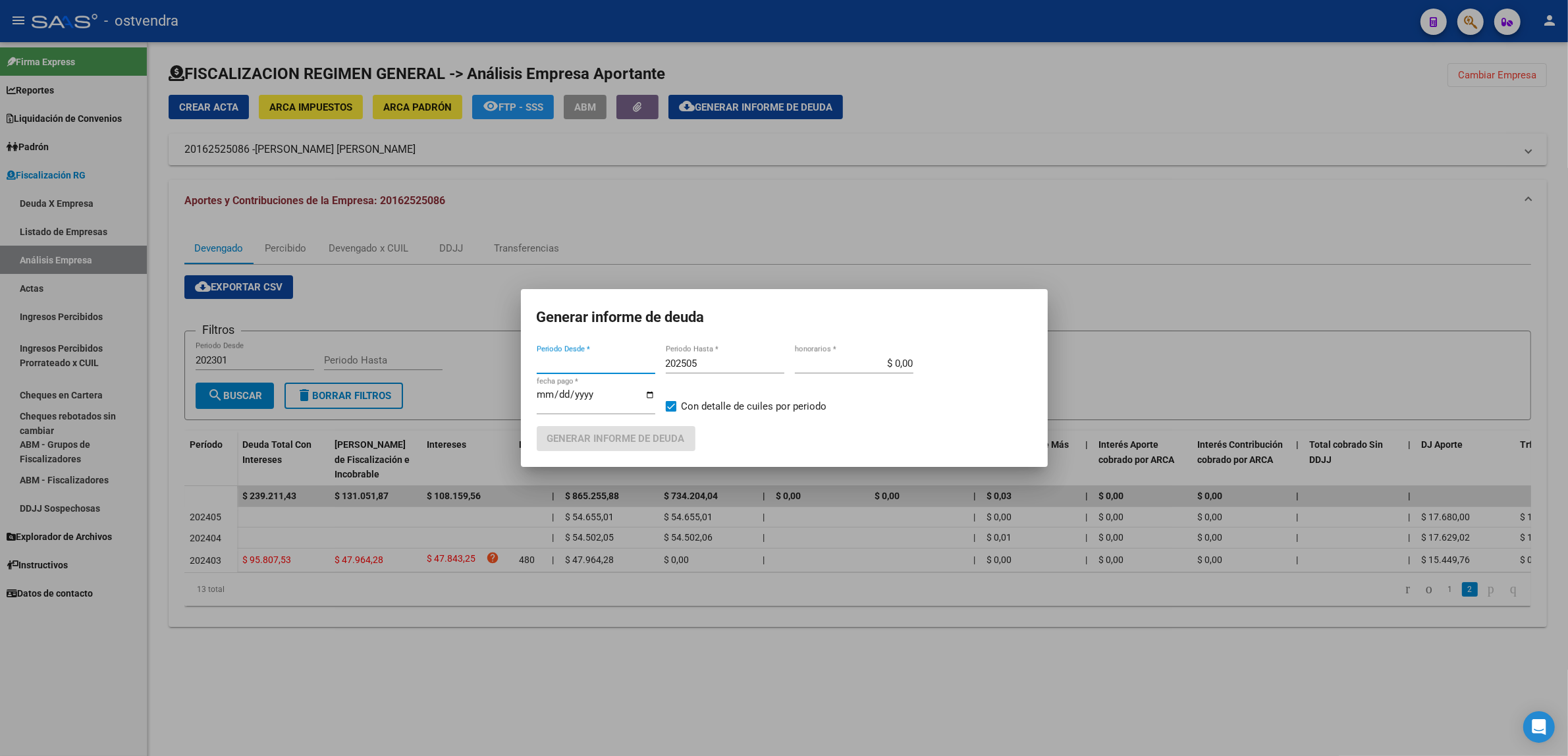
type input "202301"
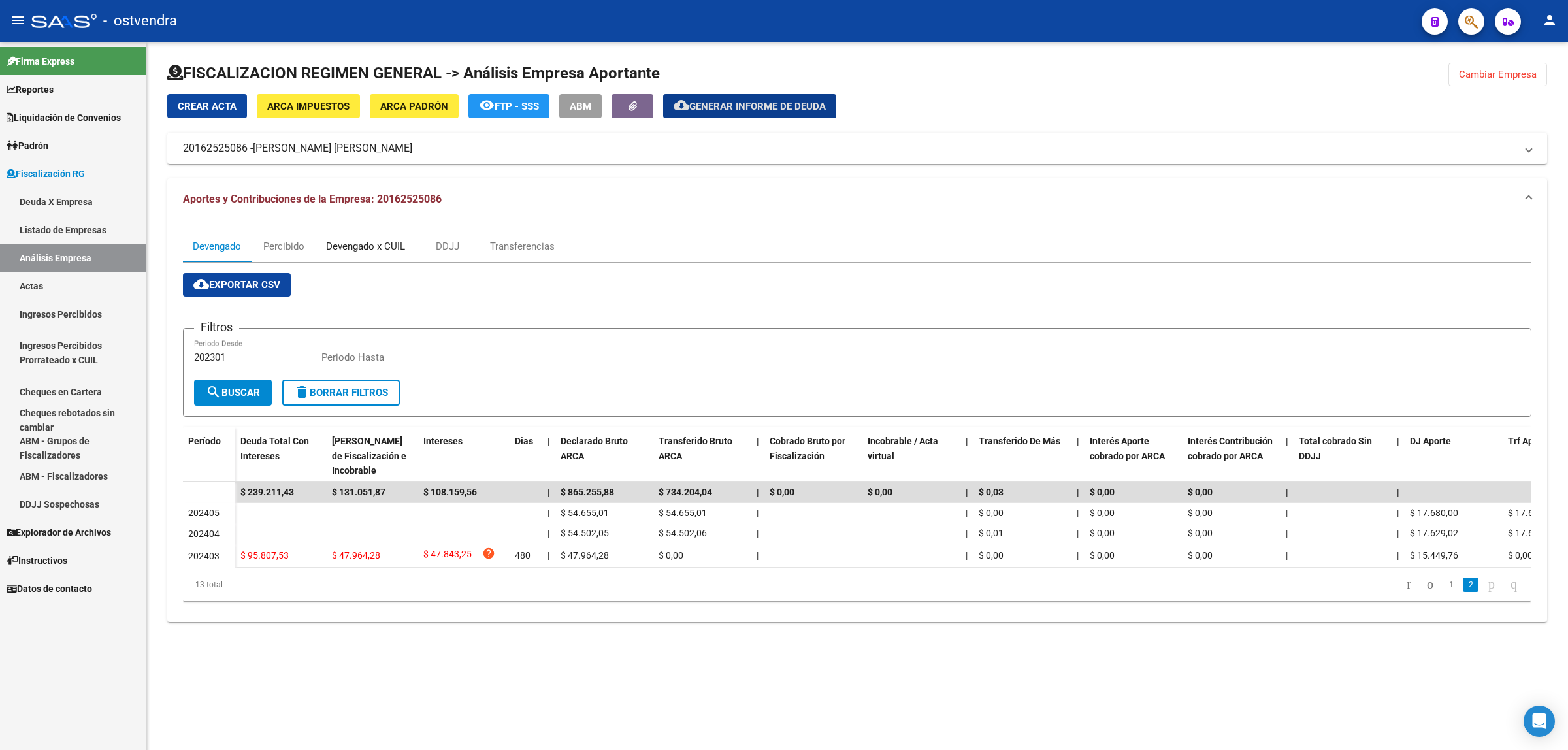
click at [352, 249] on div "Devengado x CUIL" at bounding box center [365, 246] width 79 height 14
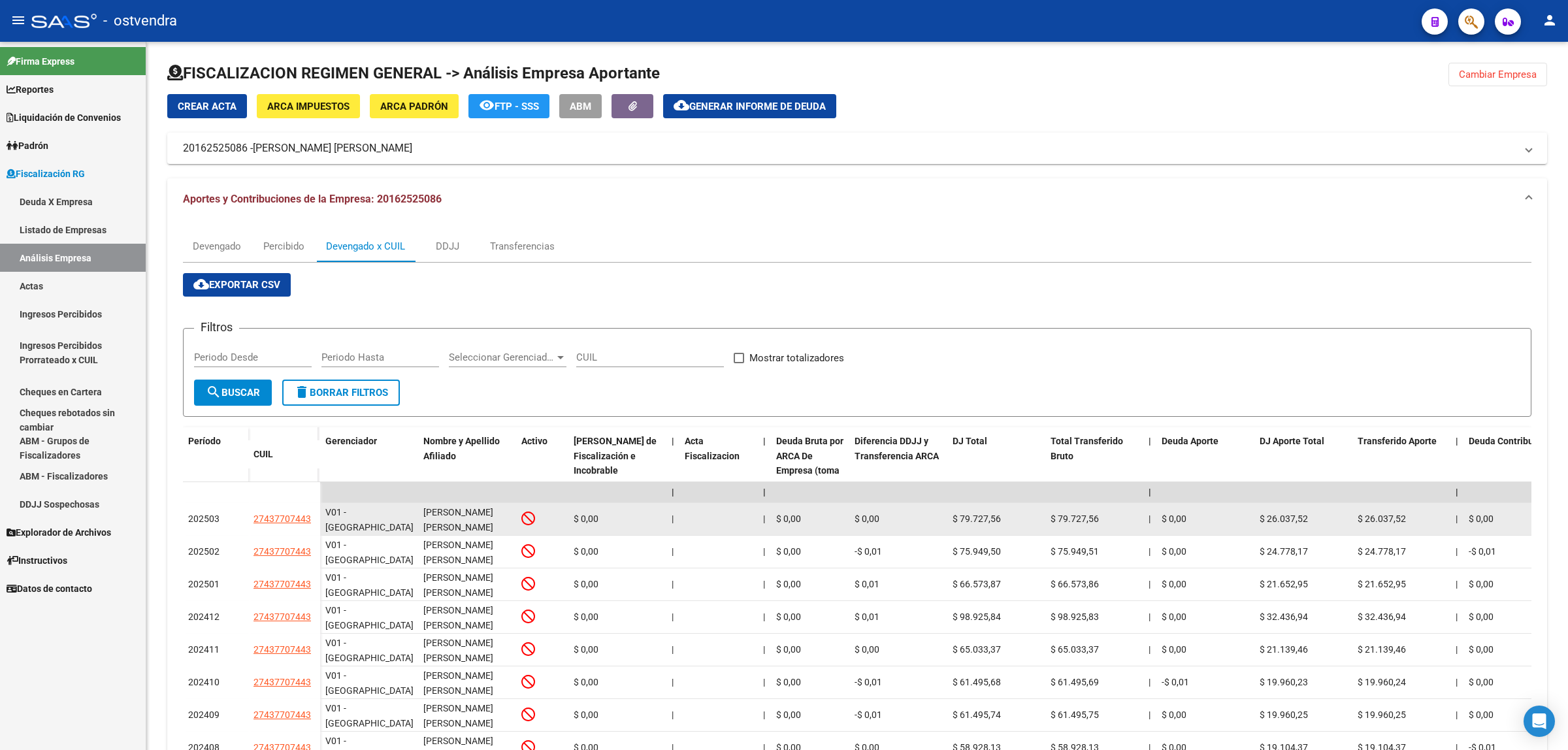
drag, startPoint x: 245, startPoint y: 518, endPoint x: 310, endPoint y: 518, distance: 65.0
click at [310, 518] on div "202503 27437707443" at bounding box center [251, 520] width 137 height 33
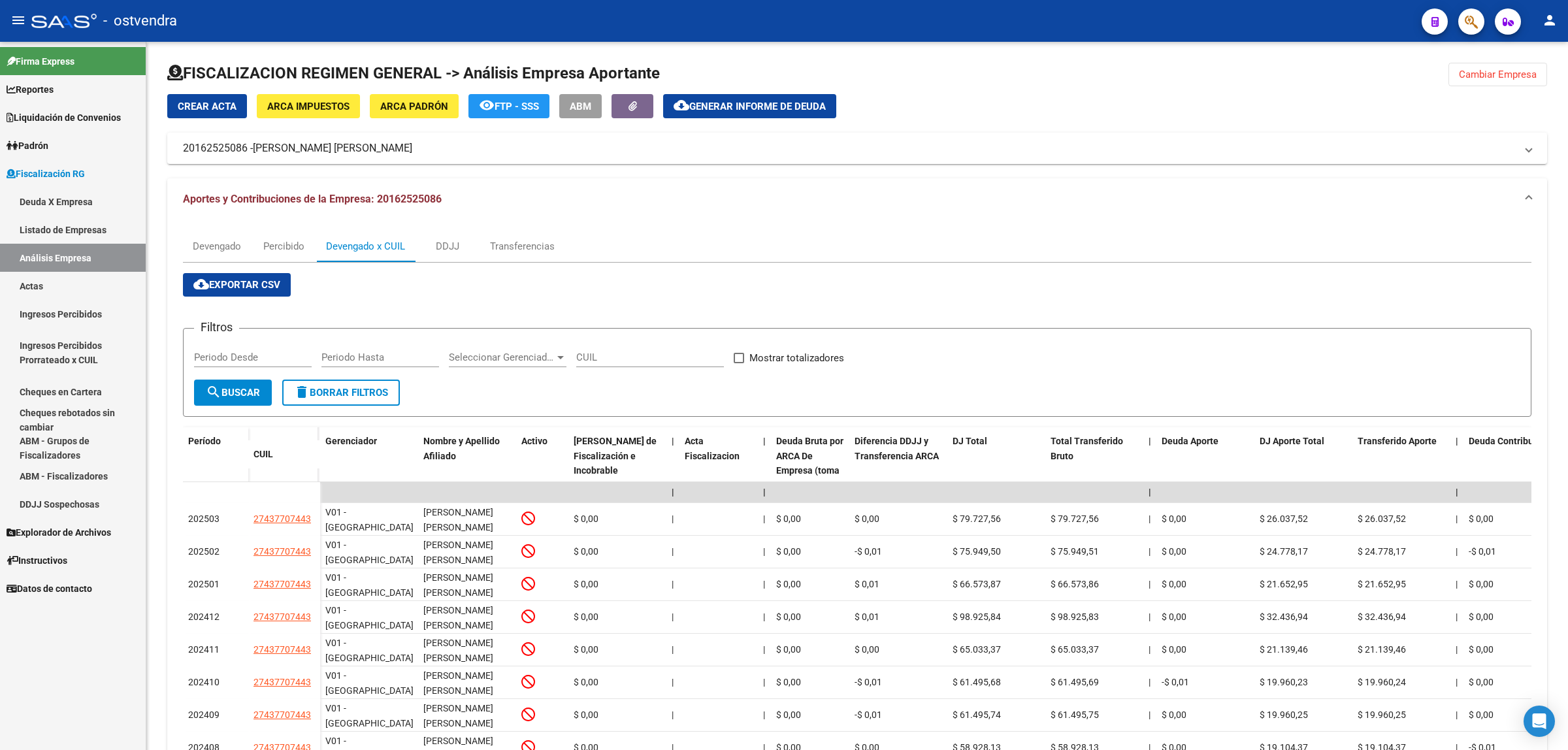
copy div "27437707443"
click at [203, 240] on div "Devengado" at bounding box center [216, 246] width 48 height 14
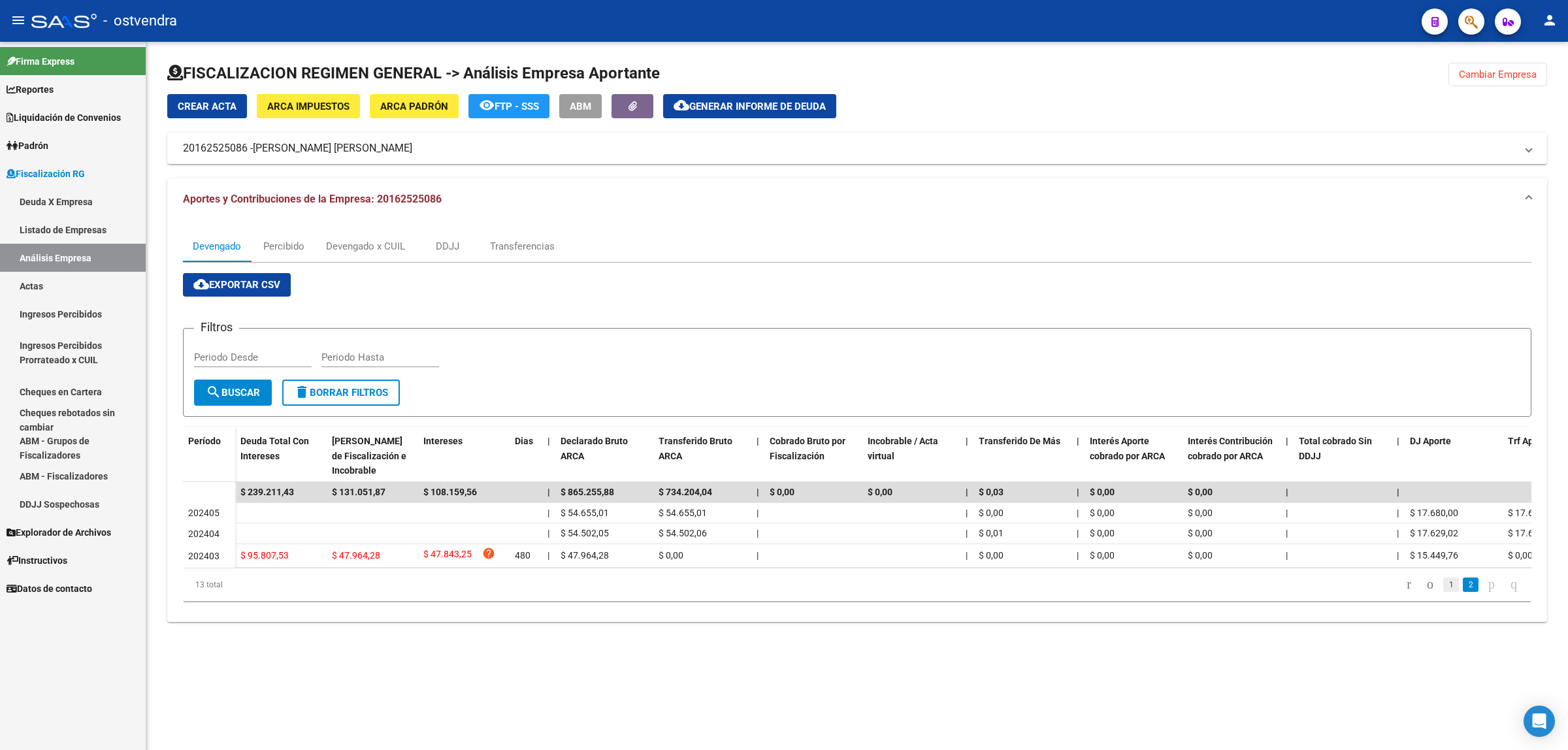
click at [1444, 592] on link "1" at bounding box center [1451, 585] width 16 height 14
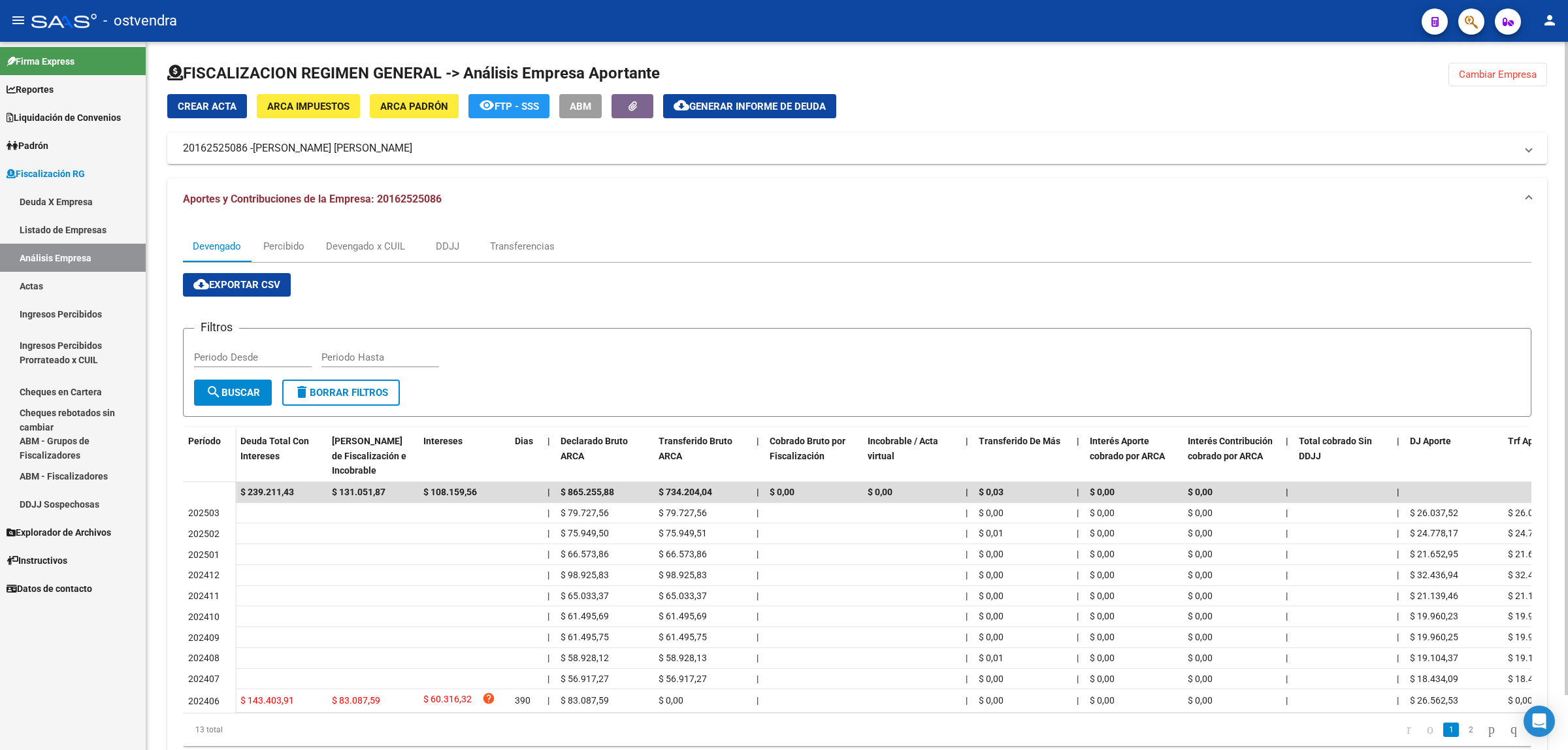
click at [822, 100] on span "Generar informe de deuda" at bounding box center [757, 106] width 137 height 12
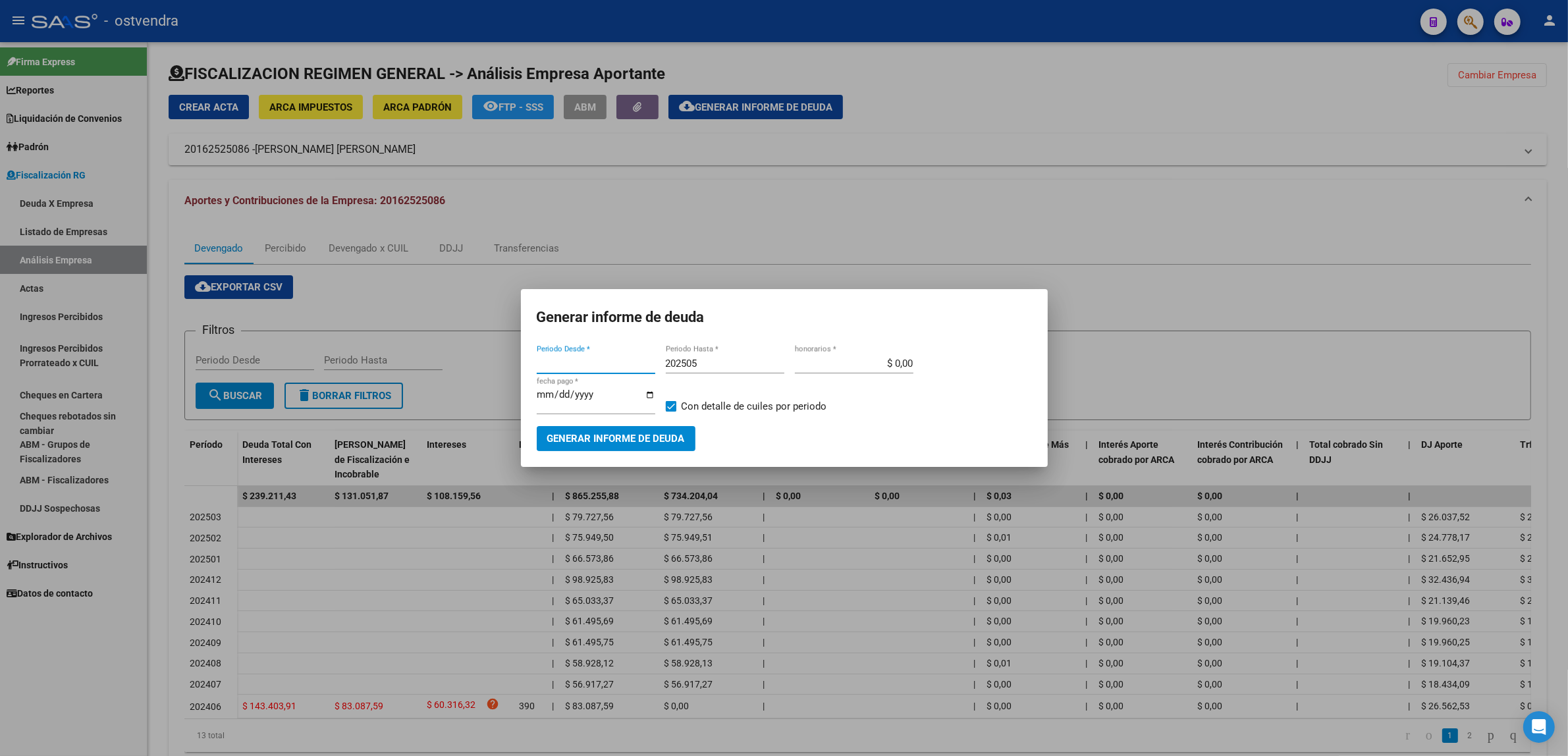
type input "202301"
click at [558, 392] on input "[DATE]" at bounding box center [596, 399] width 118 height 21
type input "[DATE]"
click at [677, 442] on span "Generar informe de deuda" at bounding box center [616, 439] width 138 height 12
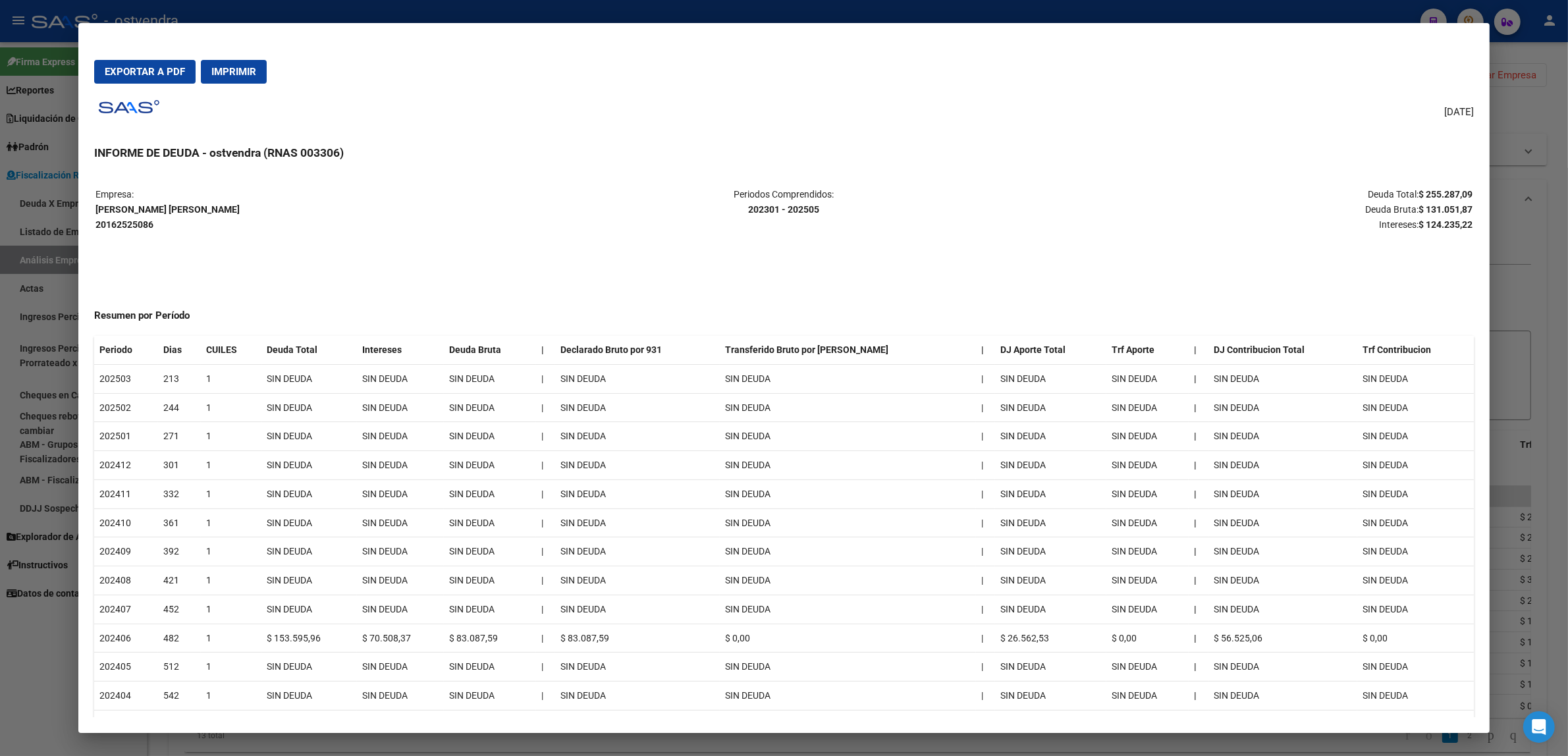
click at [1467, 214] on table "Empresa: [PERSON_NAME] [PERSON_NAME] 20162525086 Periodos Comprendidos: 202301 …" at bounding box center [784, 209] width 1379 height 48
click at [1448, 208] on strong "$ 131.051,87" at bounding box center [1445, 209] width 54 height 10
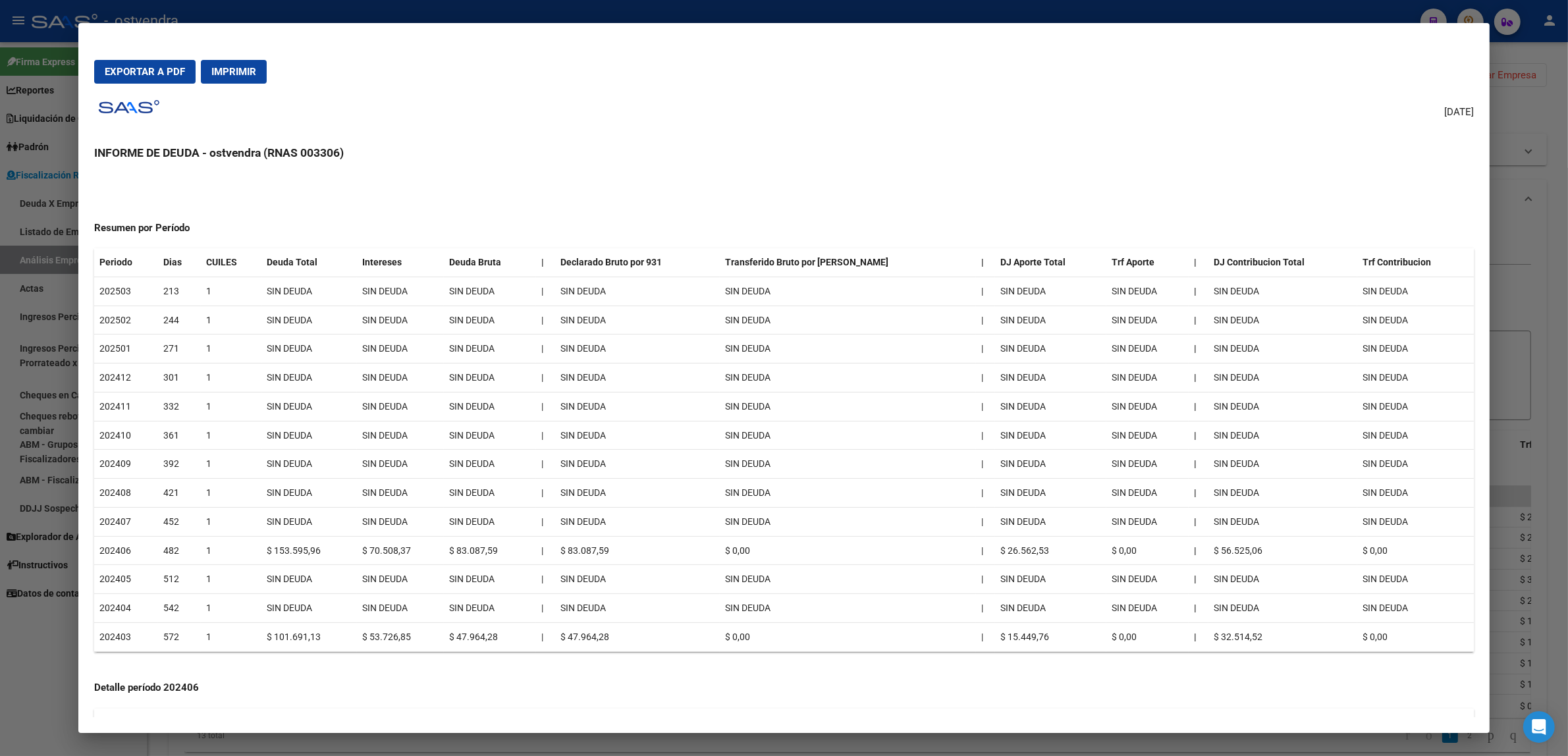
scroll to position [247, 0]
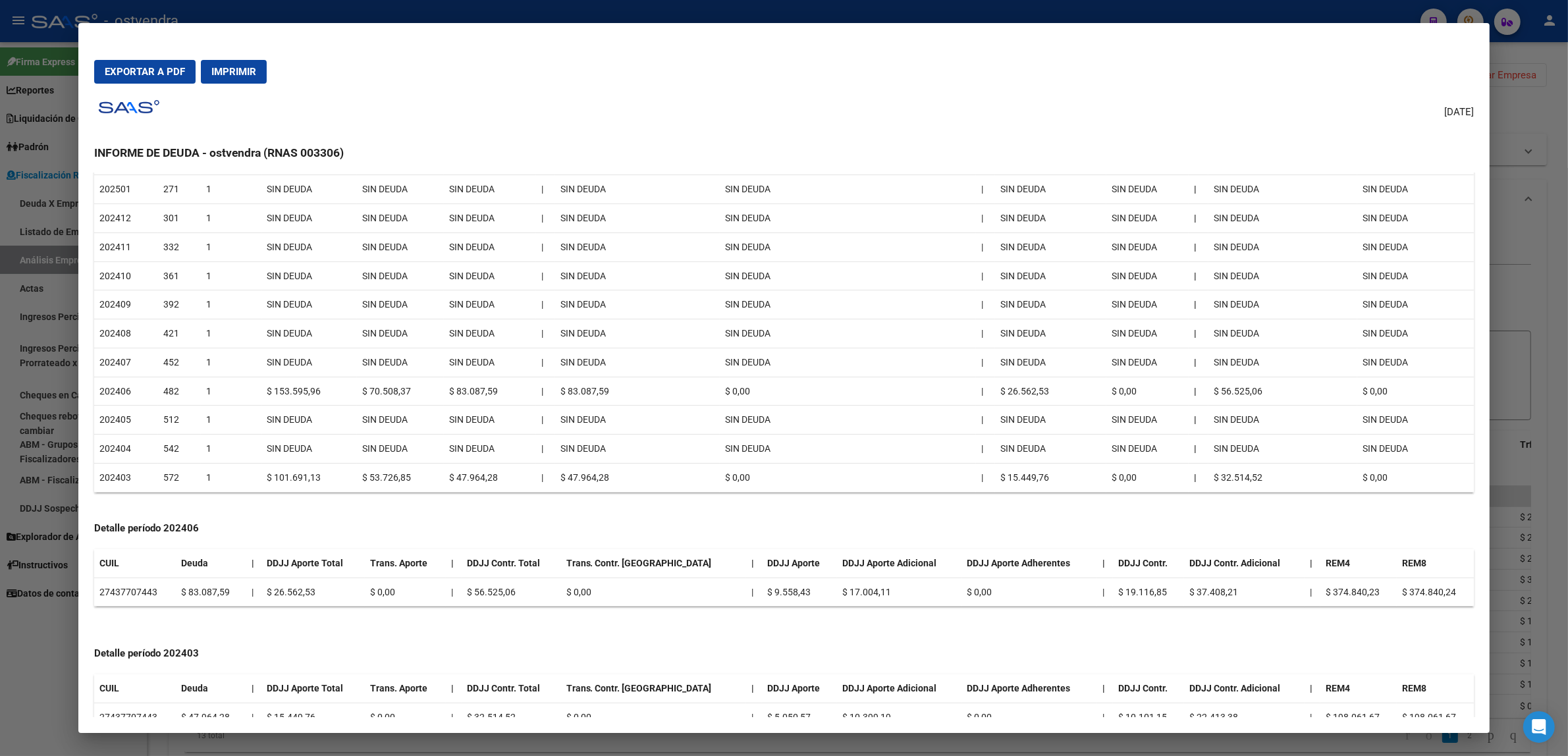
copy strong "131.051,87"
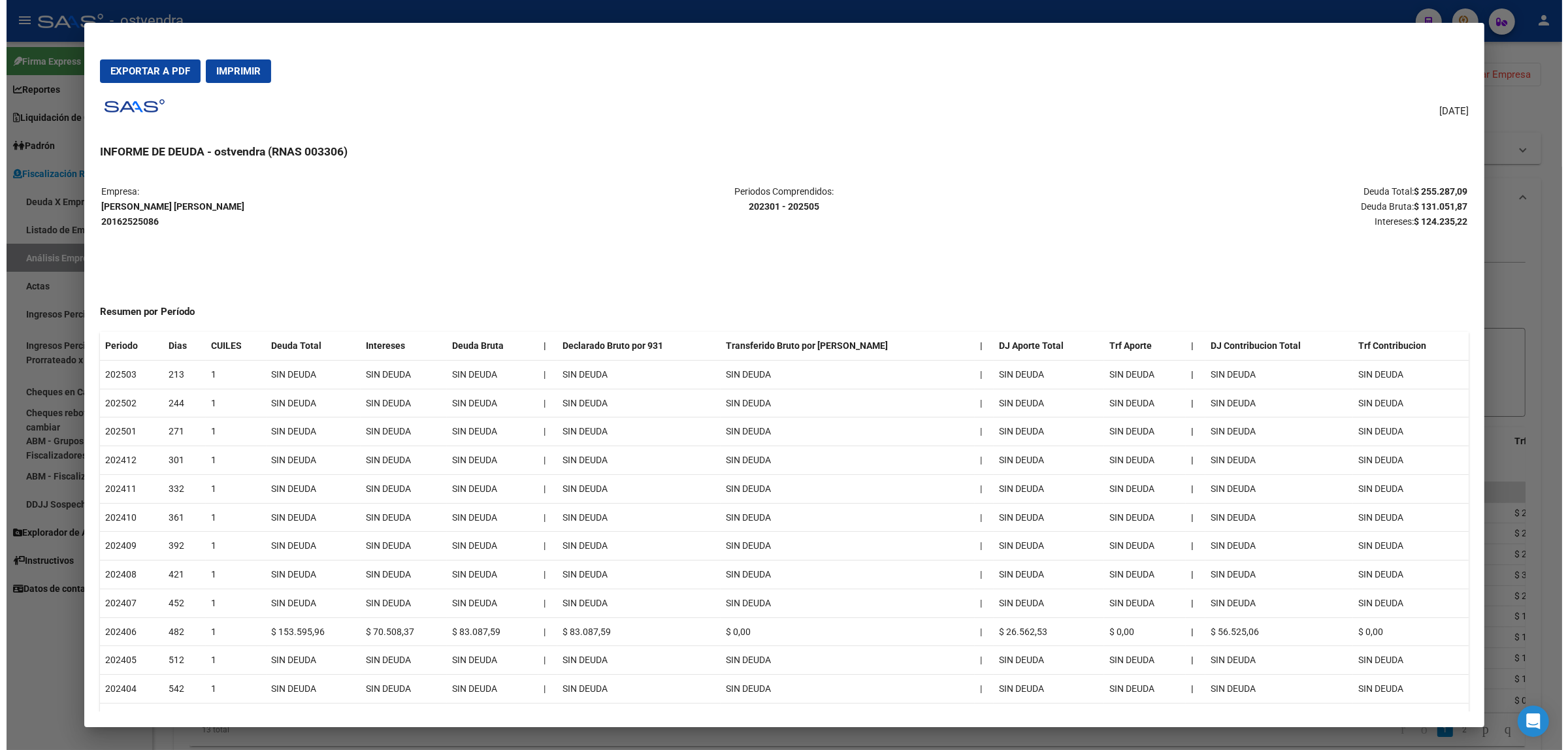
scroll to position [0, 0]
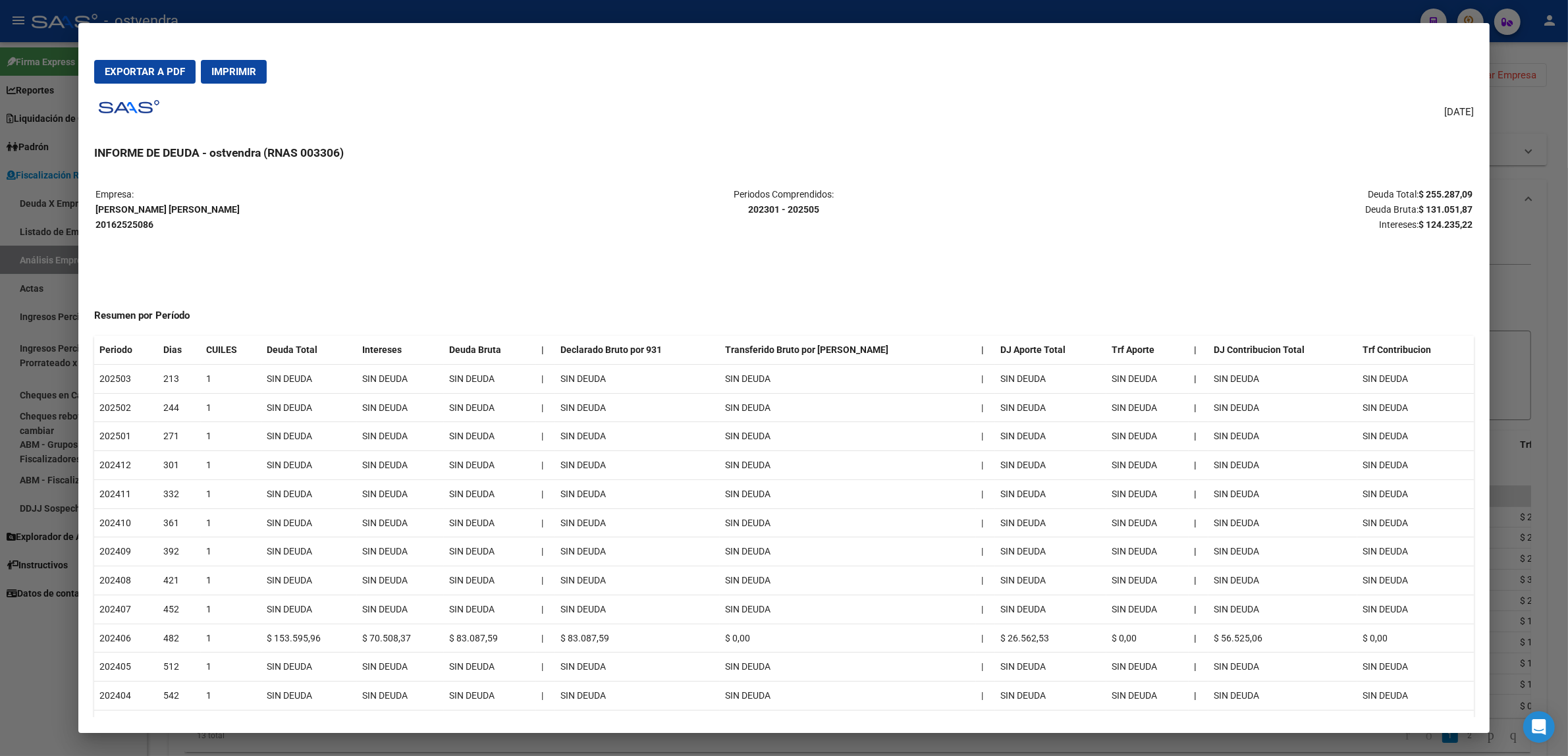
click at [1437, 226] on strong "$ 124.235,22" at bounding box center [1445, 224] width 54 height 10
copy strong "124.235,22"
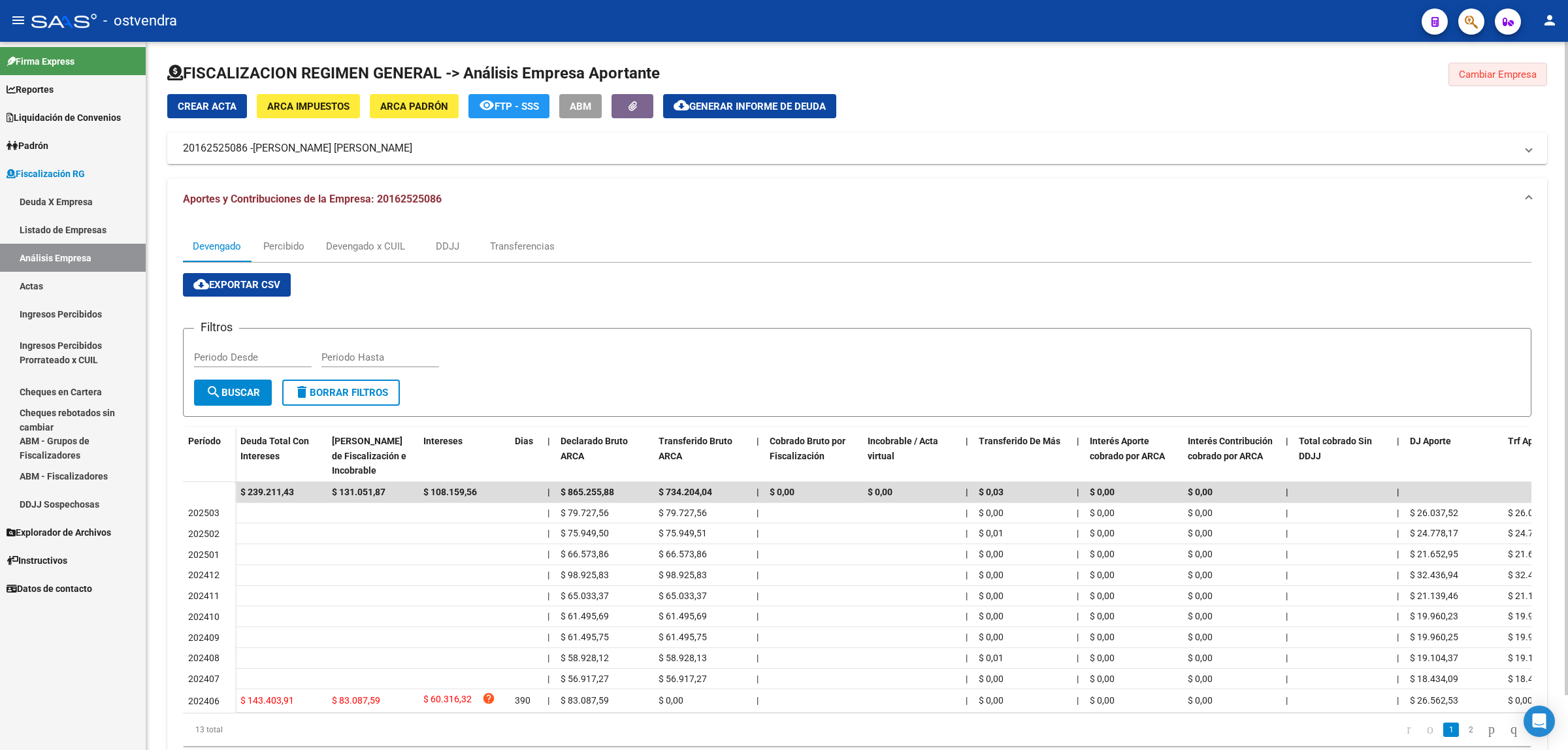
click at [1535, 79] on span "Cambiar Empresa" at bounding box center [1498, 74] width 78 height 12
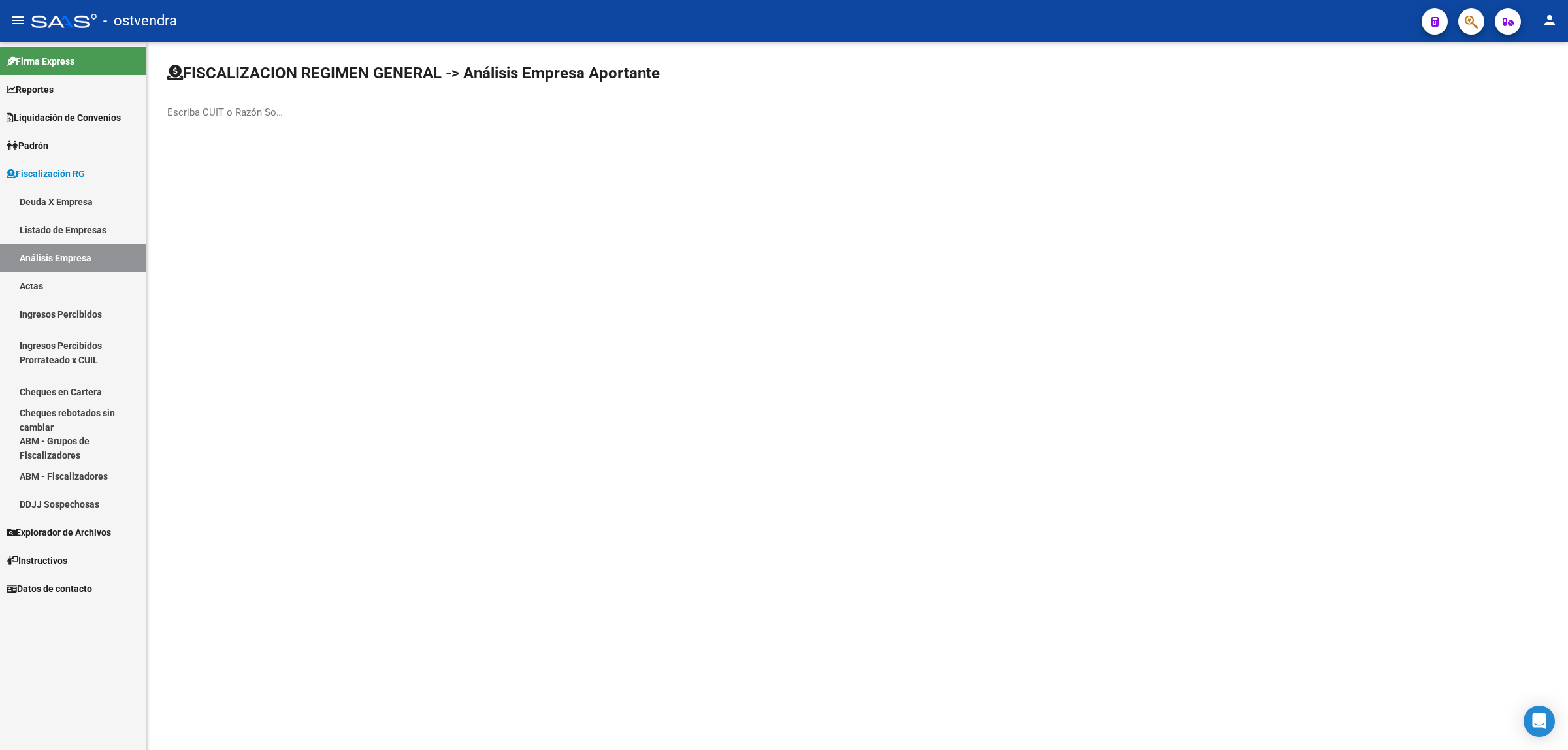
paste input "30717329399"
click at [193, 111] on input "30717329399" at bounding box center [226, 112] width 117 height 12
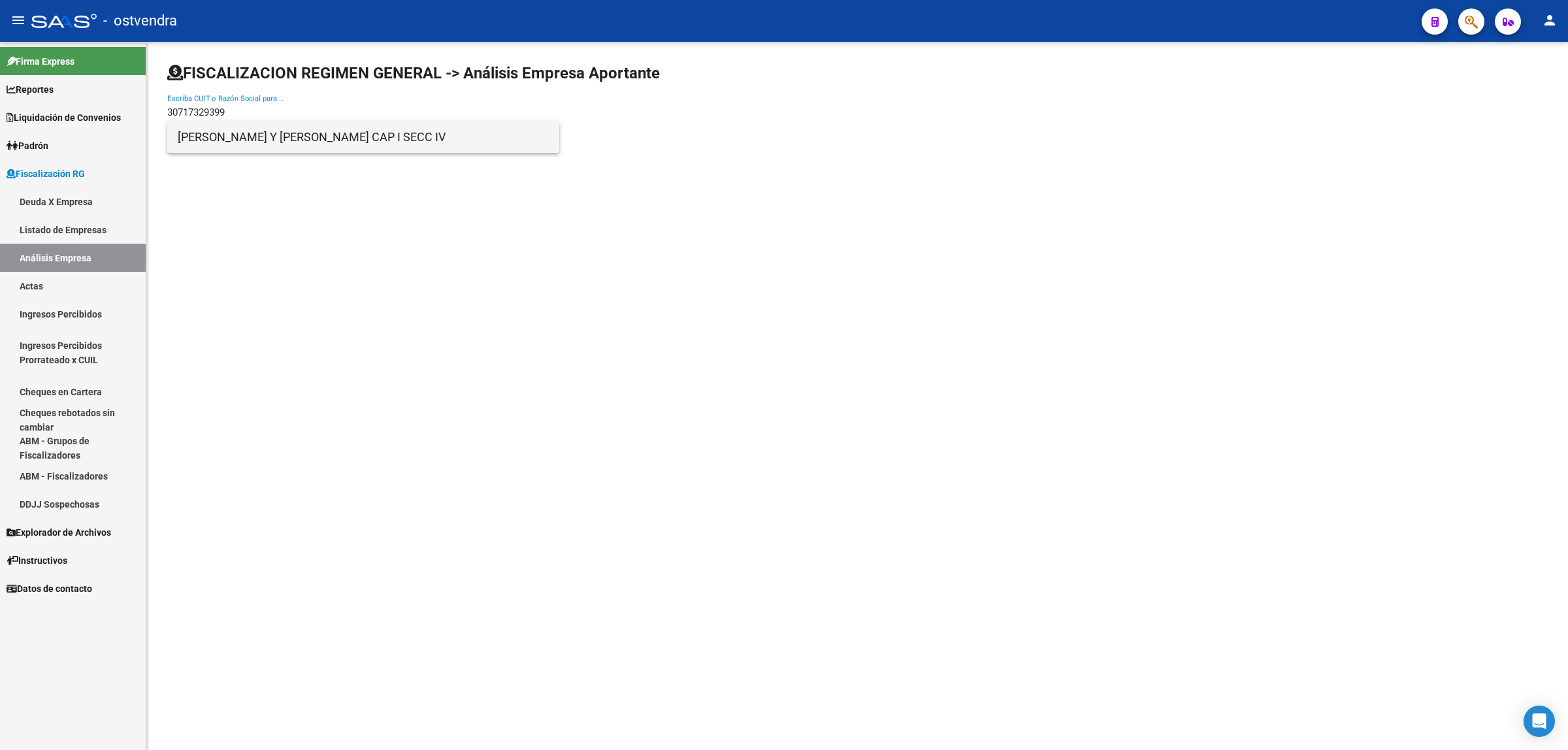
type input "30717329399"
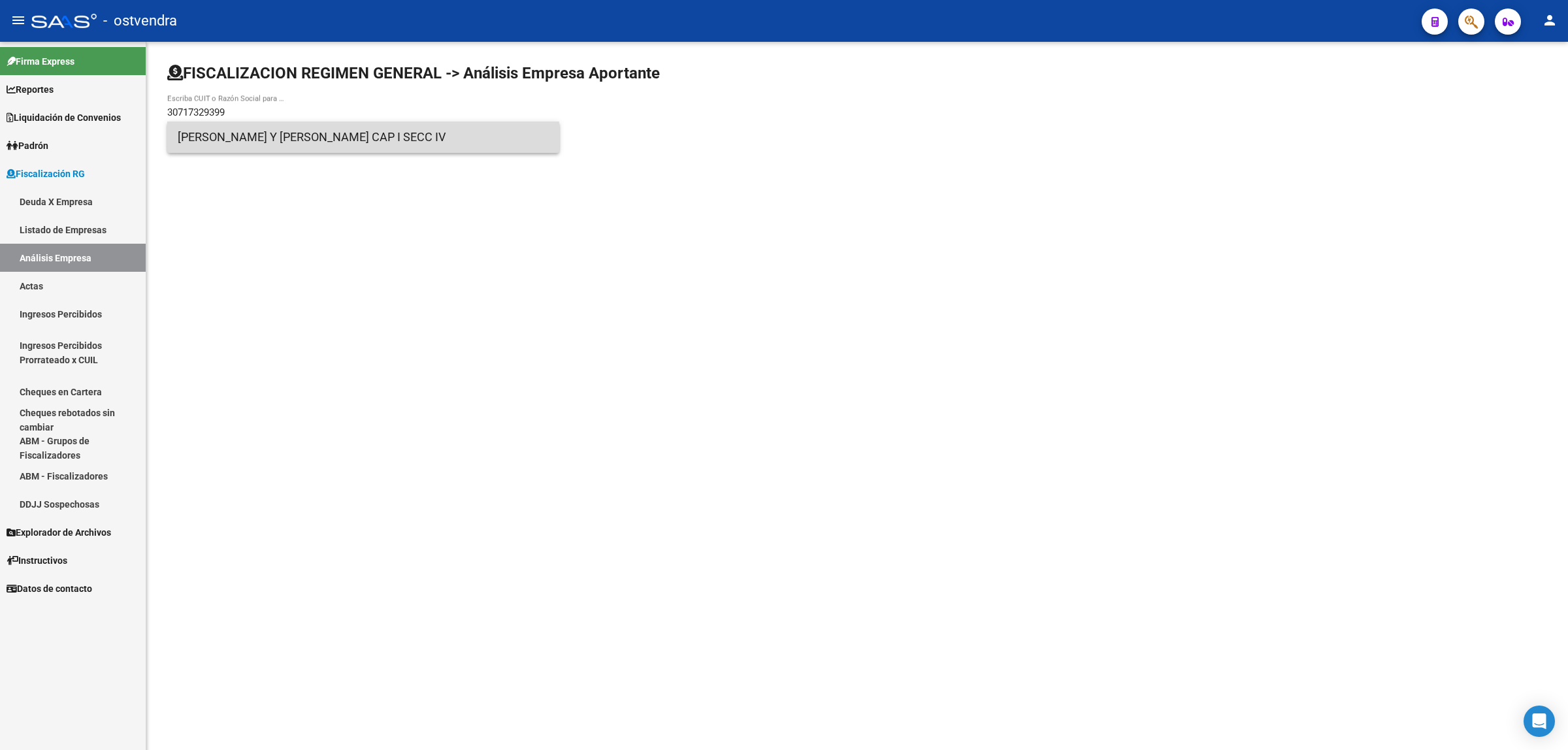
click at [289, 142] on span "[PERSON_NAME] Y [PERSON_NAME] CAP I SECC IV" at bounding box center [363, 137] width 371 height 31
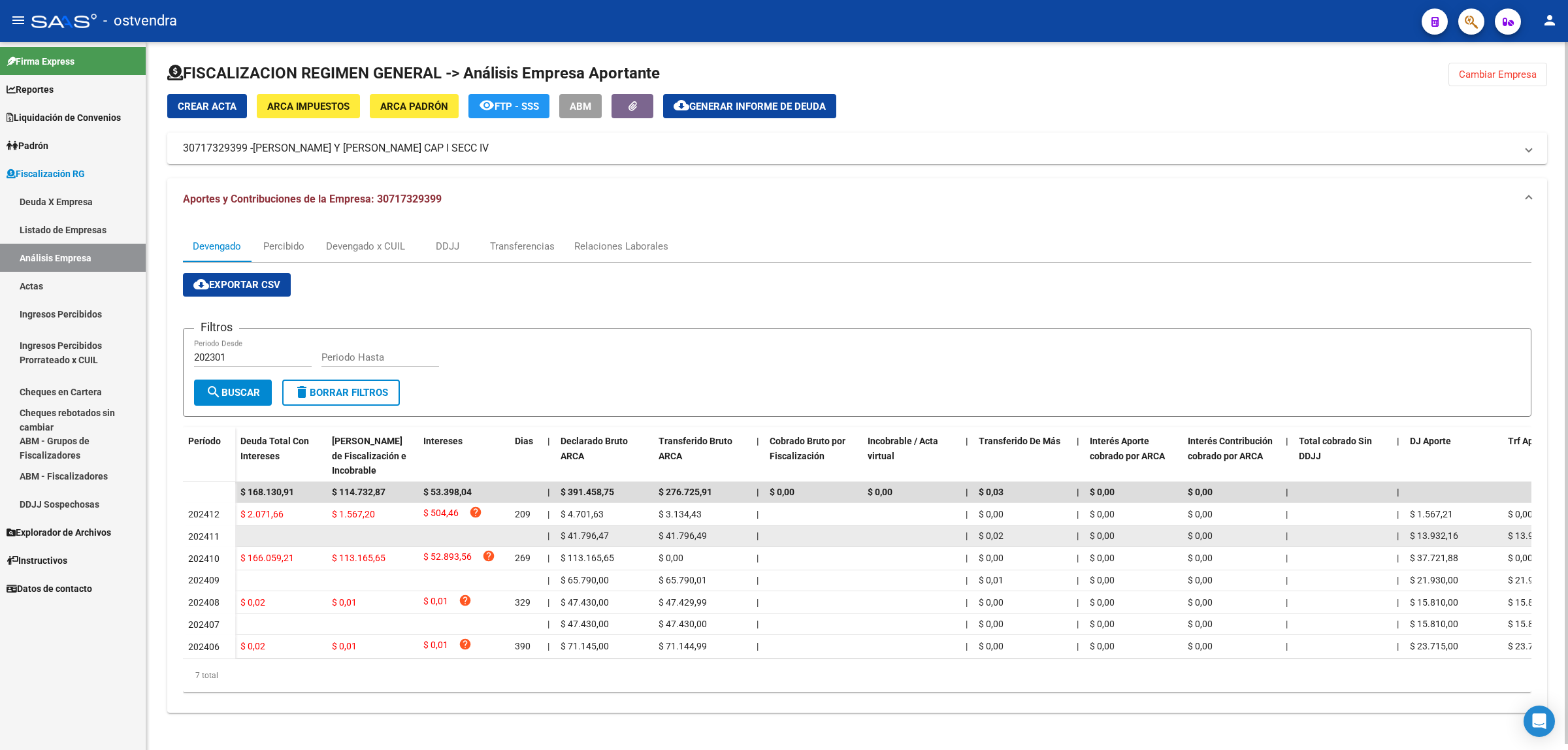
scroll to position [5, 0]
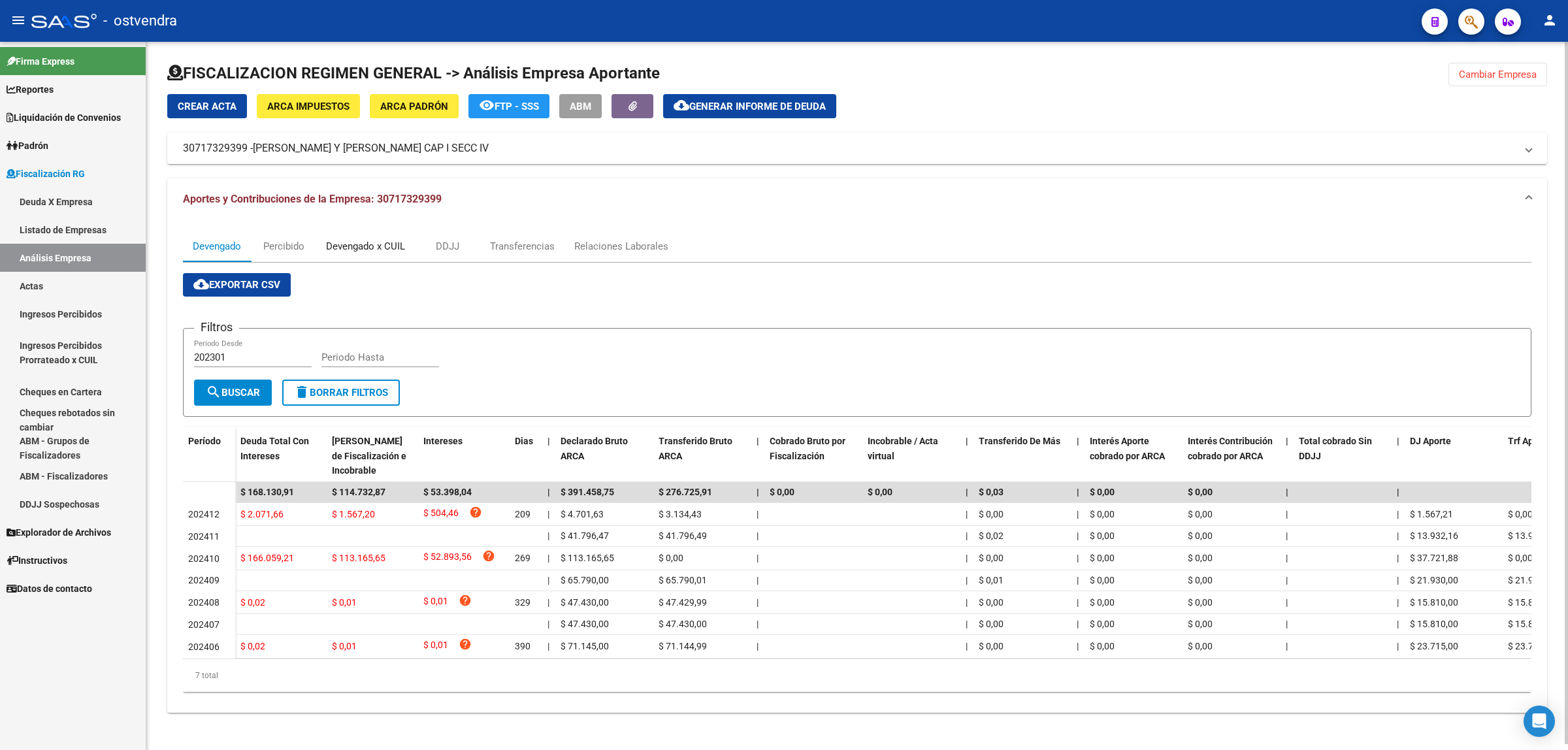
click at [354, 239] on div "Devengado x CUIL" at bounding box center [365, 246] width 79 height 14
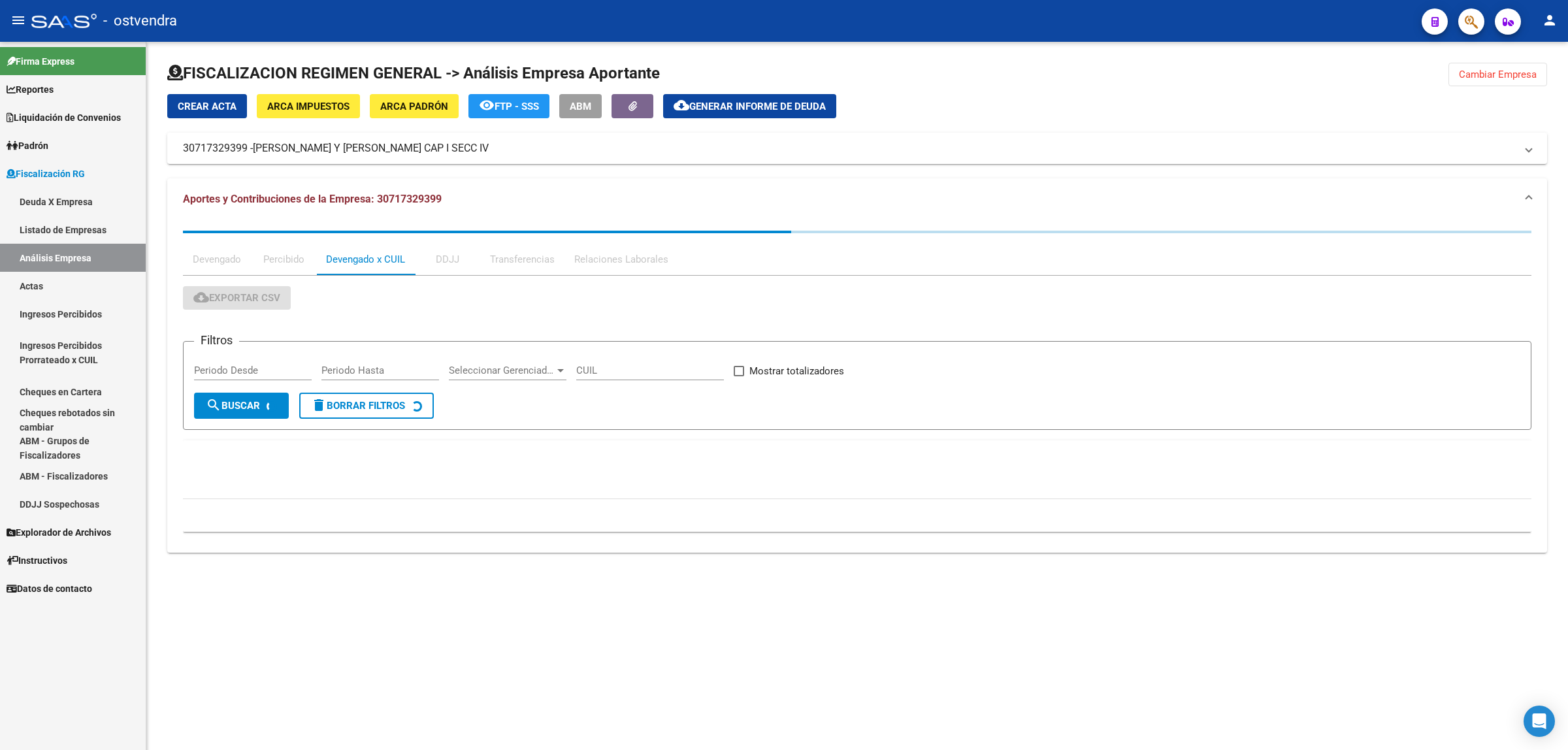
scroll to position [0, 0]
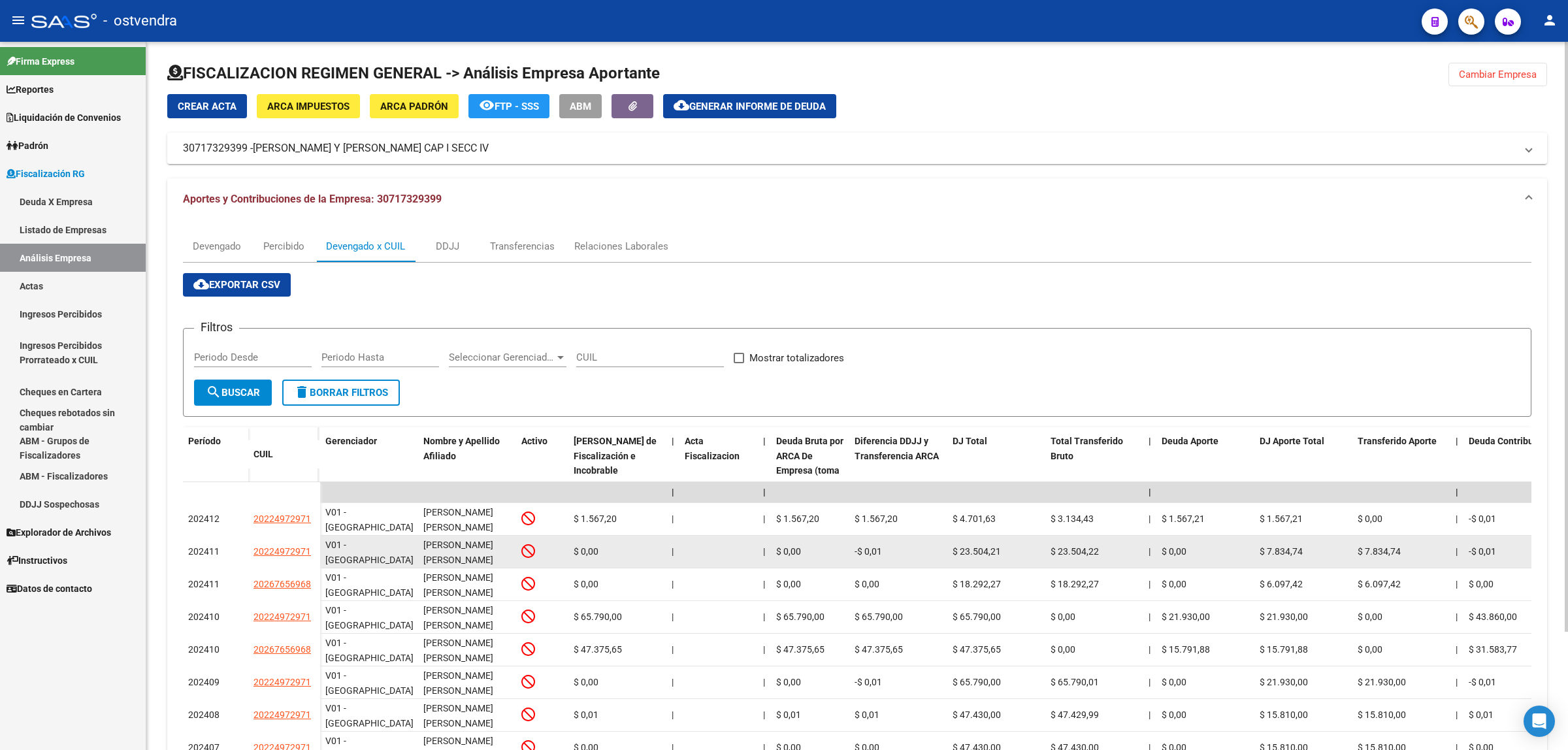
drag, startPoint x: 244, startPoint y: 553, endPoint x: 325, endPoint y: 551, distance: 81.0
copy div "20224972971"
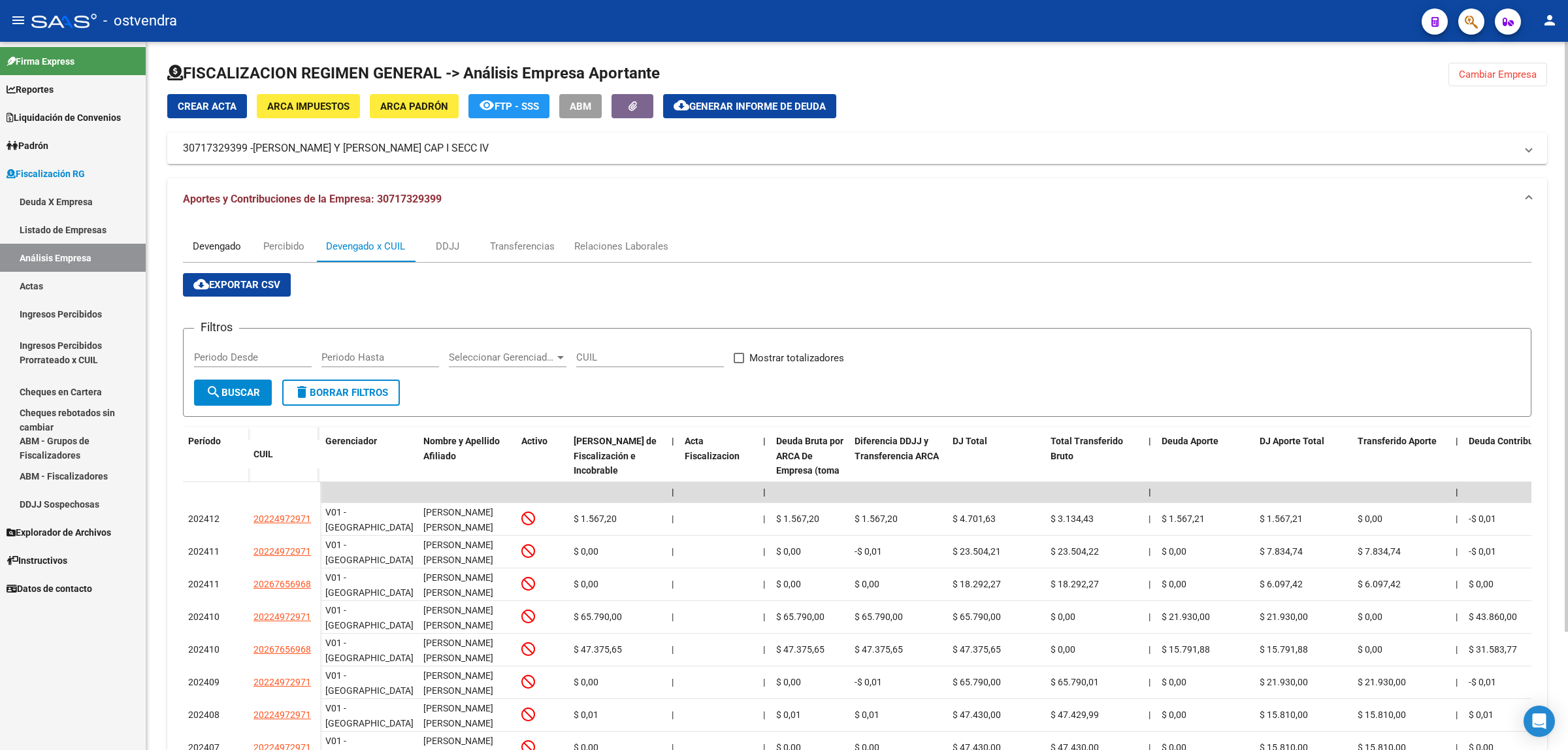
click at [206, 246] on div "Devengado" at bounding box center [216, 246] width 48 height 14
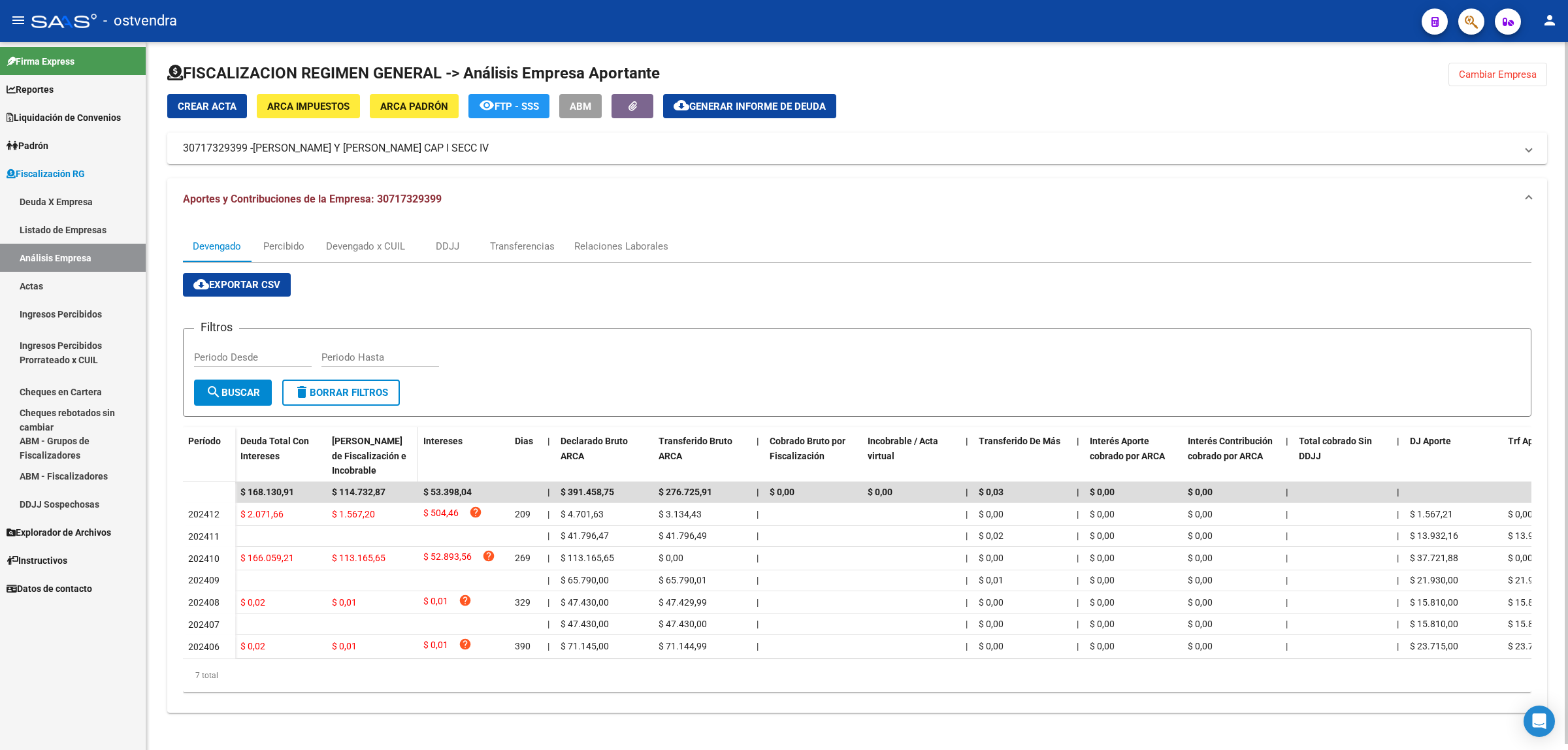
scroll to position [5, 0]
